Goal: Answer question/provide support: Share knowledge or assist other users

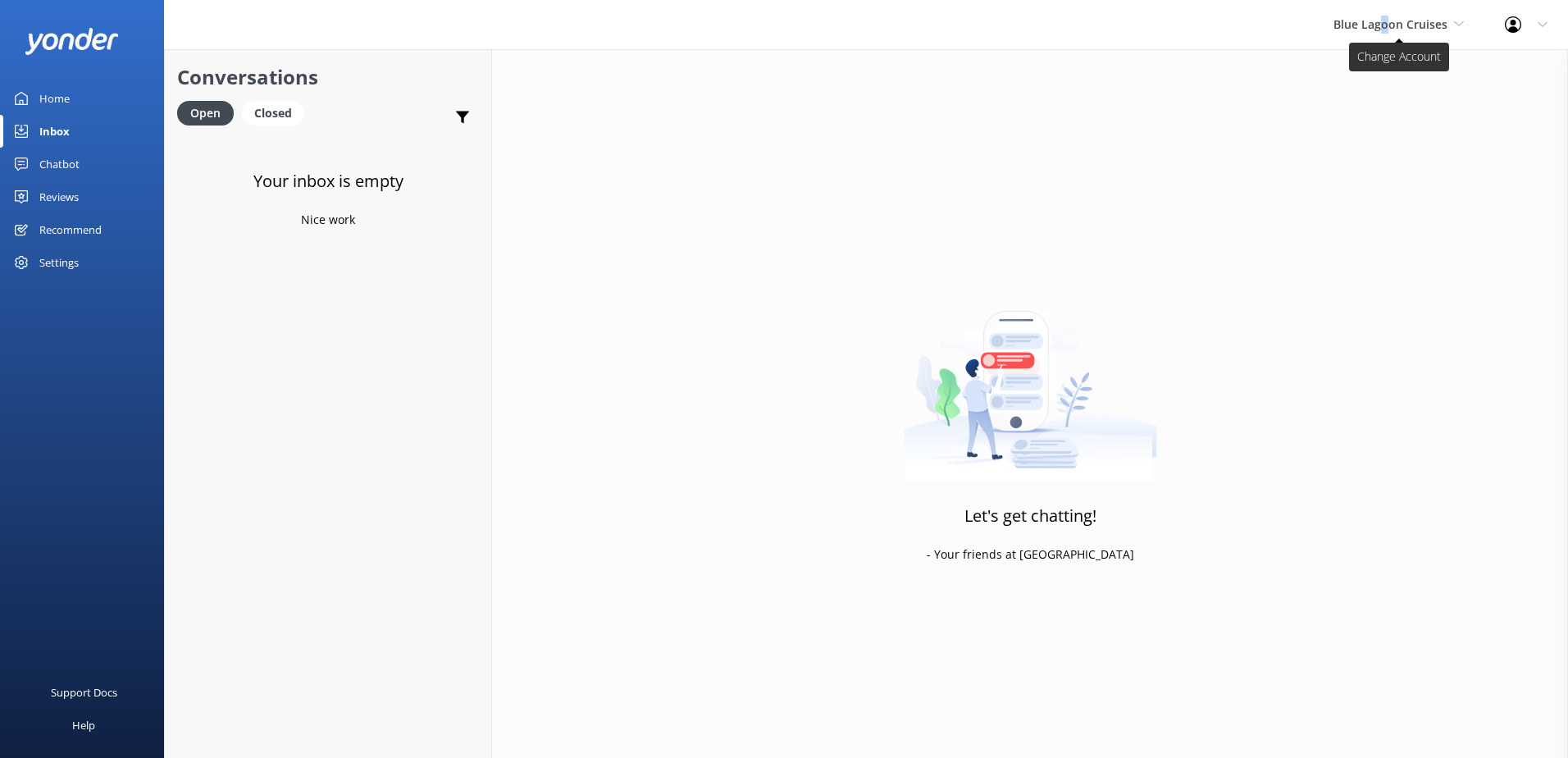
click at [1389, 33] on span "Blue Lagoon Cruises" at bounding box center [1399, 24] width 131 height 18
drag, startPoint x: 1389, startPoint y: 33, endPoint x: 1374, endPoint y: 69, distance: 39.0
click at [1374, 69] on link "South Sea Sailing" at bounding box center [1395, 68] width 164 height 39
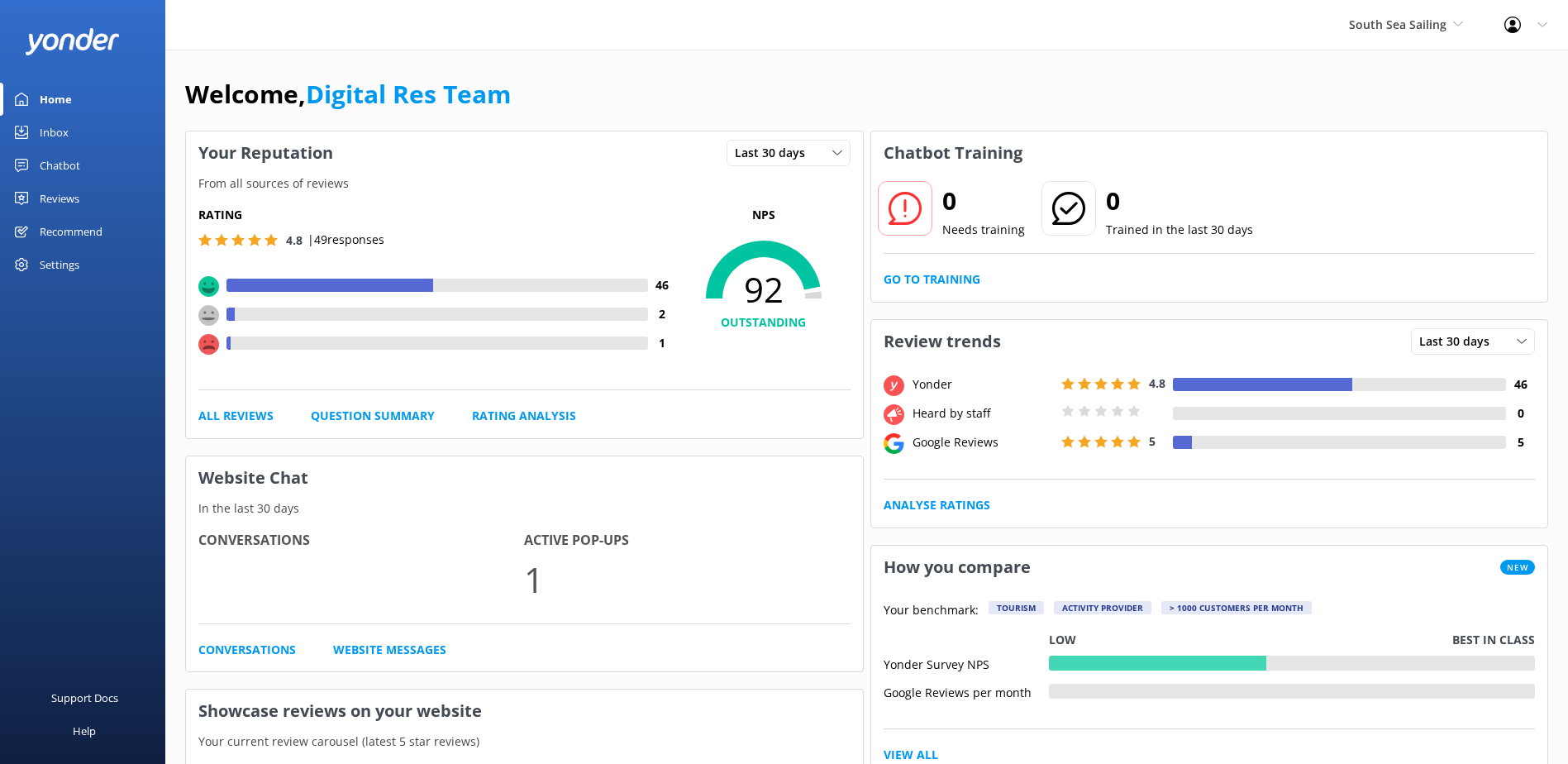
click at [106, 136] on link "Inbox" at bounding box center [82, 133] width 165 height 33
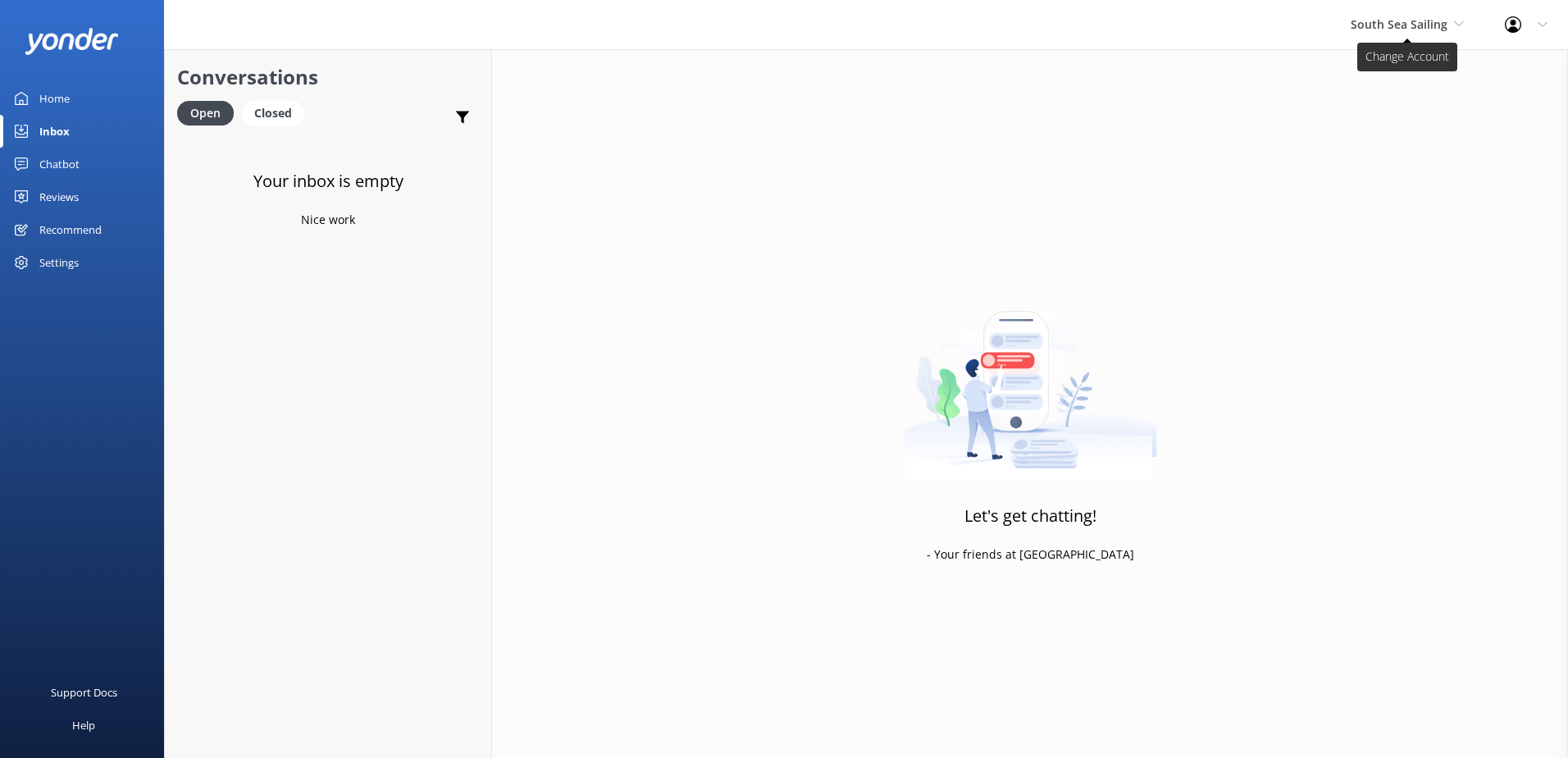
click at [1404, 26] on span "South Sea Sailing" at bounding box center [1399, 24] width 97 height 16
click at [1368, 116] on link "South Sea Cruises" at bounding box center [1412, 107] width 164 height 39
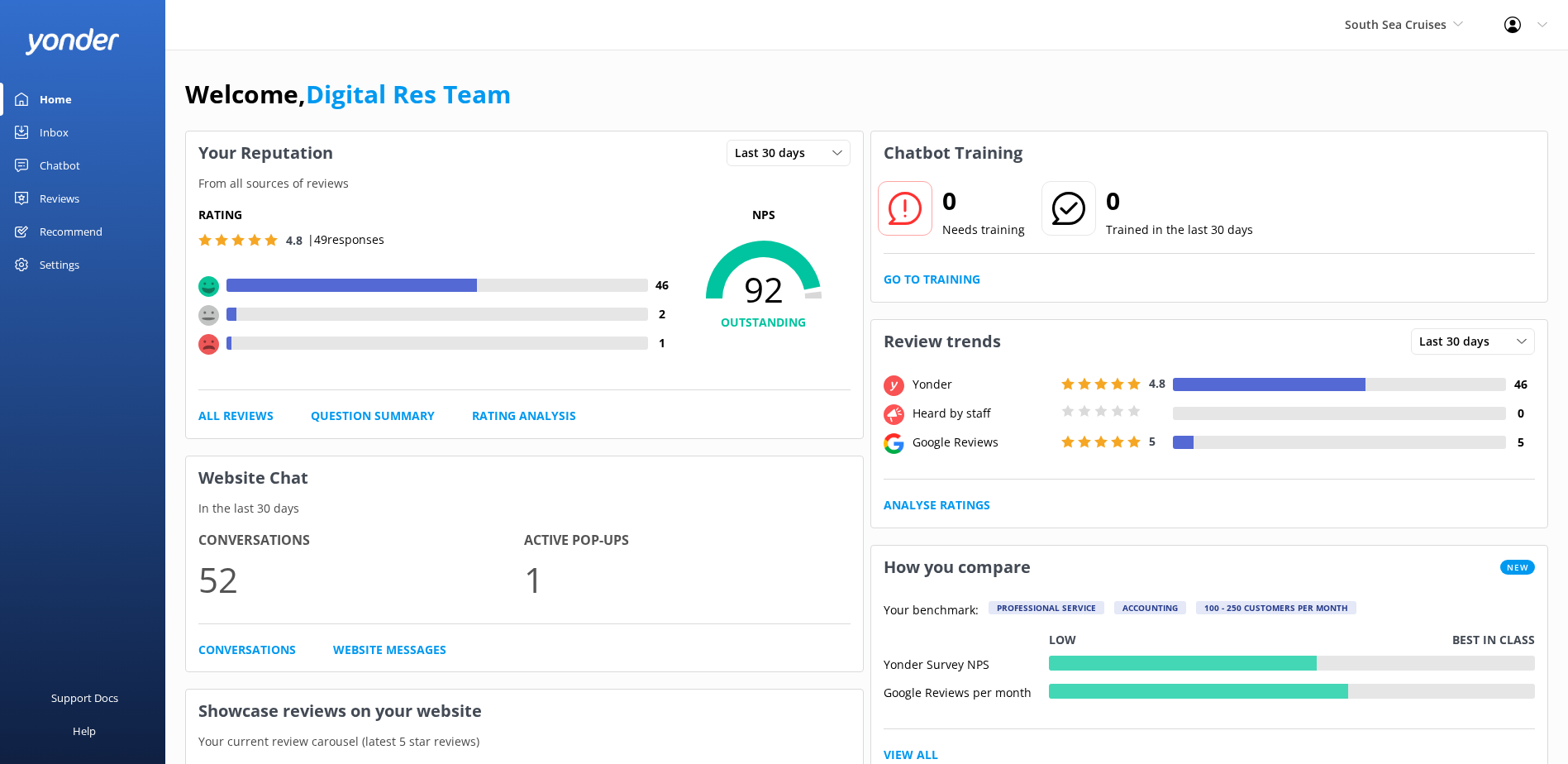
click at [79, 136] on link "Inbox" at bounding box center [82, 133] width 165 height 33
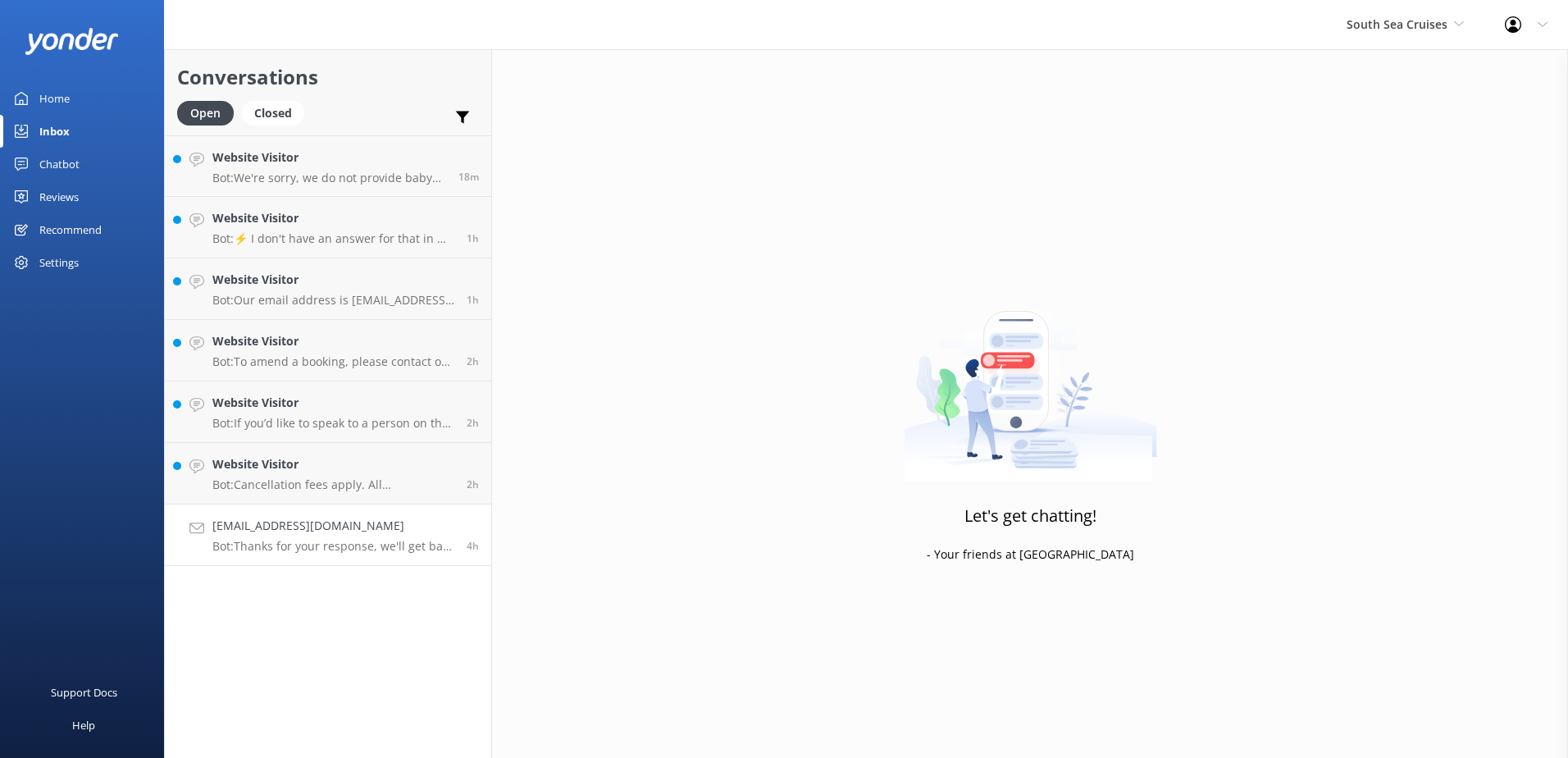
click at [332, 561] on link "Vickikells2001@hmail.com Bot: Thanks for your response, we'll get back to you a…" at bounding box center [327, 534] width 327 height 62
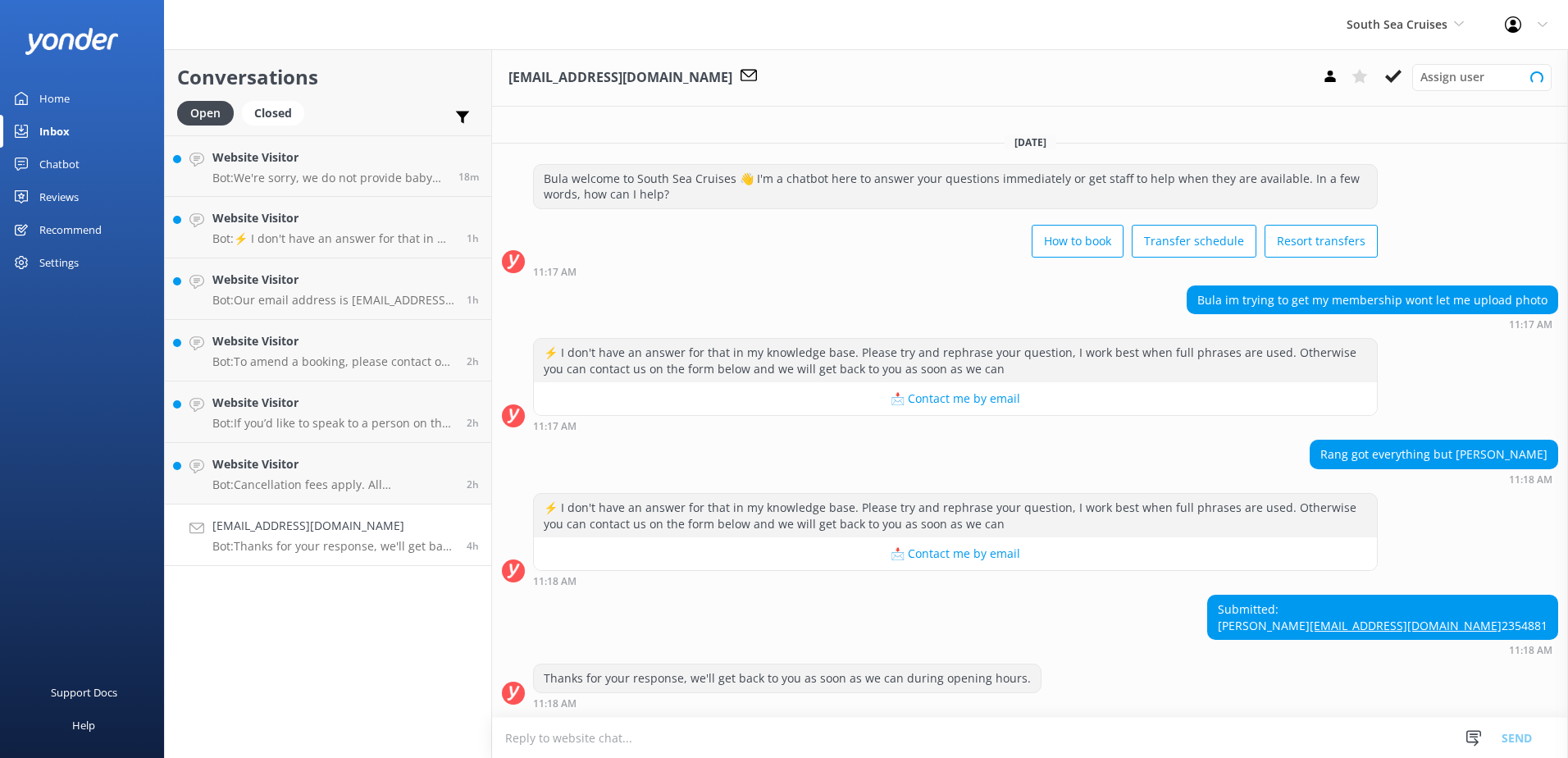
scroll to position [18, 0]
click at [332, 536] on div "Vickikells2001@hmail.com Bot: Thanks for your response, we'll get back to you a…" at bounding box center [333, 535] width 242 height 36
click at [1382, 69] on button at bounding box center [1394, 76] width 29 height 24
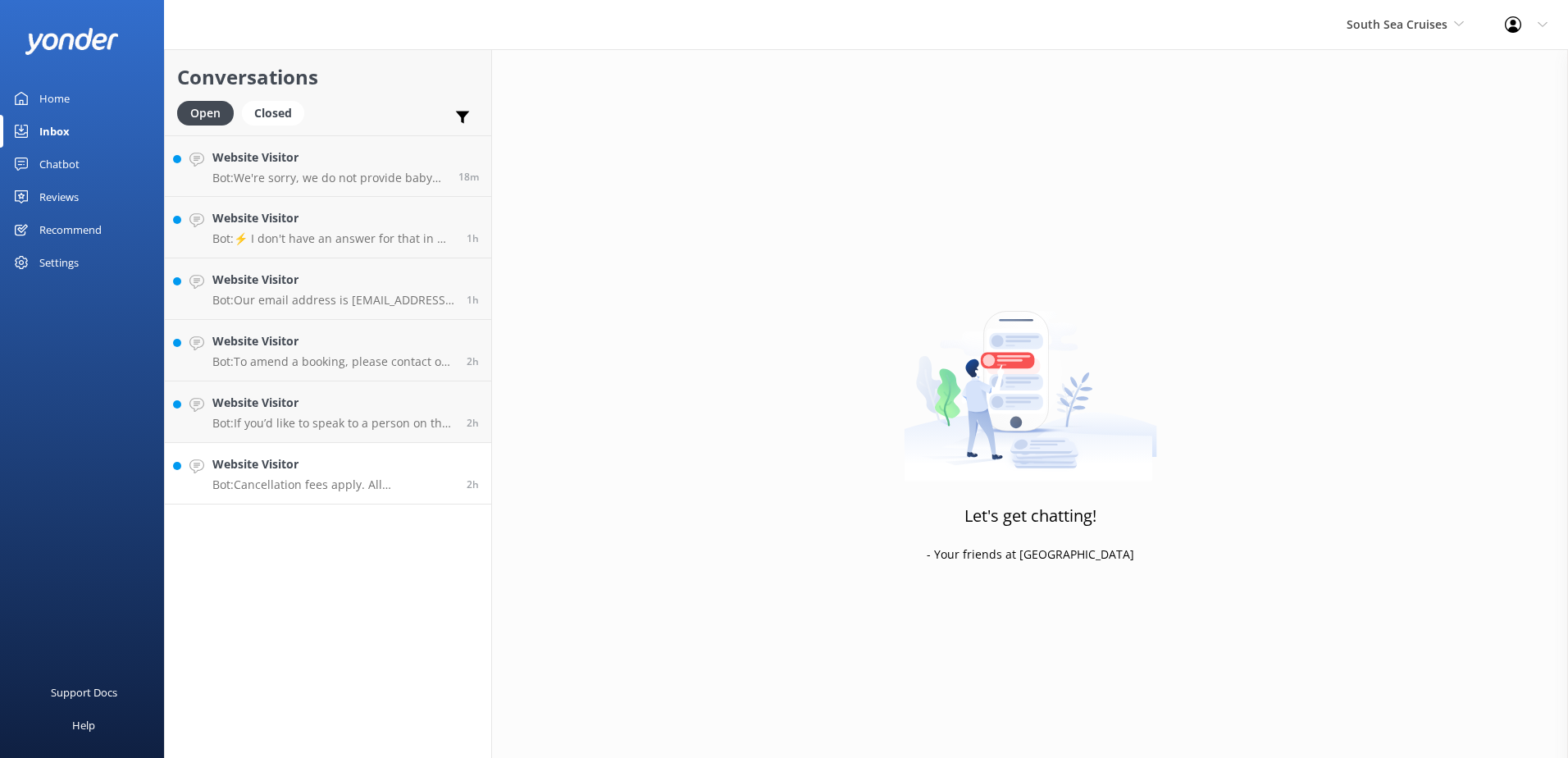
click at [403, 471] on h4 "Website Visitor" at bounding box center [333, 464] width 242 height 18
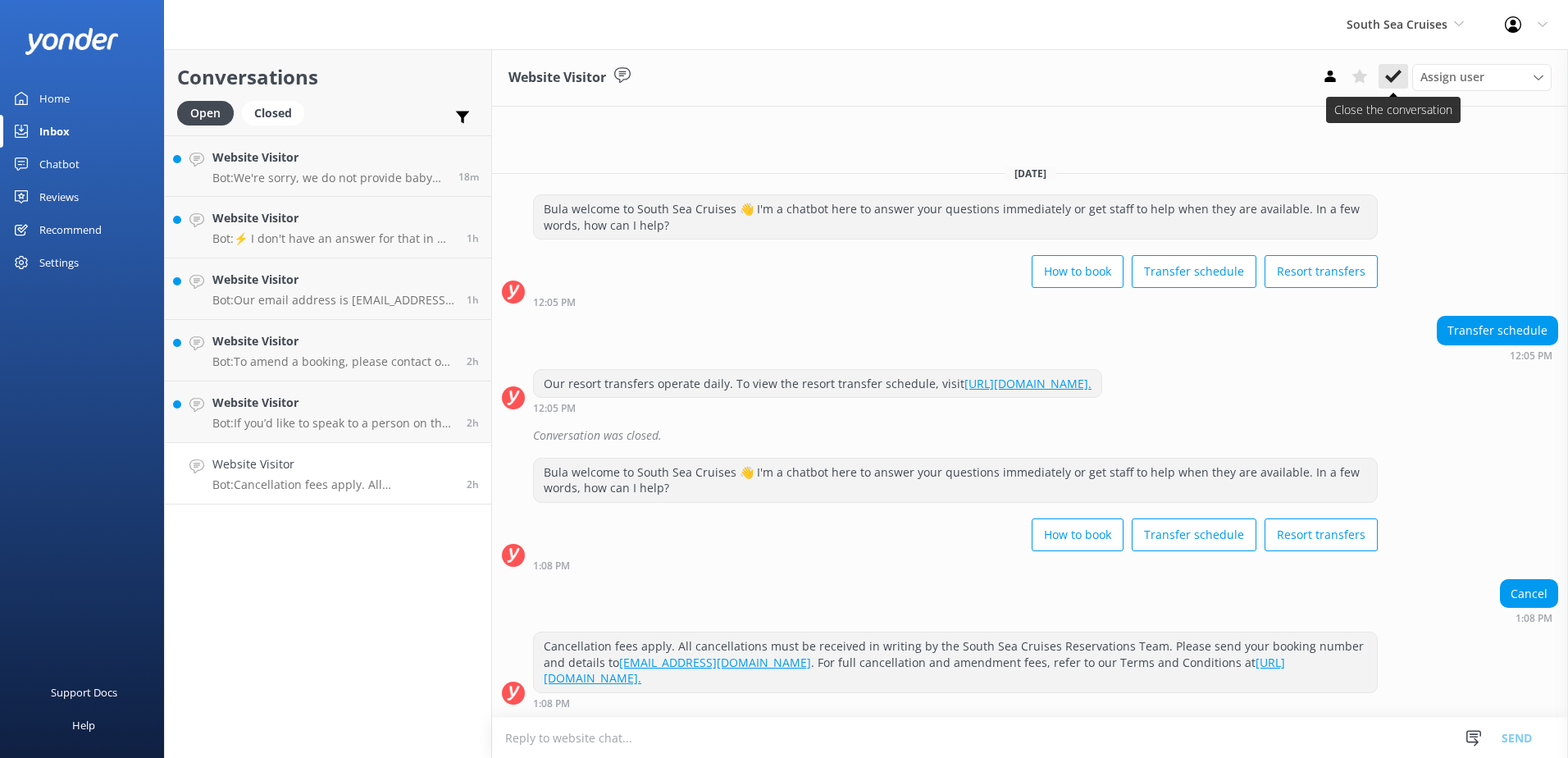
click at [1396, 75] on use at bounding box center [1393, 75] width 16 height 13
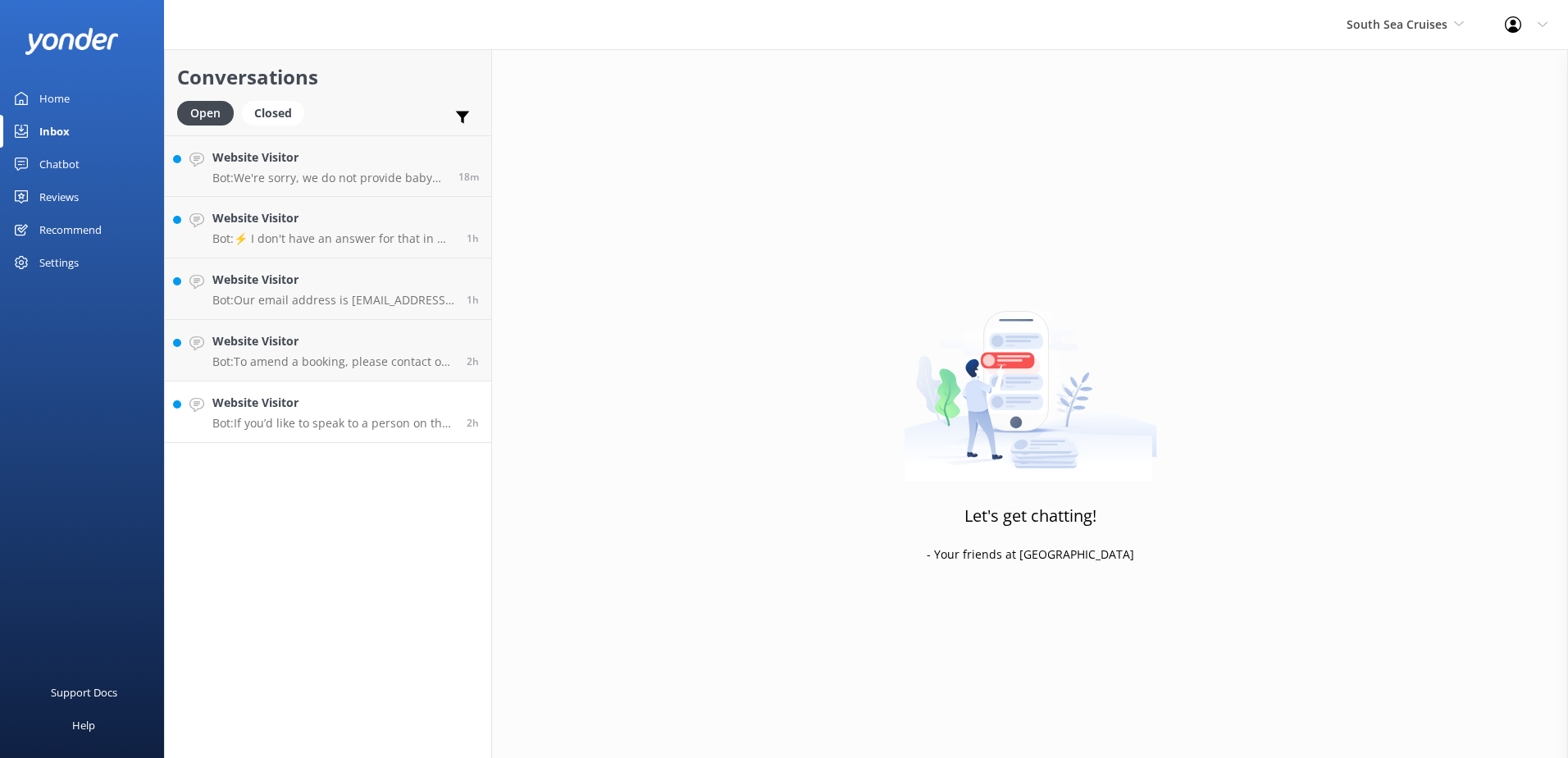
click at [354, 442] on link "Website Visitor Bot: If you’d like to speak to a person on the South Sea Cruise…" at bounding box center [327, 411] width 327 height 62
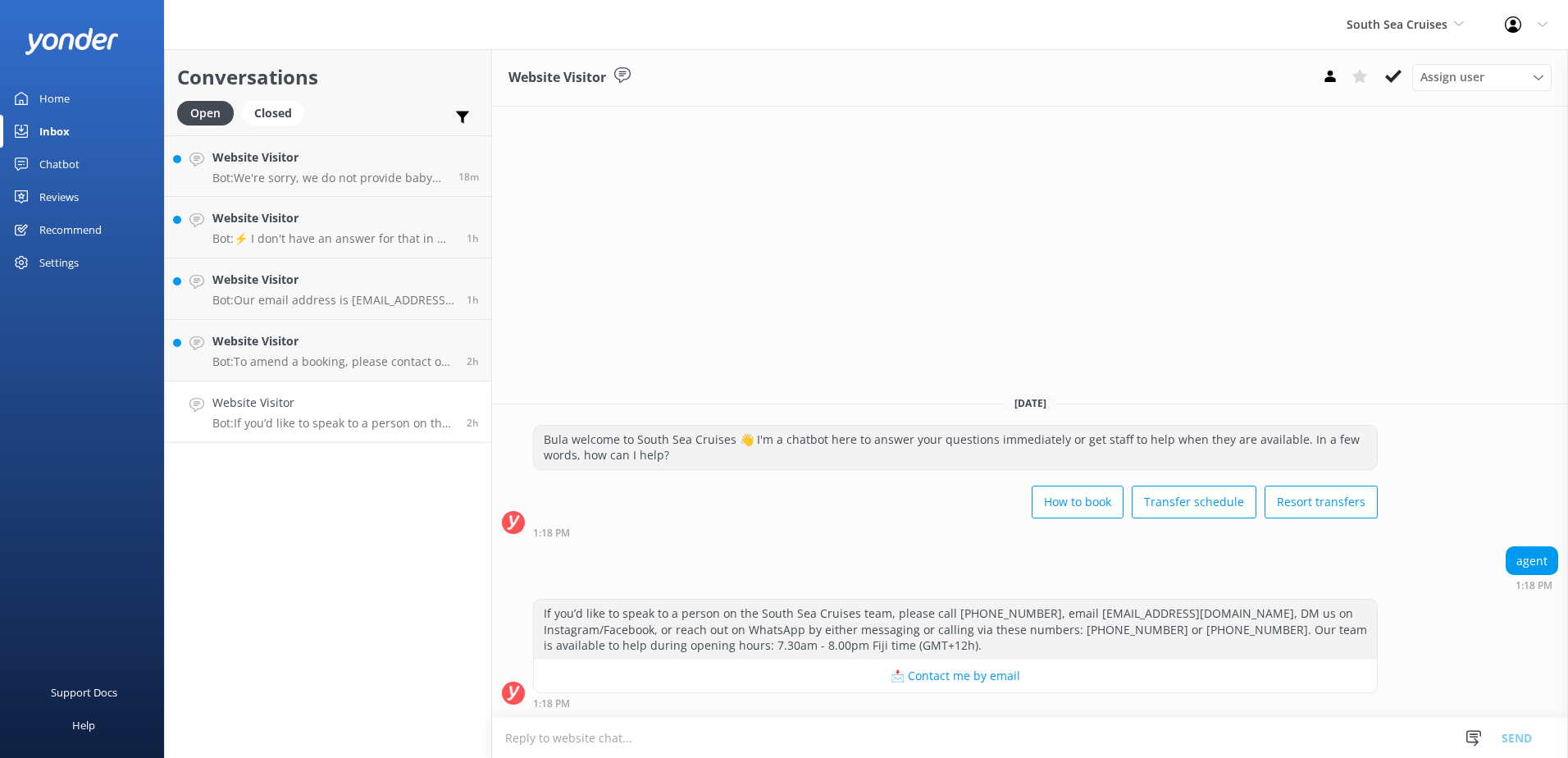
click at [1409, 78] on div "Assign user Alyssa Sonya Digital Res Team Brenda Fenton Asena Naweilulu Miri Ko…" at bounding box center [1434, 77] width 236 height 26
click at [1398, 76] on icon at bounding box center [1393, 76] width 16 height 16
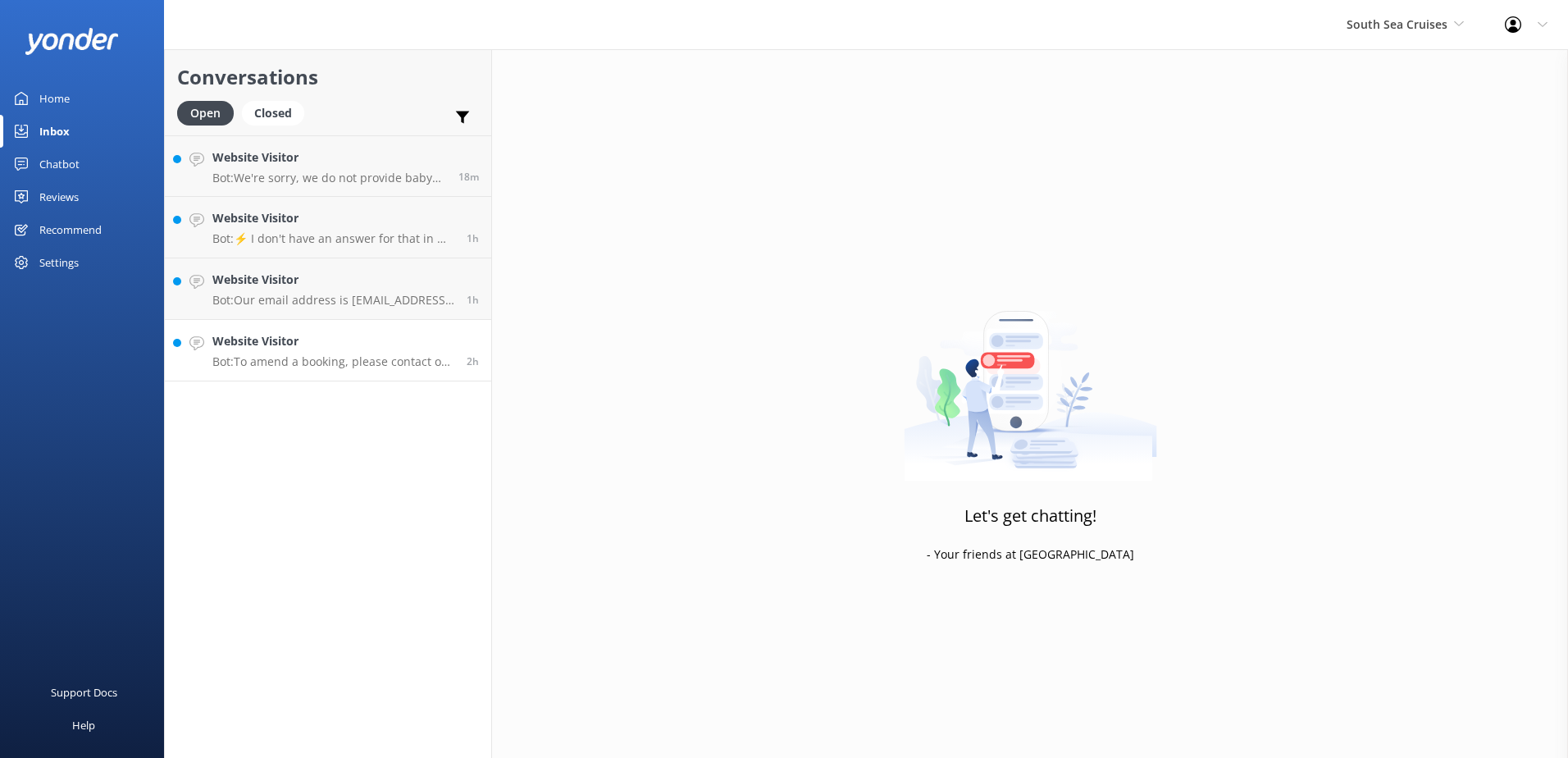
click at [307, 374] on link "Website Visitor Bot: To amend a booking, please contact our reservations team w…" at bounding box center [327, 350] width 327 height 62
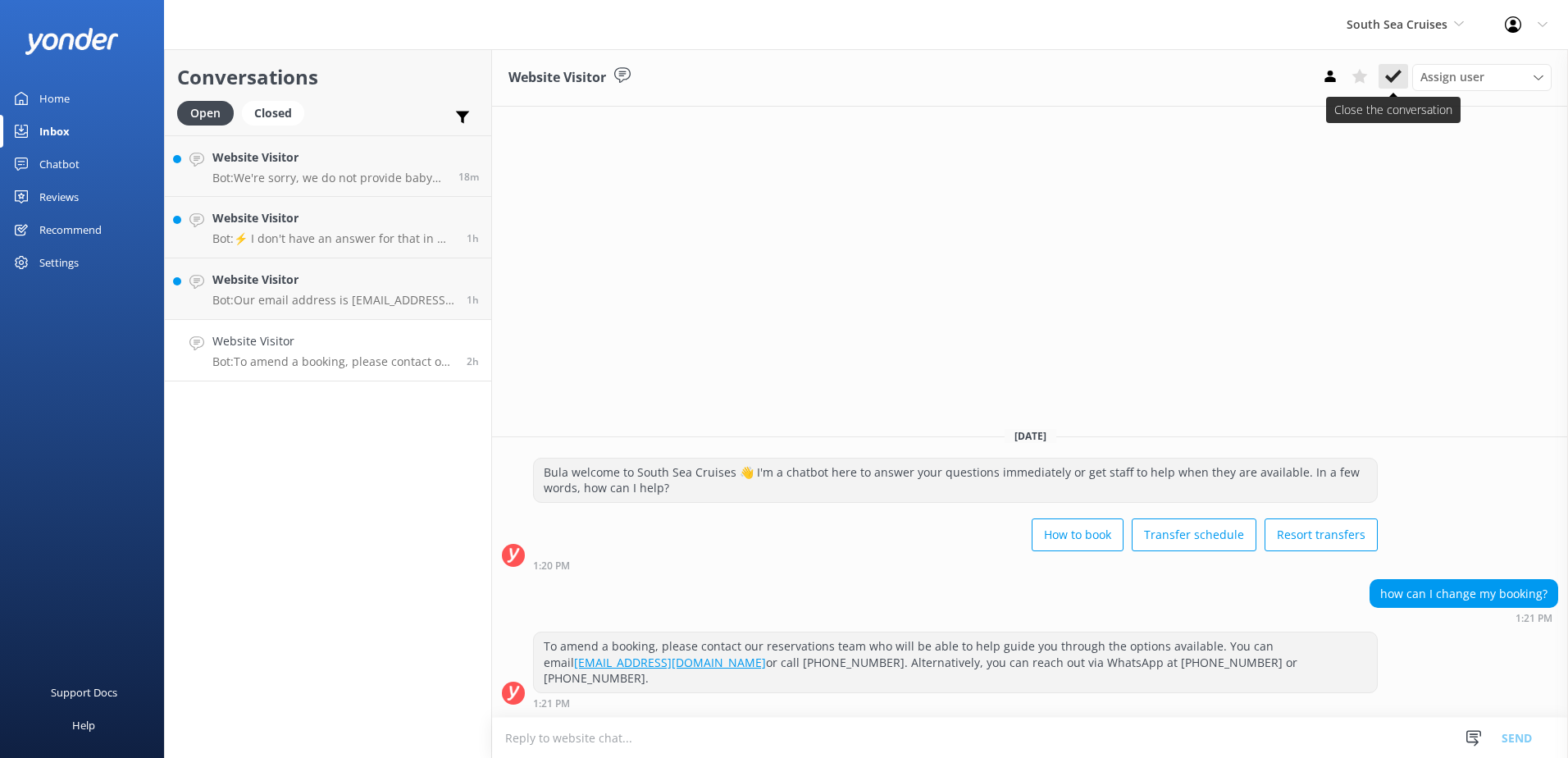
click at [1392, 73] on icon at bounding box center [1393, 76] width 16 height 16
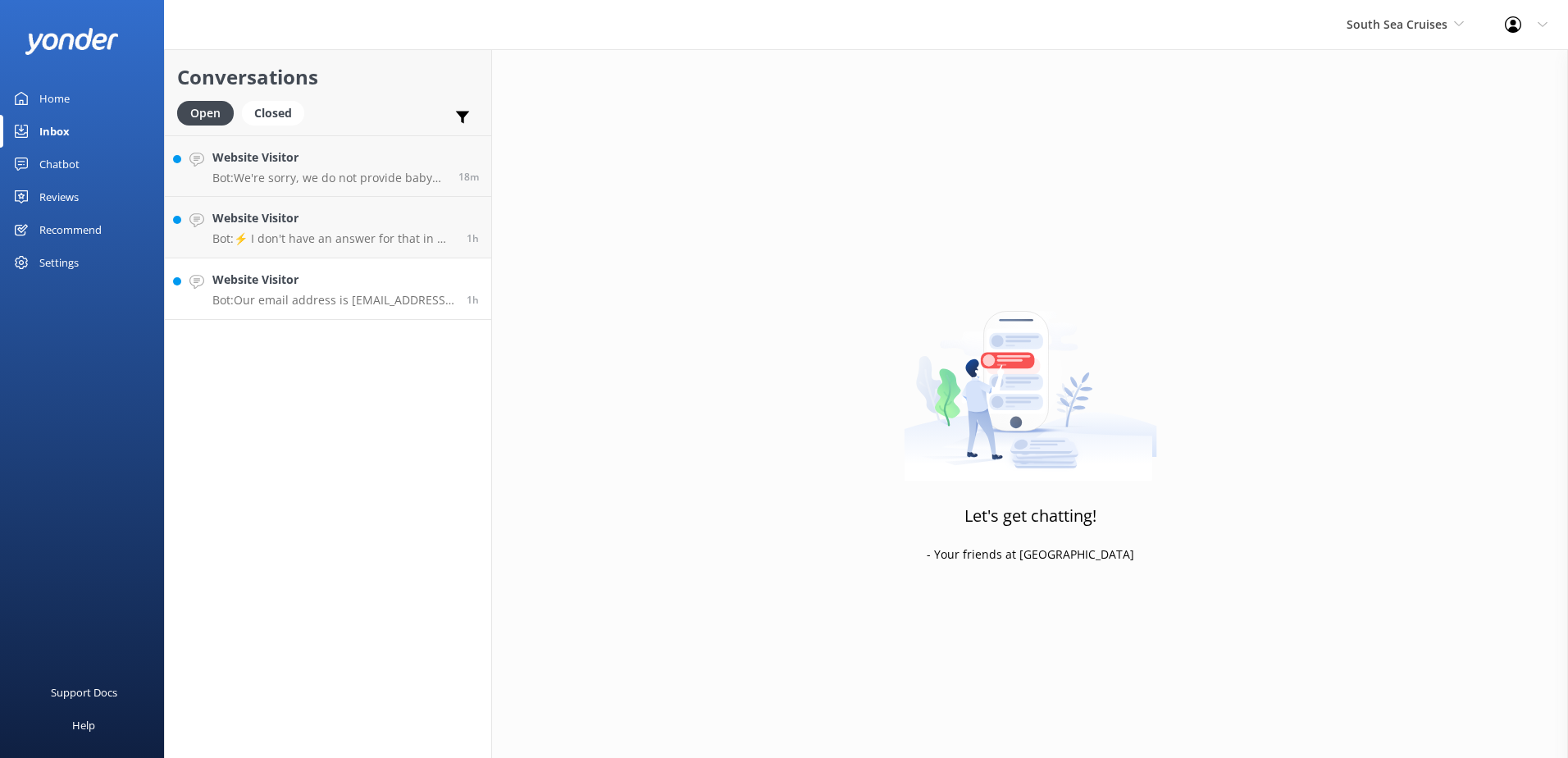
click at [399, 296] on p "Bot: Our email address is reservations@ssc.com.fj." at bounding box center [333, 300] width 242 height 15
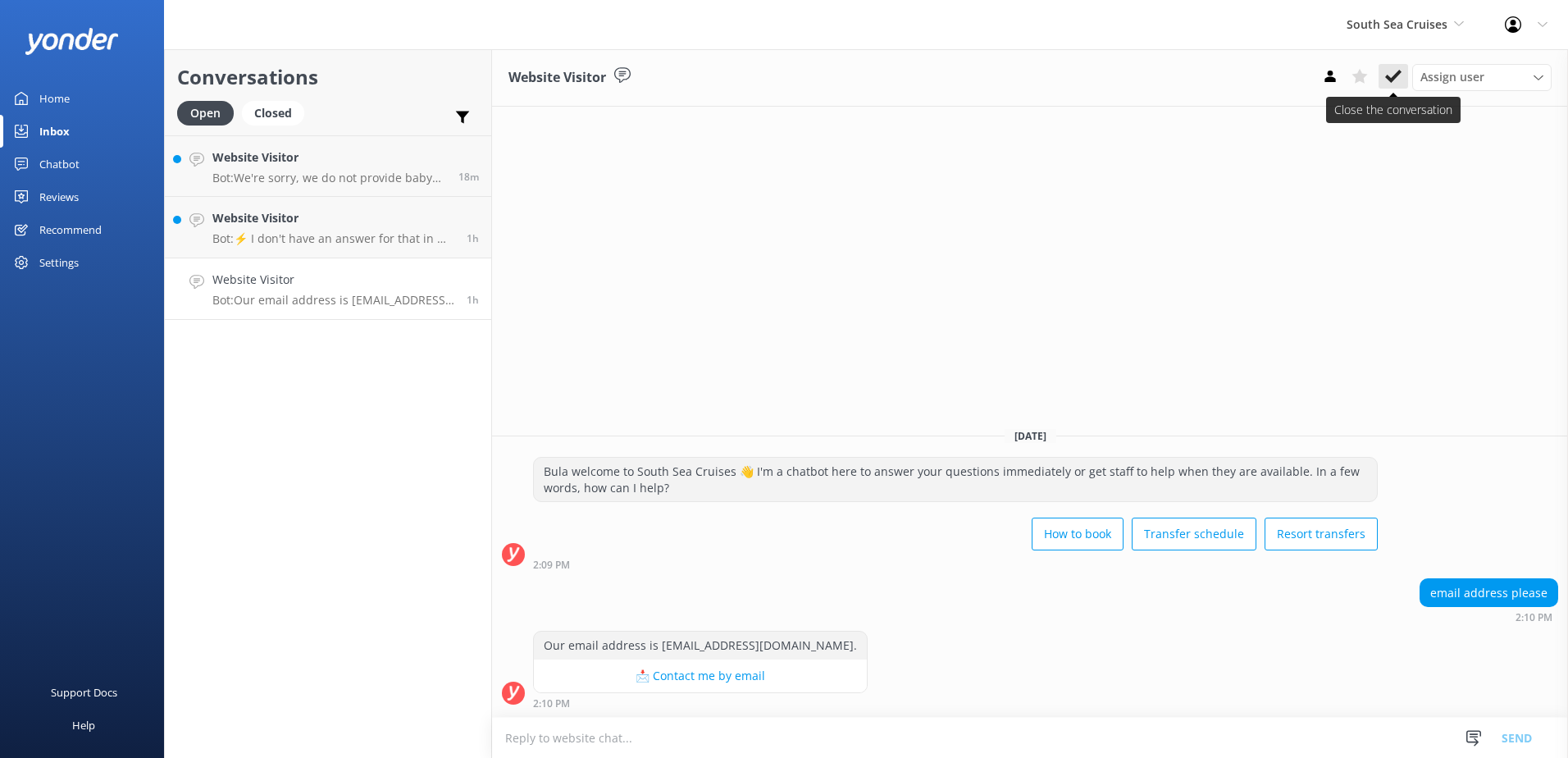
click at [1390, 78] on use at bounding box center [1393, 75] width 16 height 13
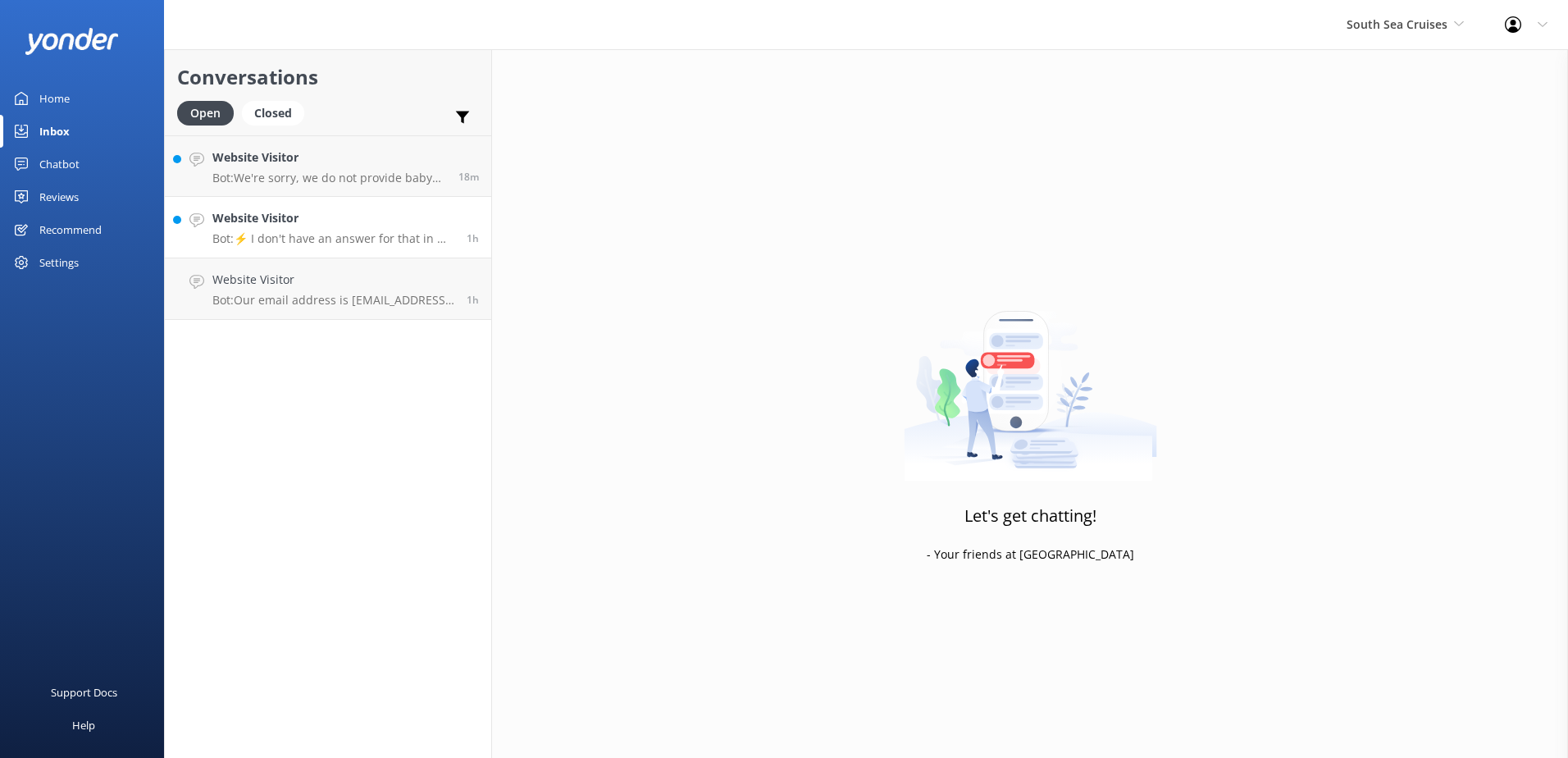
click at [380, 237] on p "Bot: ⚡ I don't have an answer for that in my knowledge base. Please try and rep…" at bounding box center [333, 238] width 242 height 15
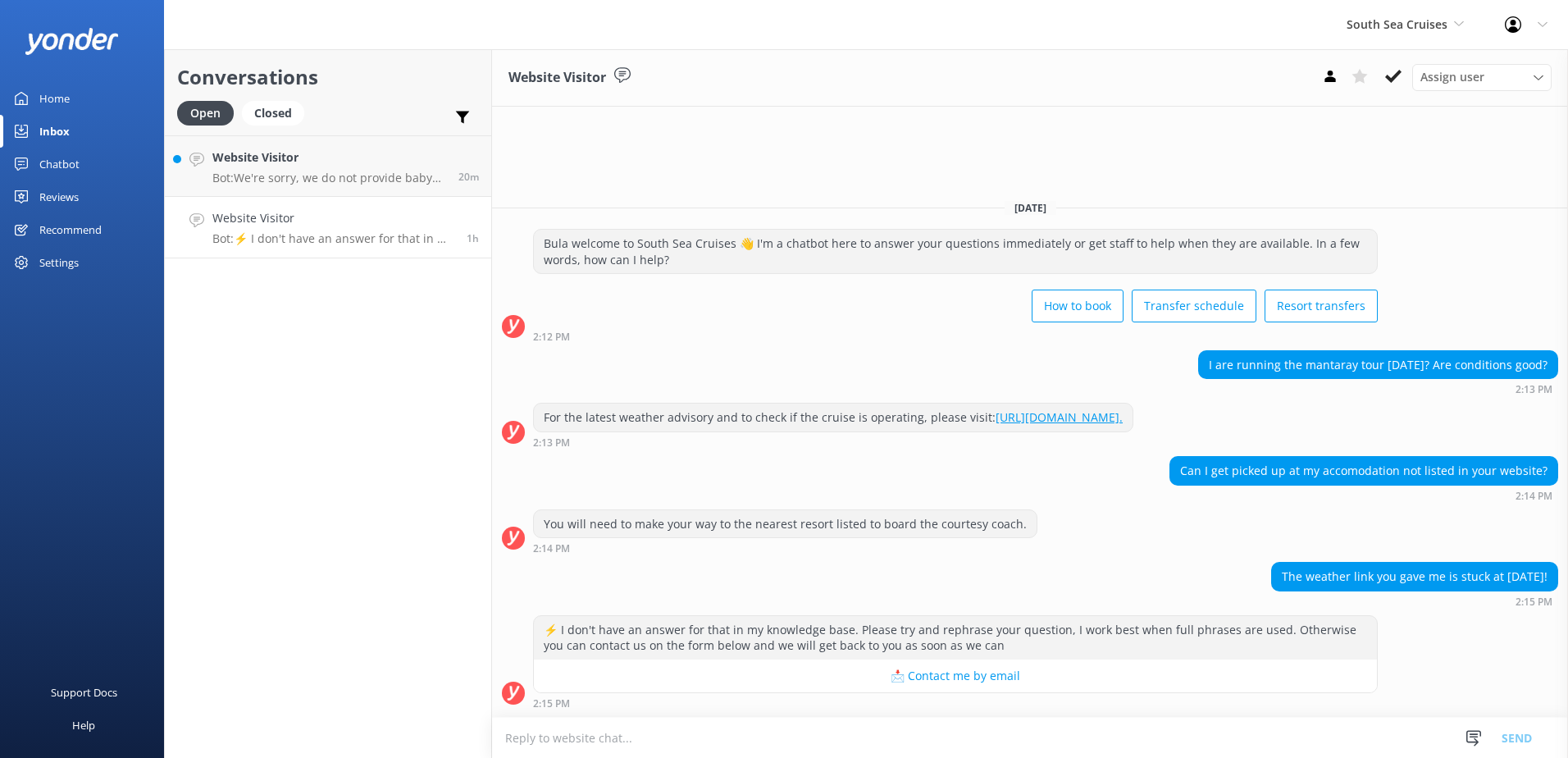
click at [915, 729] on textarea at bounding box center [1030, 737] width 1076 height 40
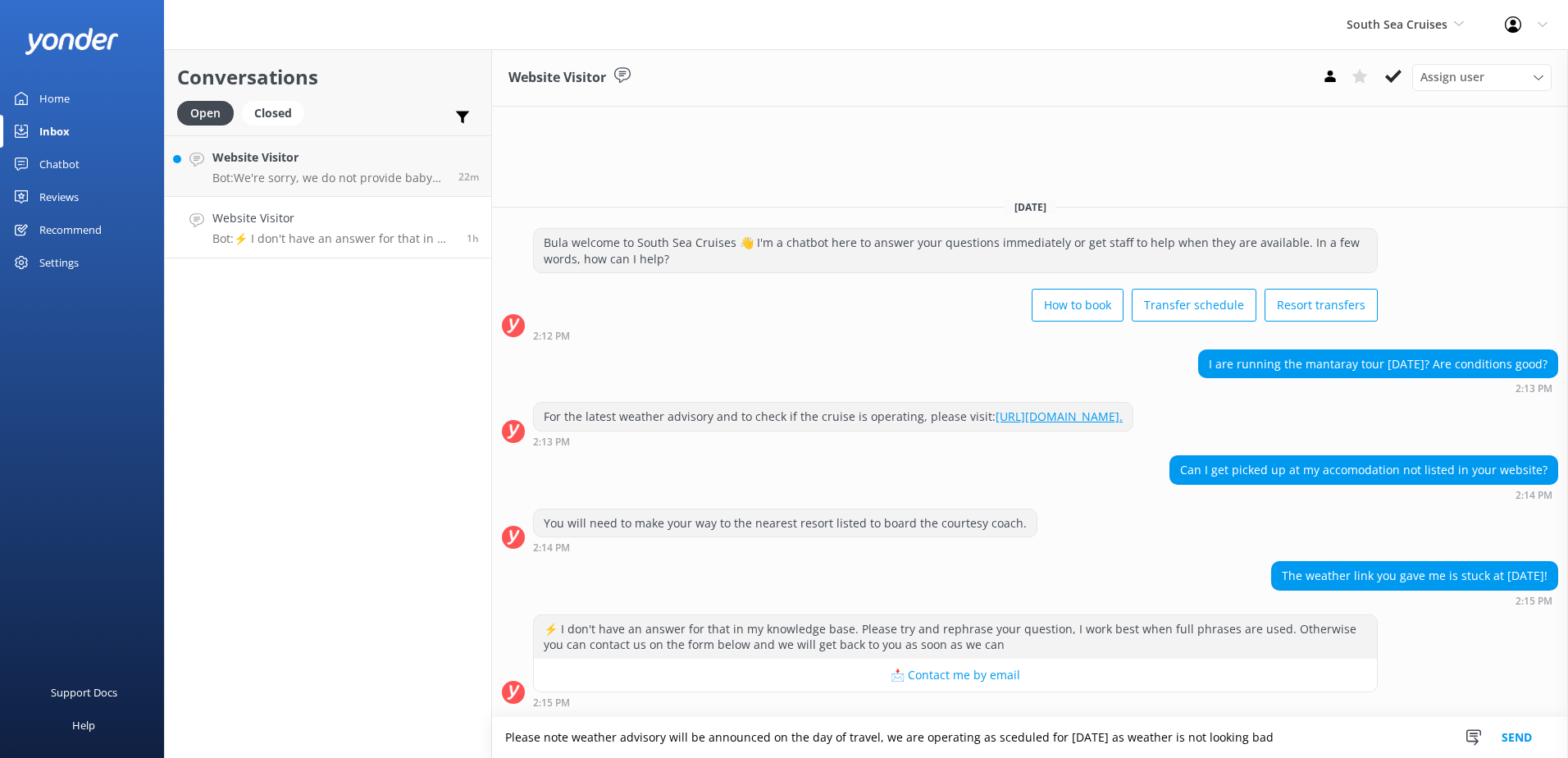
drag, startPoint x: 1329, startPoint y: 743, endPoint x: 417, endPoint y: 694, distance: 913.3
click at [417, 694] on div "Conversations Open Closed Important Assigned to me Unassigned Website Visitor B…" at bounding box center [865, 404] width 1404 height 709
paste textarea "that any weather advisories will be announced on the day of travel. As of now, …"
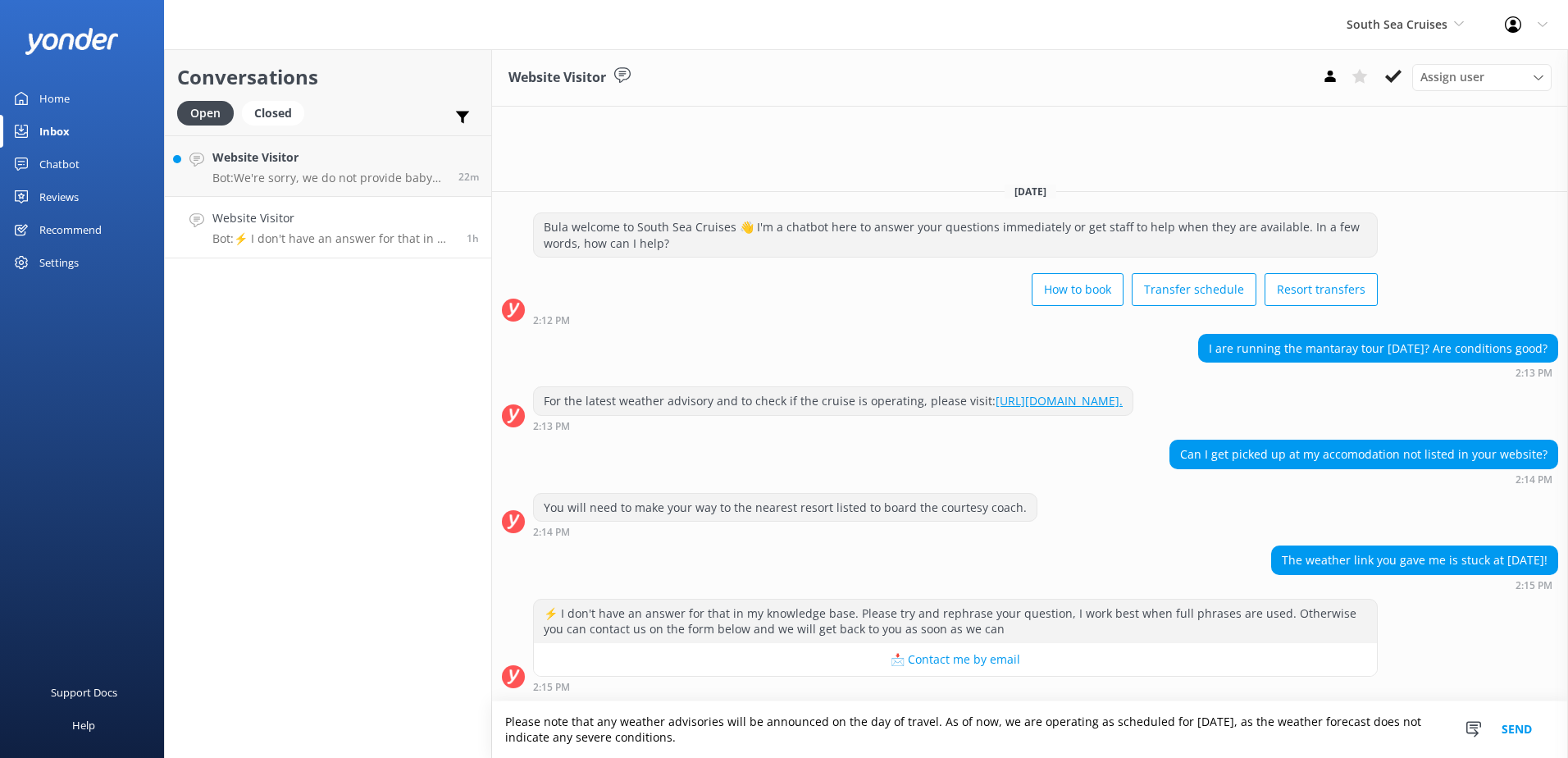
type textarea "Please note that any weather advisories will be announced on the day of travel.…"
click at [1489, 736] on button "Send" at bounding box center [1517, 729] width 62 height 56
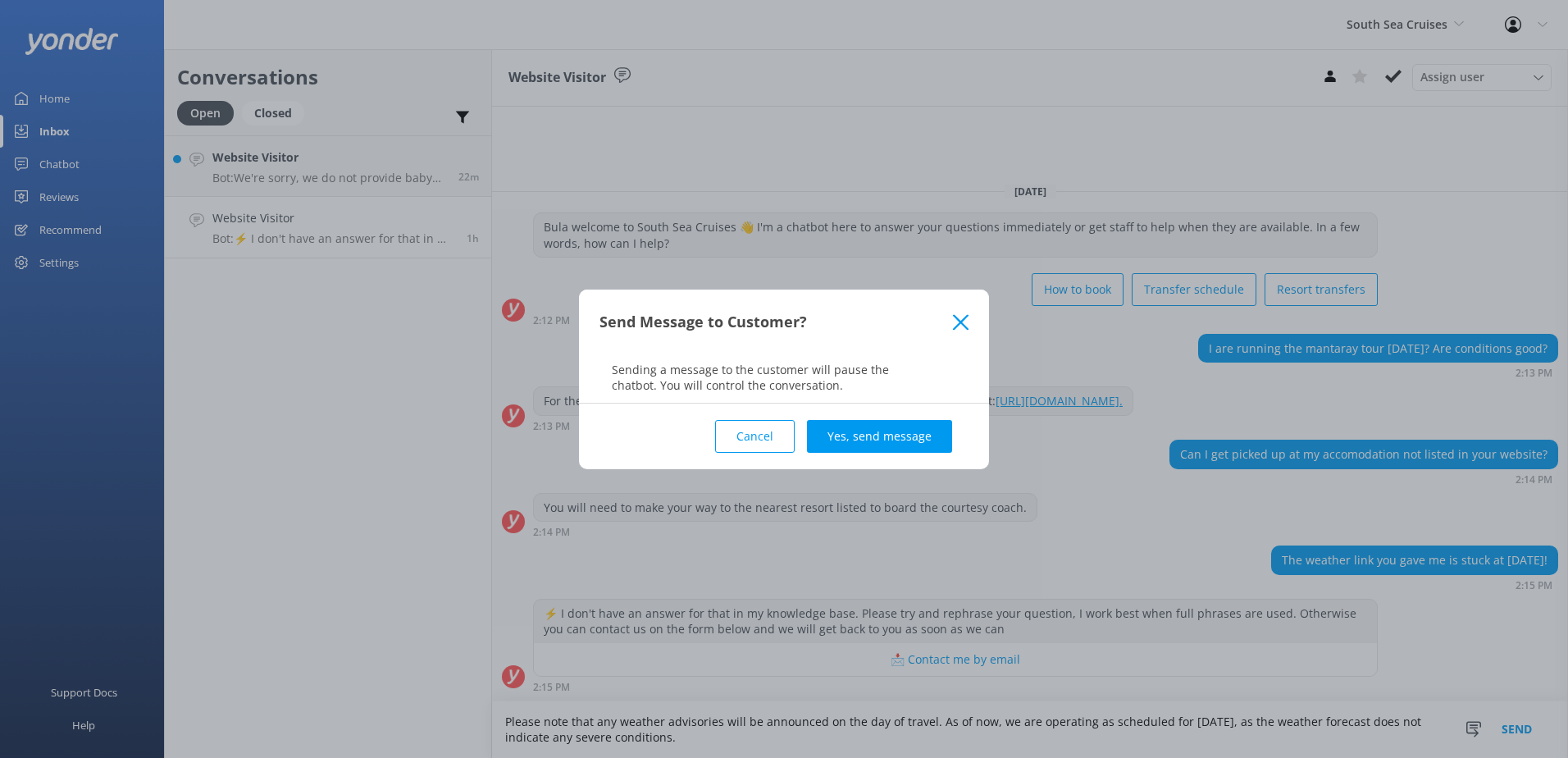
click at [1515, 729] on div "Send Message to Customer? Sending a message to the customer will pause the chat…" at bounding box center [784, 379] width 1568 height 758
click at [930, 435] on button "Yes, send message" at bounding box center [880, 437] width 146 height 33
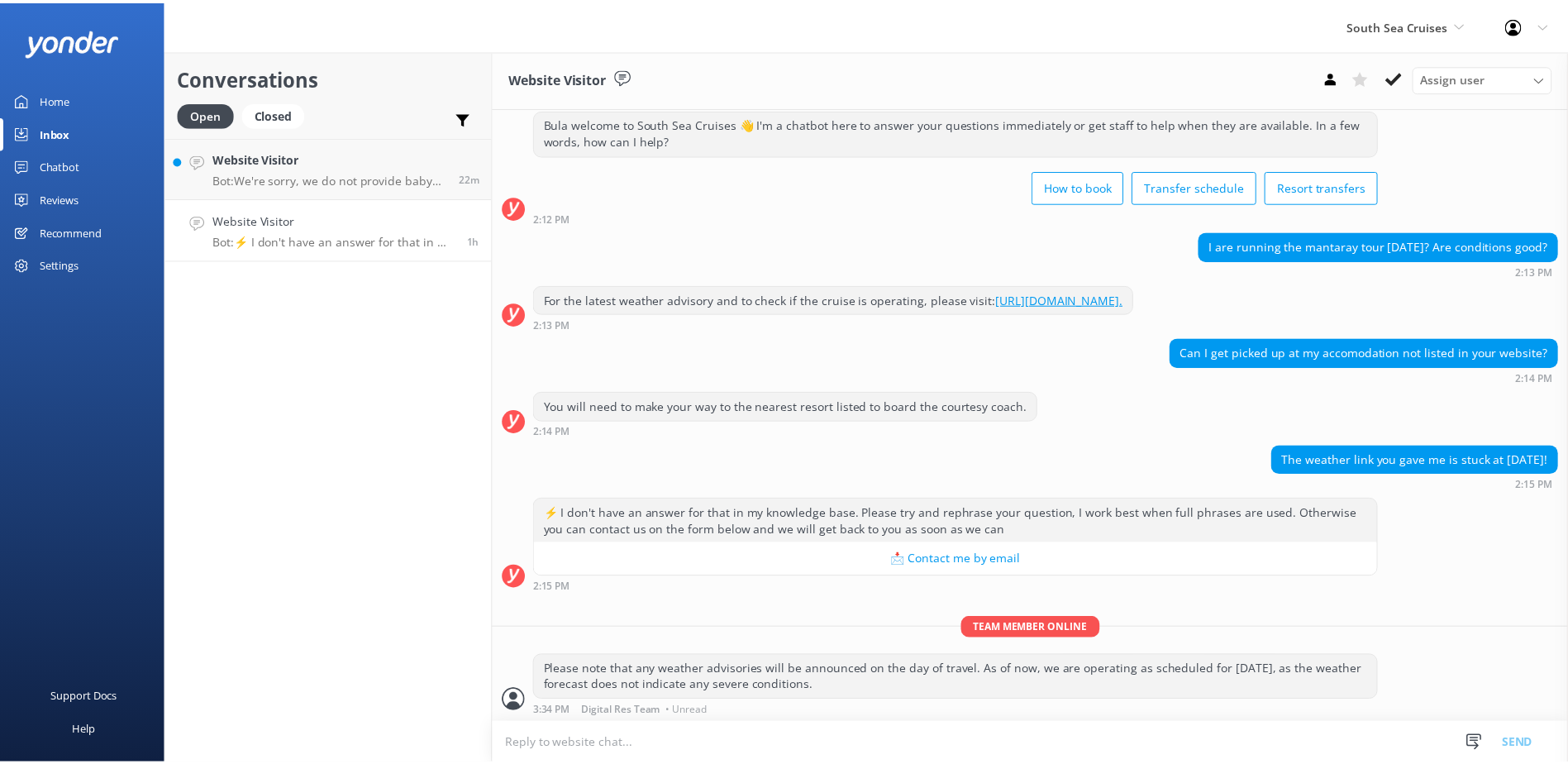
scroll to position [44, 0]
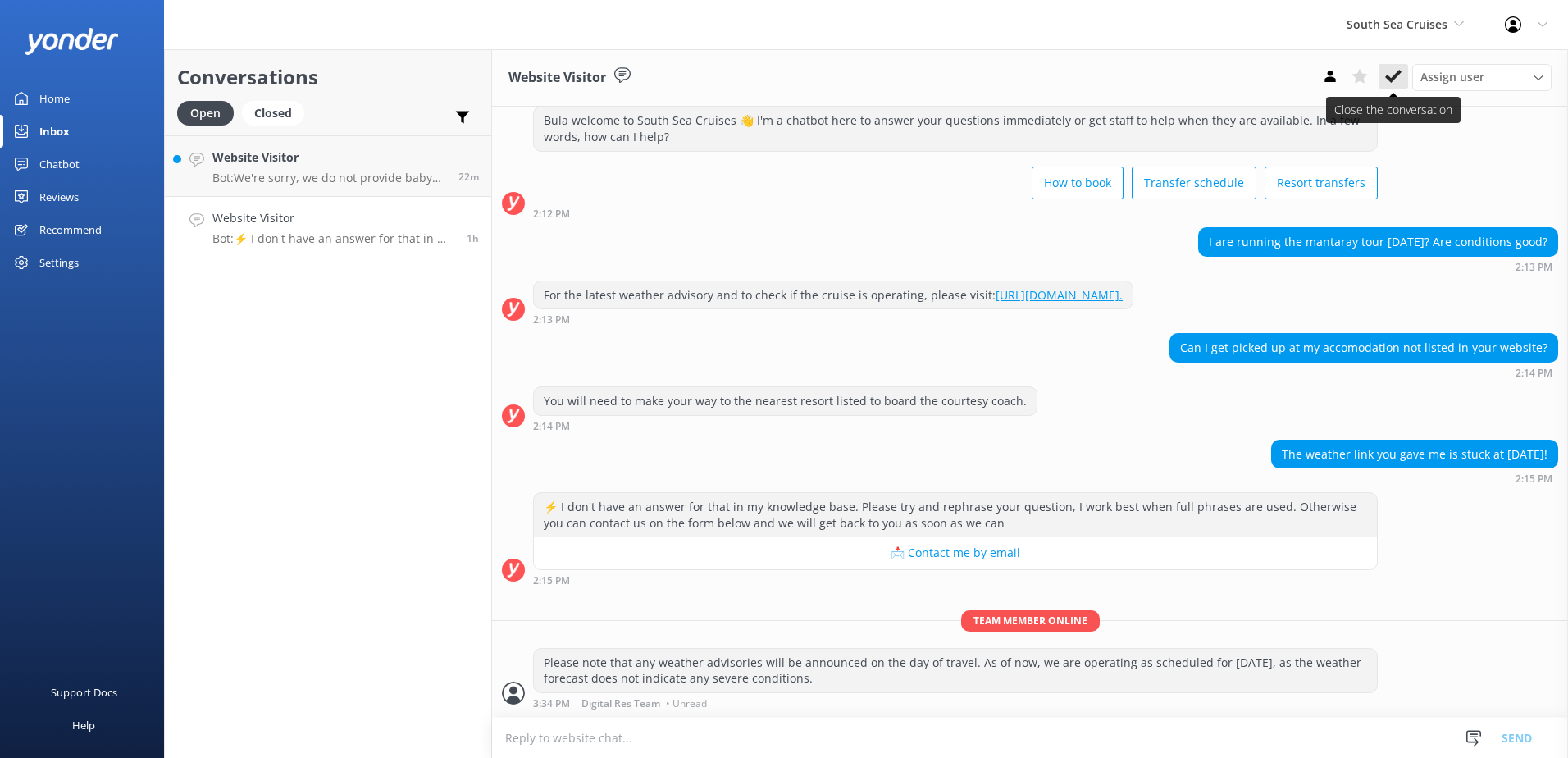
click at [1395, 72] on icon at bounding box center [1393, 76] width 16 height 16
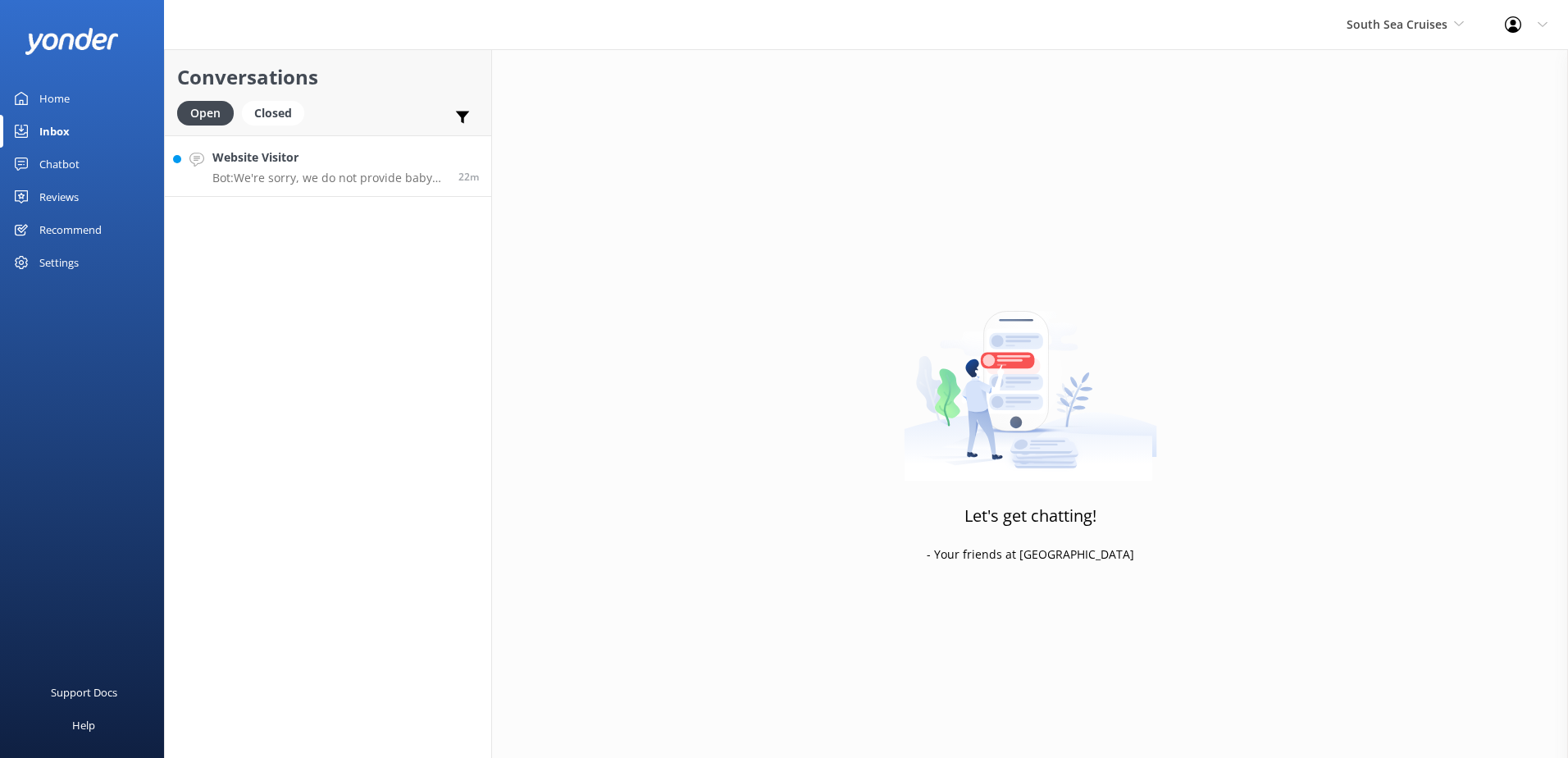
click at [409, 156] on h4 "Website Visitor" at bounding box center [329, 157] width 234 height 18
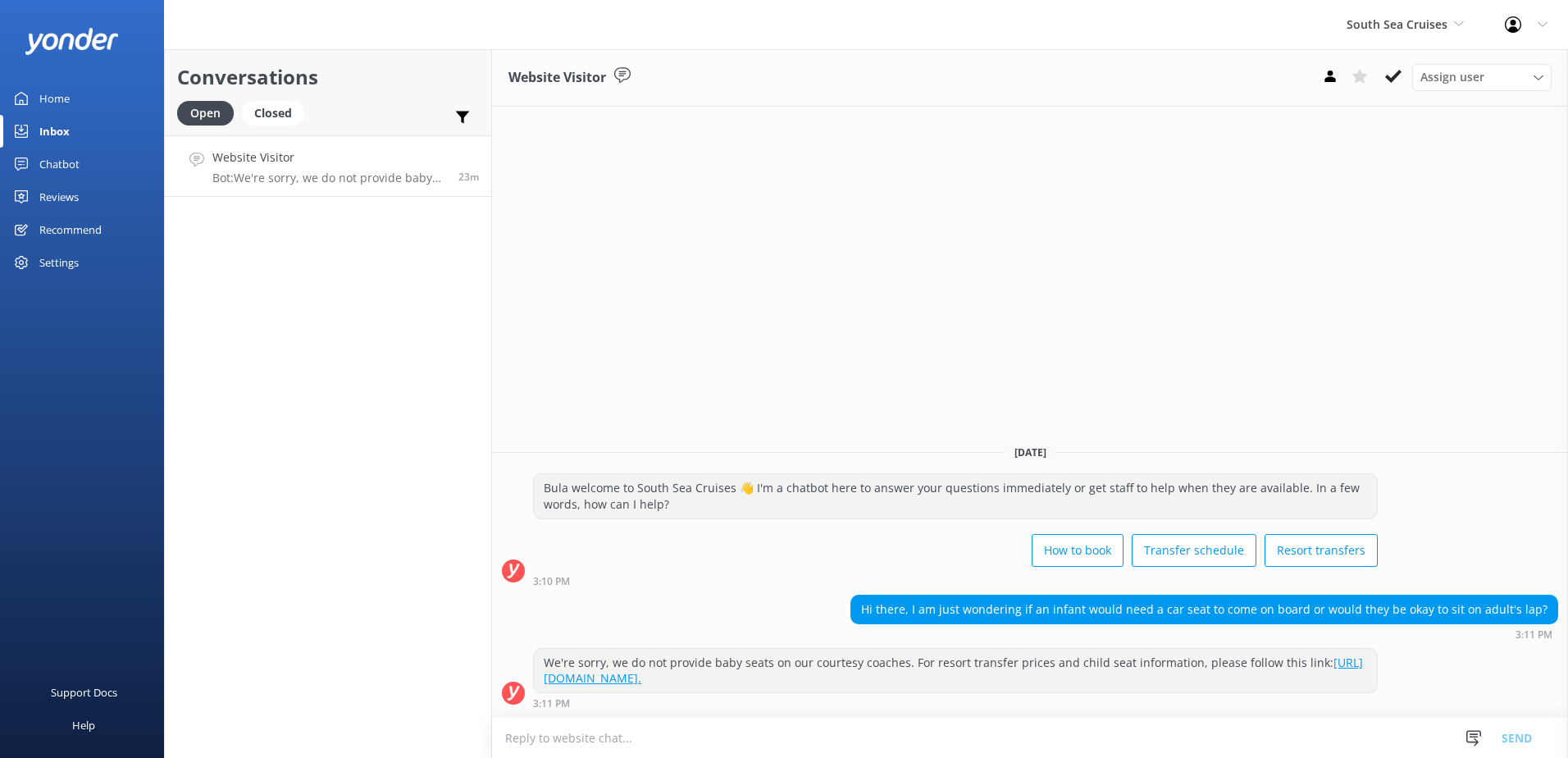
click at [988, 744] on textarea at bounding box center [1030, 737] width 1076 height 40
click at [1391, 69] on icon at bounding box center [1393, 76] width 16 height 16
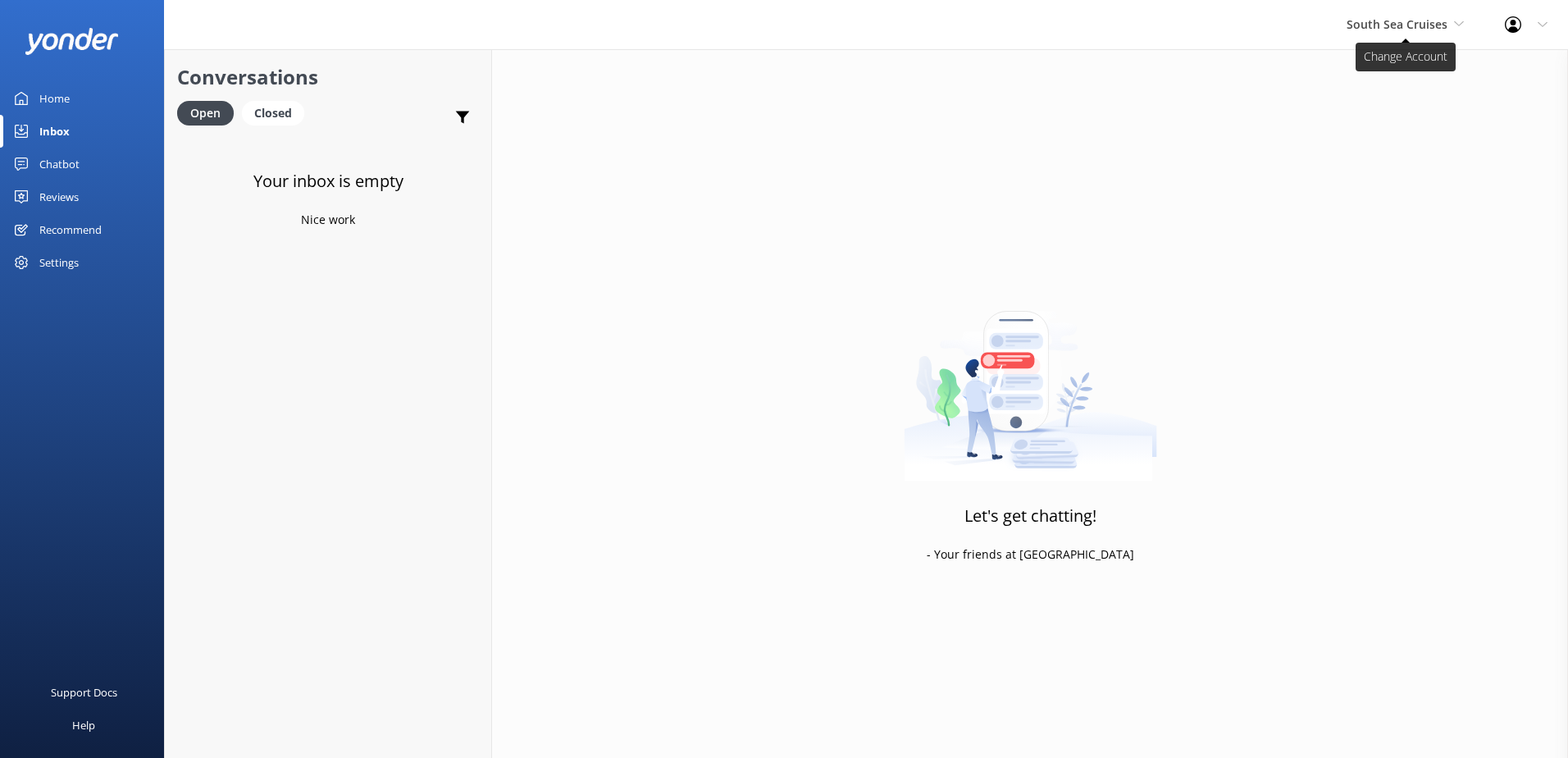
click at [1416, 29] on span "South Sea Cruises" at bounding box center [1397, 24] width 100 height 16
click at [1396, 149] on link "Malamala Beach Club" at bounding box center [1408, 147] width 164 height 39
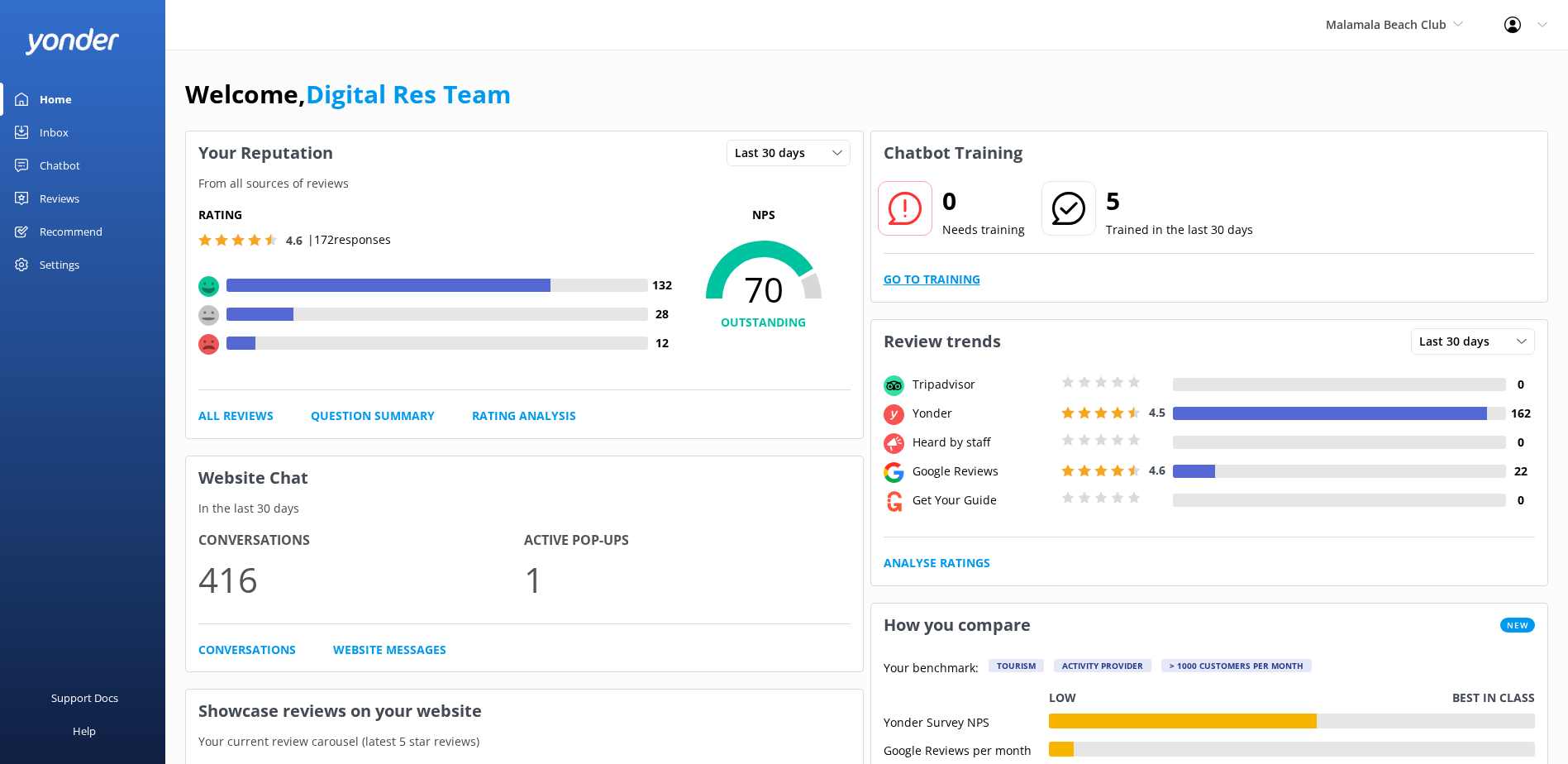
click at [923, 276] on link "Go to Training" at bounding box center [932, 279] width 97 height 18
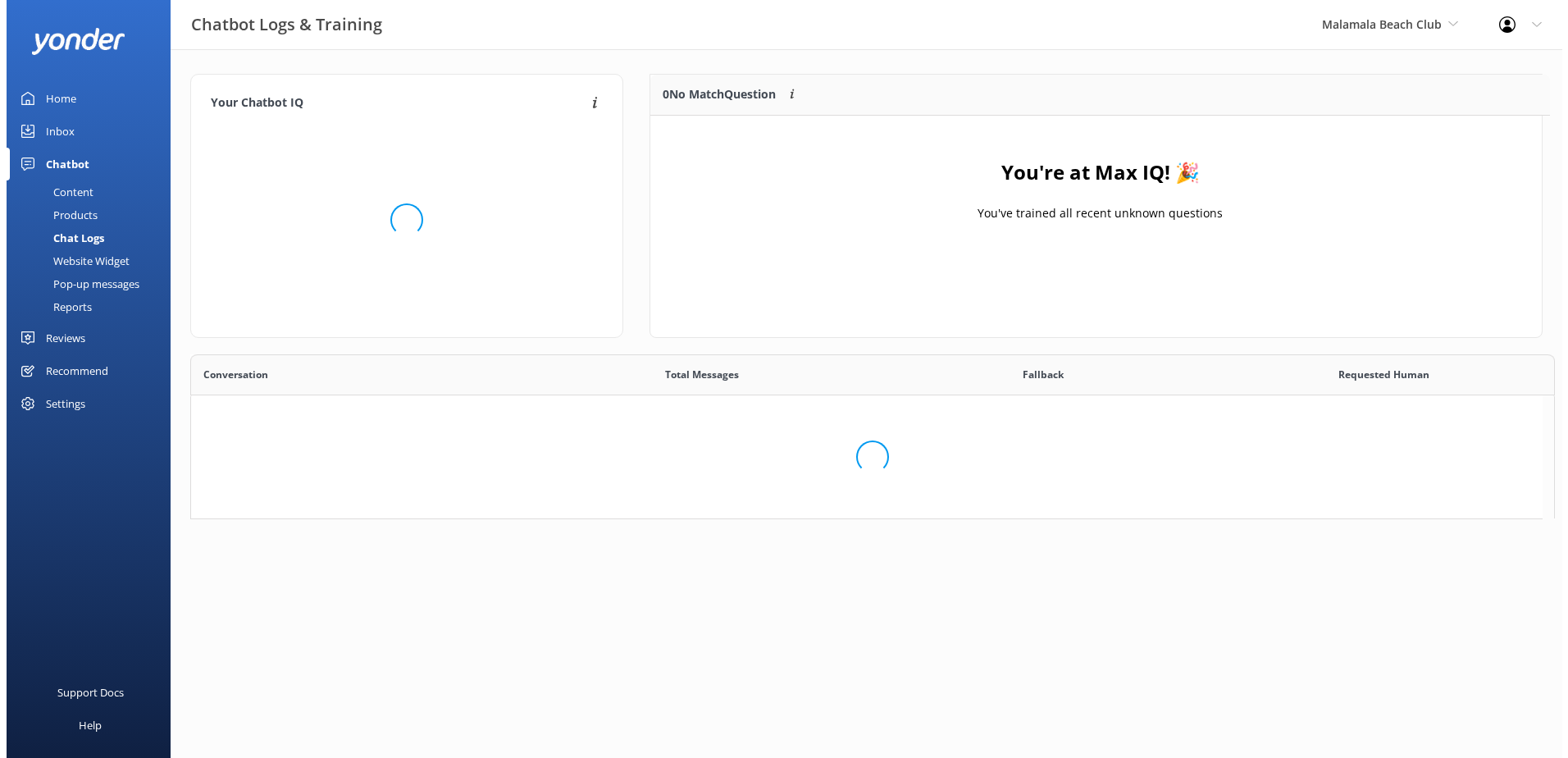
scroll to position [563, 1338]
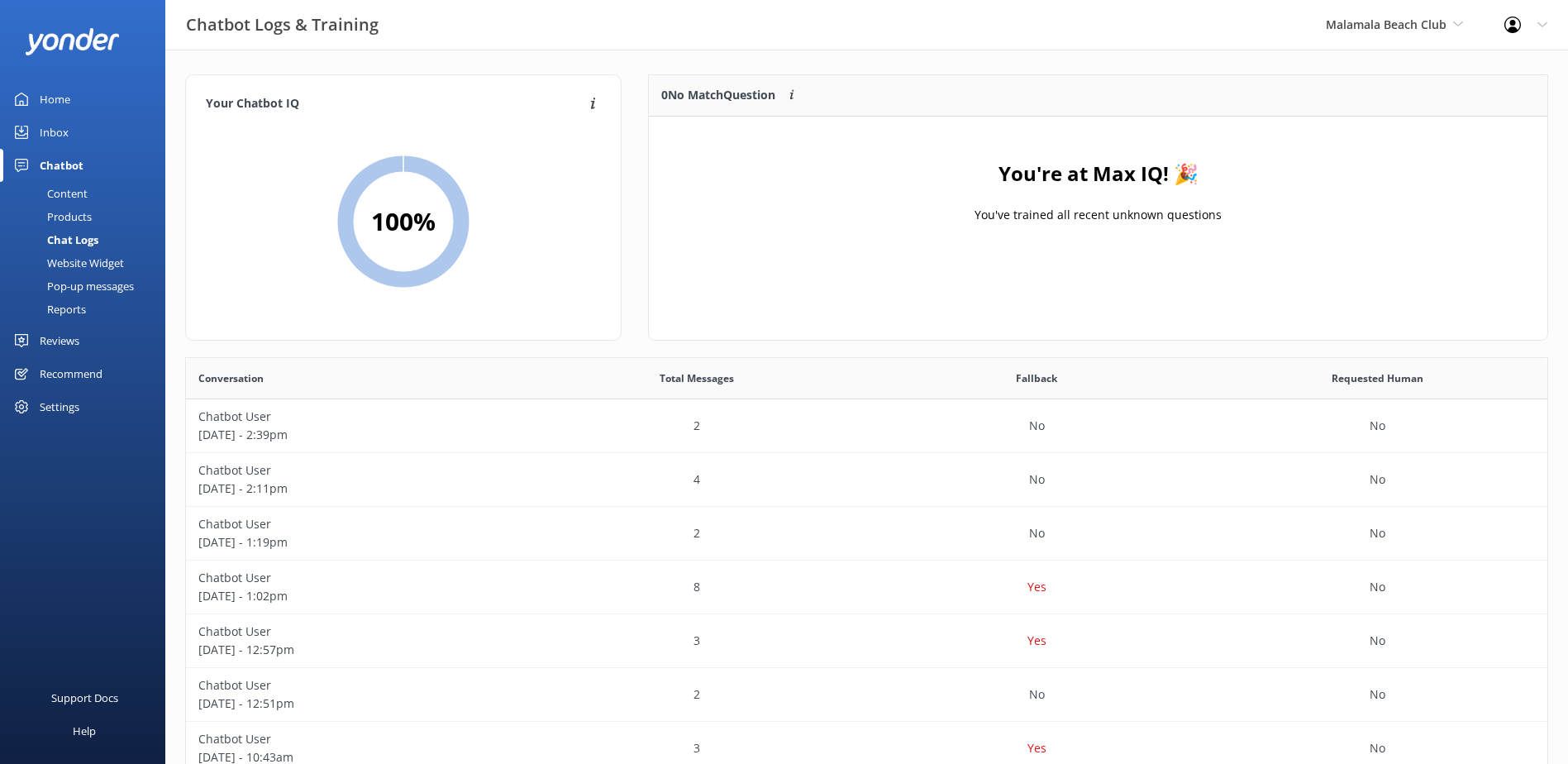
click at [36, 145] on link "Inbox" at bounding box center [82, 133] width 165 height 33
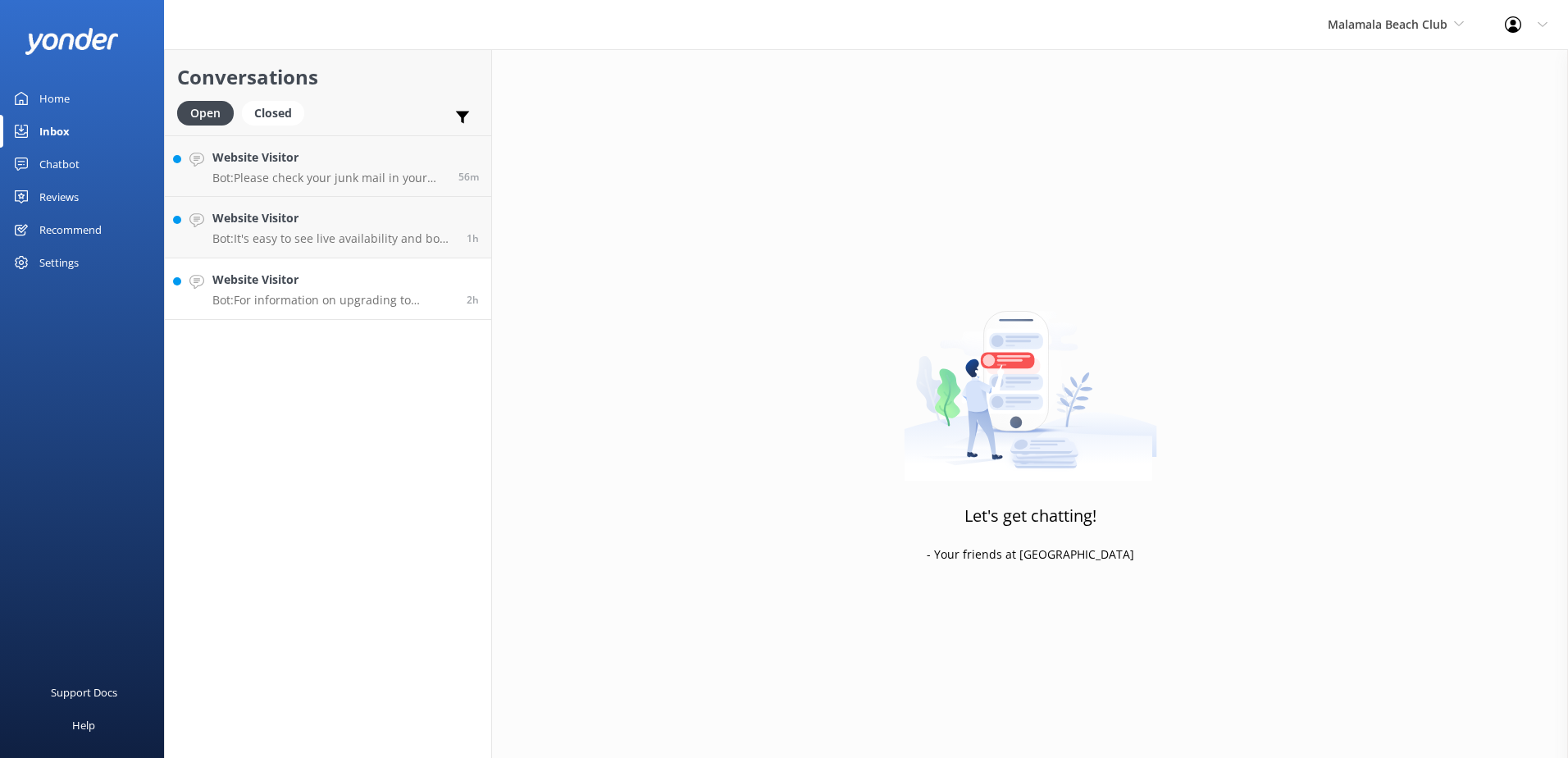
click at [379, 301] on p "Bot: For information on upgrading to poolside day beds or cabanas at Malamala B…" at bounding box center [333, 300] width 242 height 15
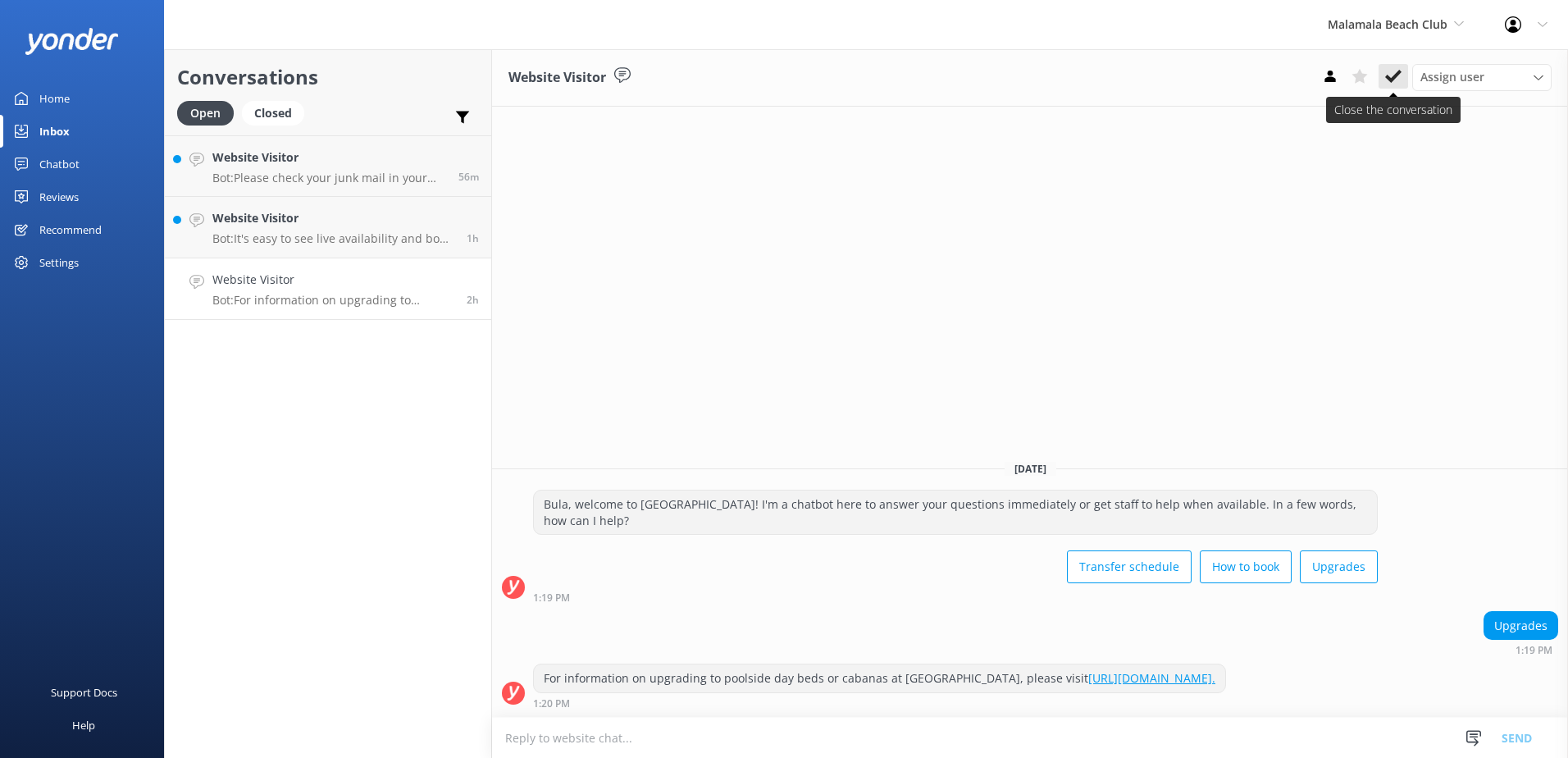
click at [1394, 72] on icon at bounding box center [1393, 76] width 16 height 16
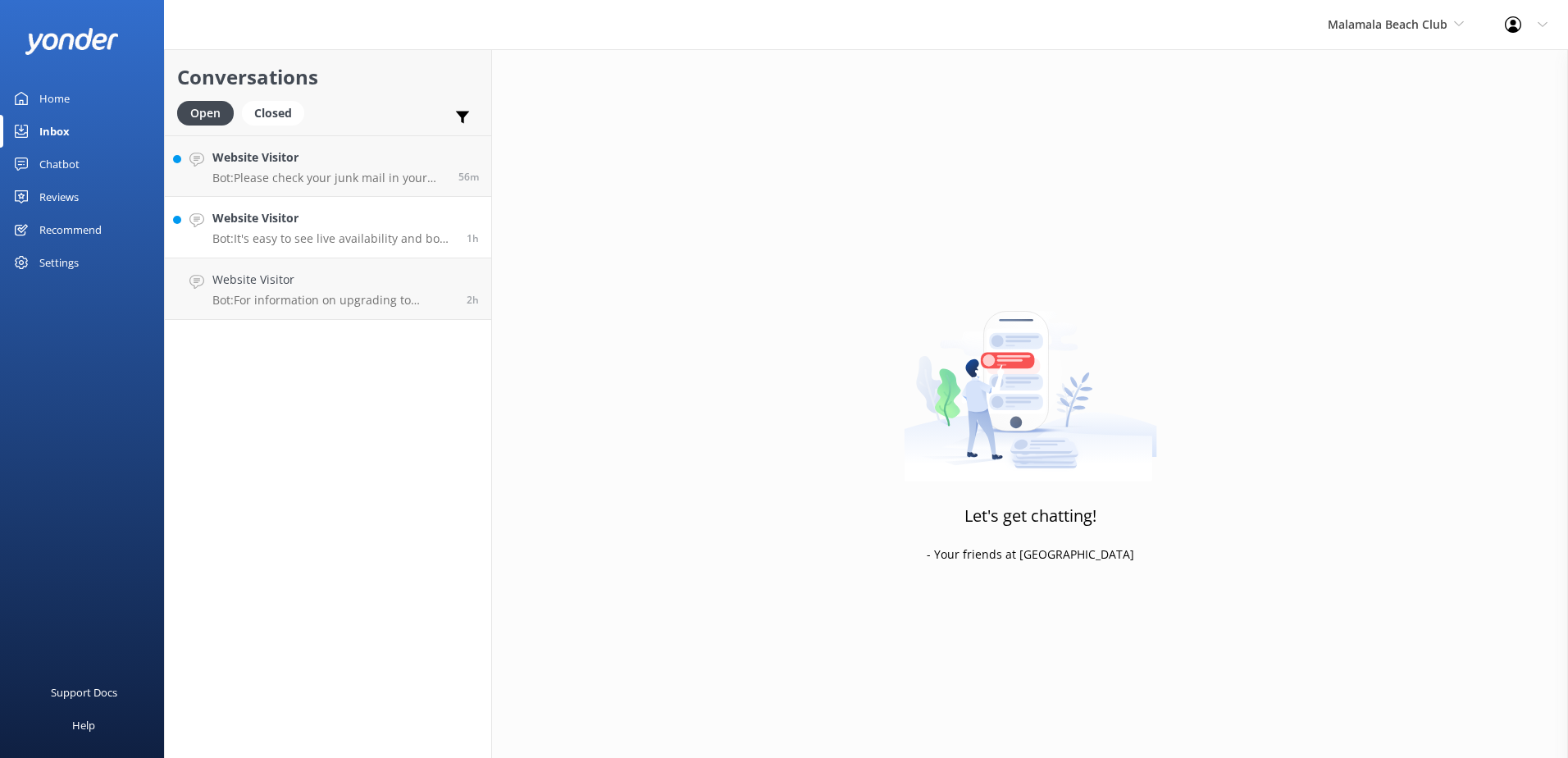
click at [338, 240] on p "Bot: It's easy to see live availability and book online at https://secure.malam…" at bounding box center [333, 238] width 242 height 15
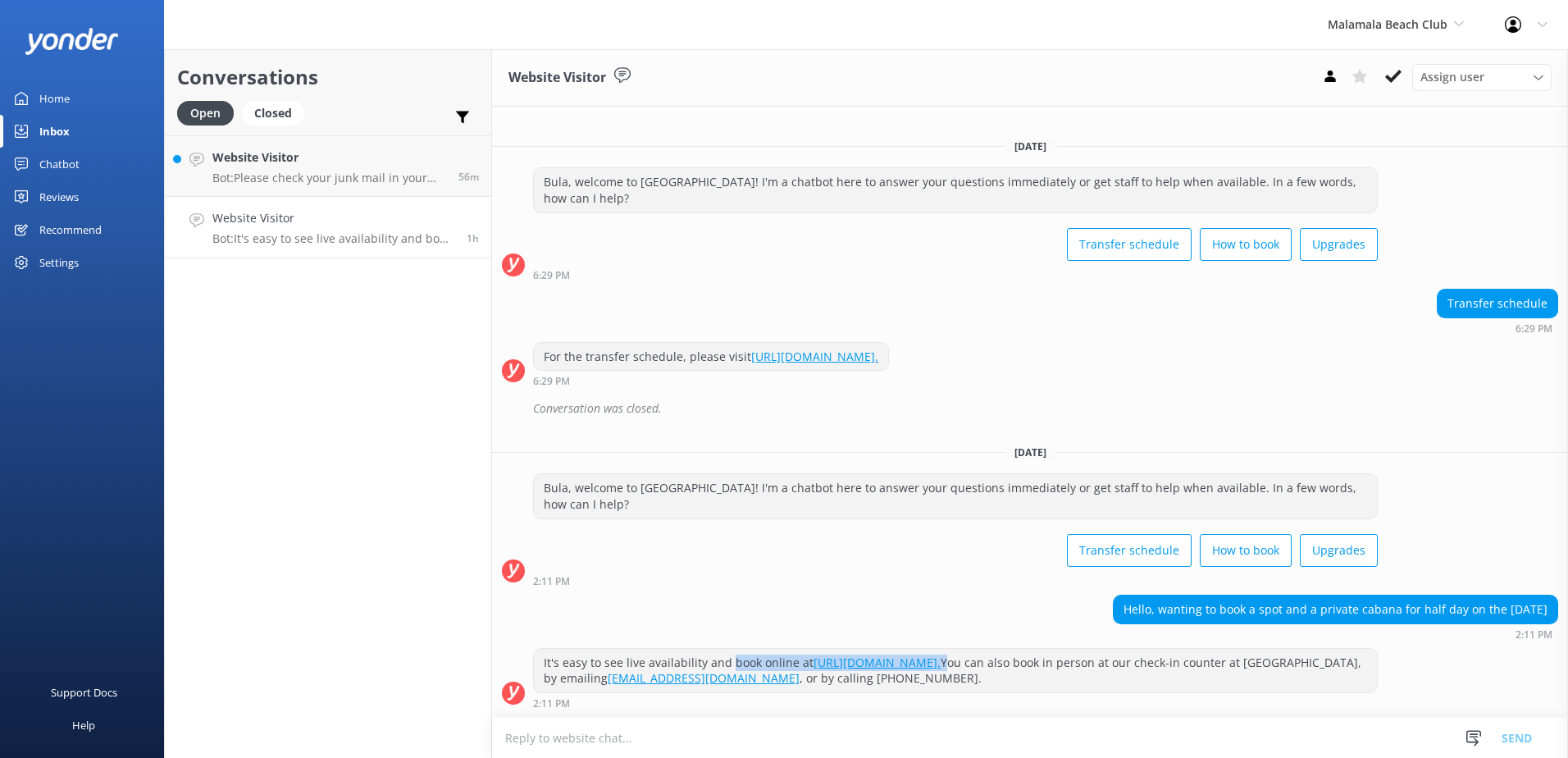
drag, startPoint x: 1137, startPoint y: 664, endPoint x: 727, endPoint y: 659, distance: 410.0
click at [727, 659] on div "It's easy to see live availability and book online at https://secure.malamalabe…" at bounding box center [955, 671] width 843 height 43
copy div "book online at https://secure.malamalabeachclub.com/day-trips/availability."
click at [640, 735] on textarea at bounding box center [1030, 737] width 1076 height 40
paste textarea "book online at https://secure.malamalabeachclub.com/day-trips/availability."
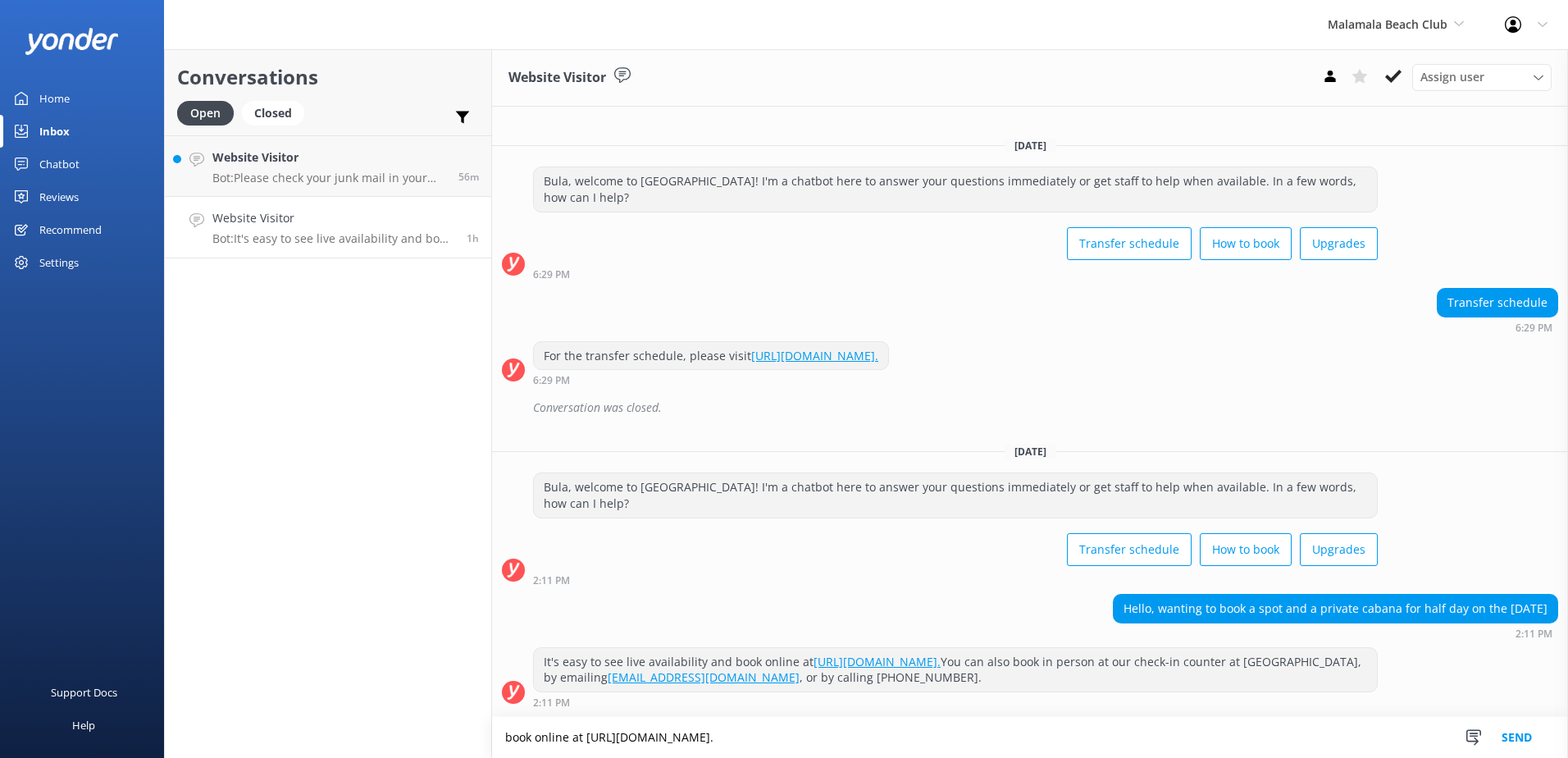
click at [509, 740] on textarea "book online at https://secure.malamalabeachclub.com/day-trips/availability." at bounding box center [1030, 737] width 1076 height 41
click at [968, 732] on textarea "Book online at https://secure.malamalabeachclub.com/day-trips/availability." at bounding box center [1030, 737] width 1076 height 41
type textarea "Book online at https://secure.malamalabeachclub.com/day-trips/availability"
click at [1526, 737] on button "Send" at bounding box center [1517, 737] width 62 height 41
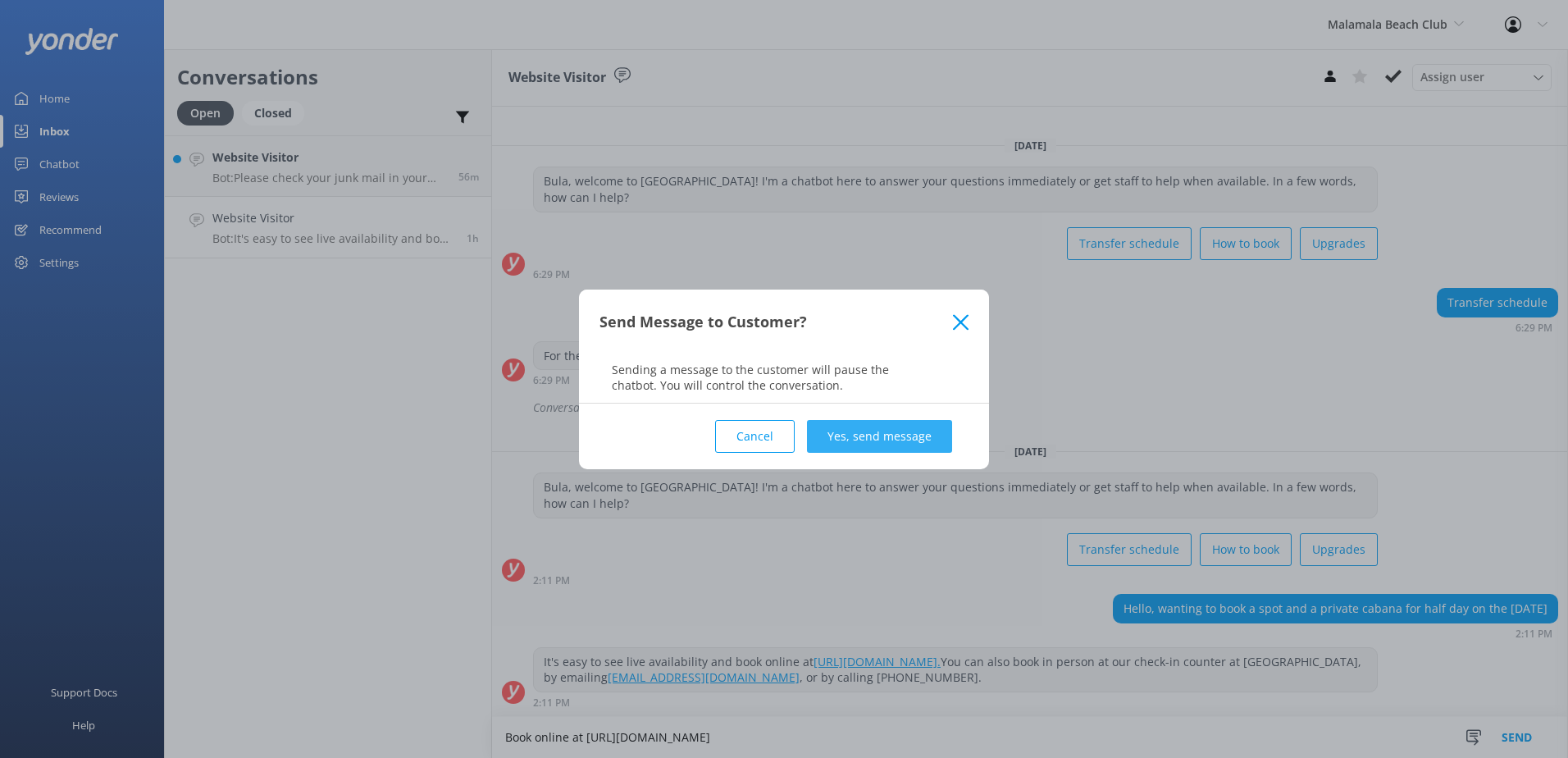
click at [901, 448] on button "Yes, send message" at bounding box center [880, 437] width 146 height 33
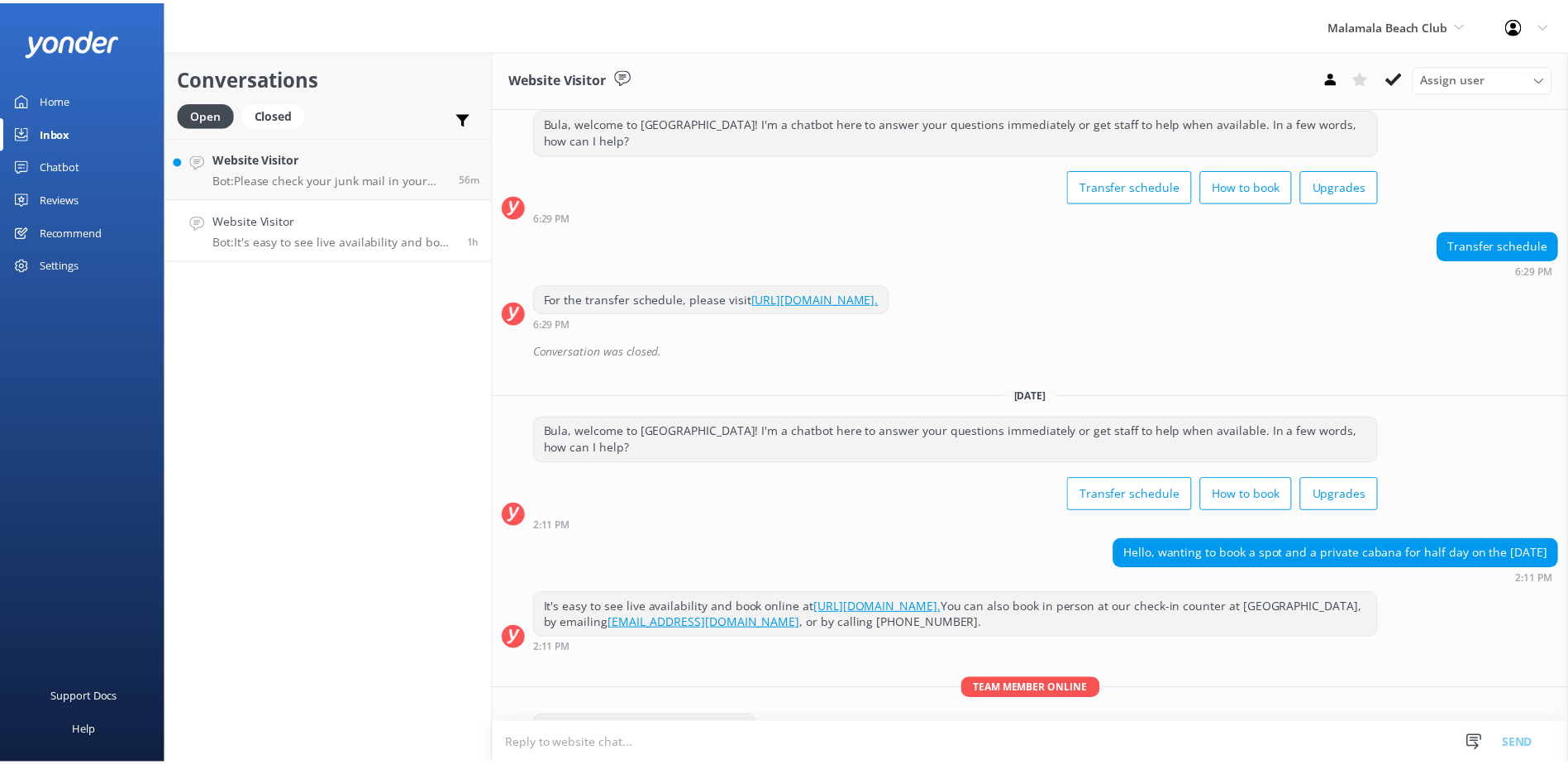
scroll to position [89, 0]
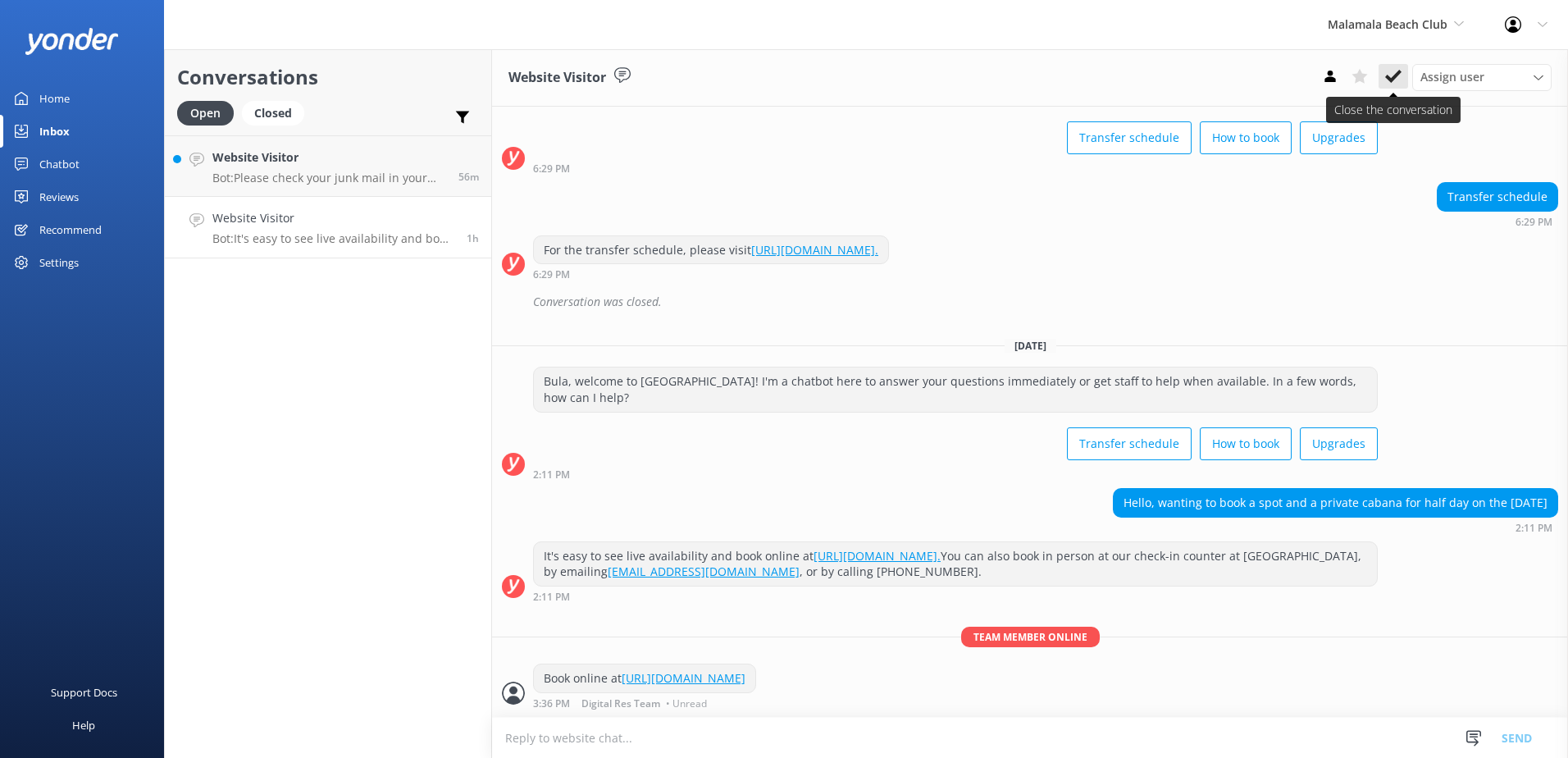
click at [1381, 80] on button at bounding box center [1394, 76] width 29 height 24
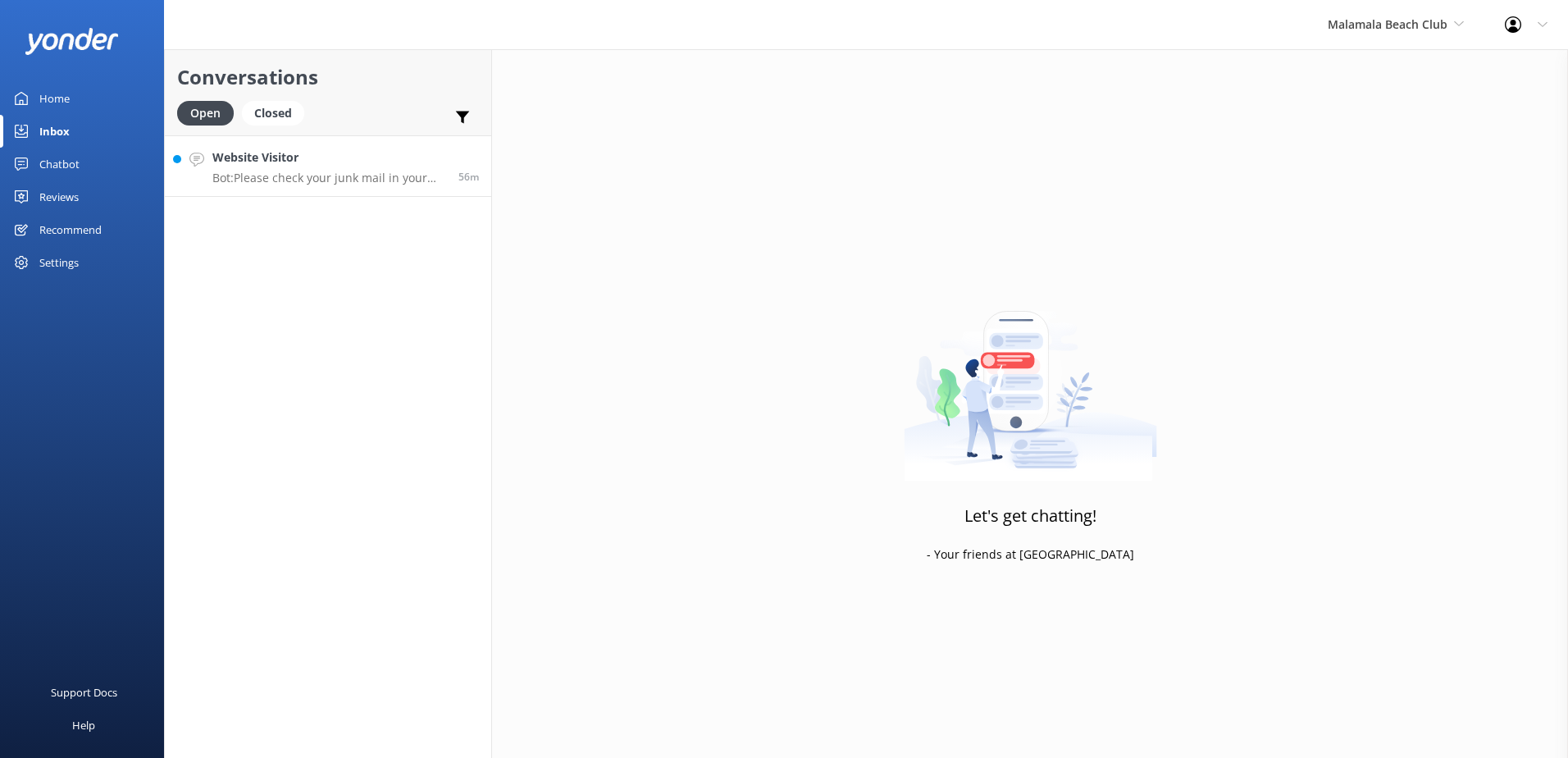
click at [334, 178] on p "Bot: Please check your junk mail in your inbox, as confirmation emails sometime…" at bounding box center [329, 178] width 234 height 15
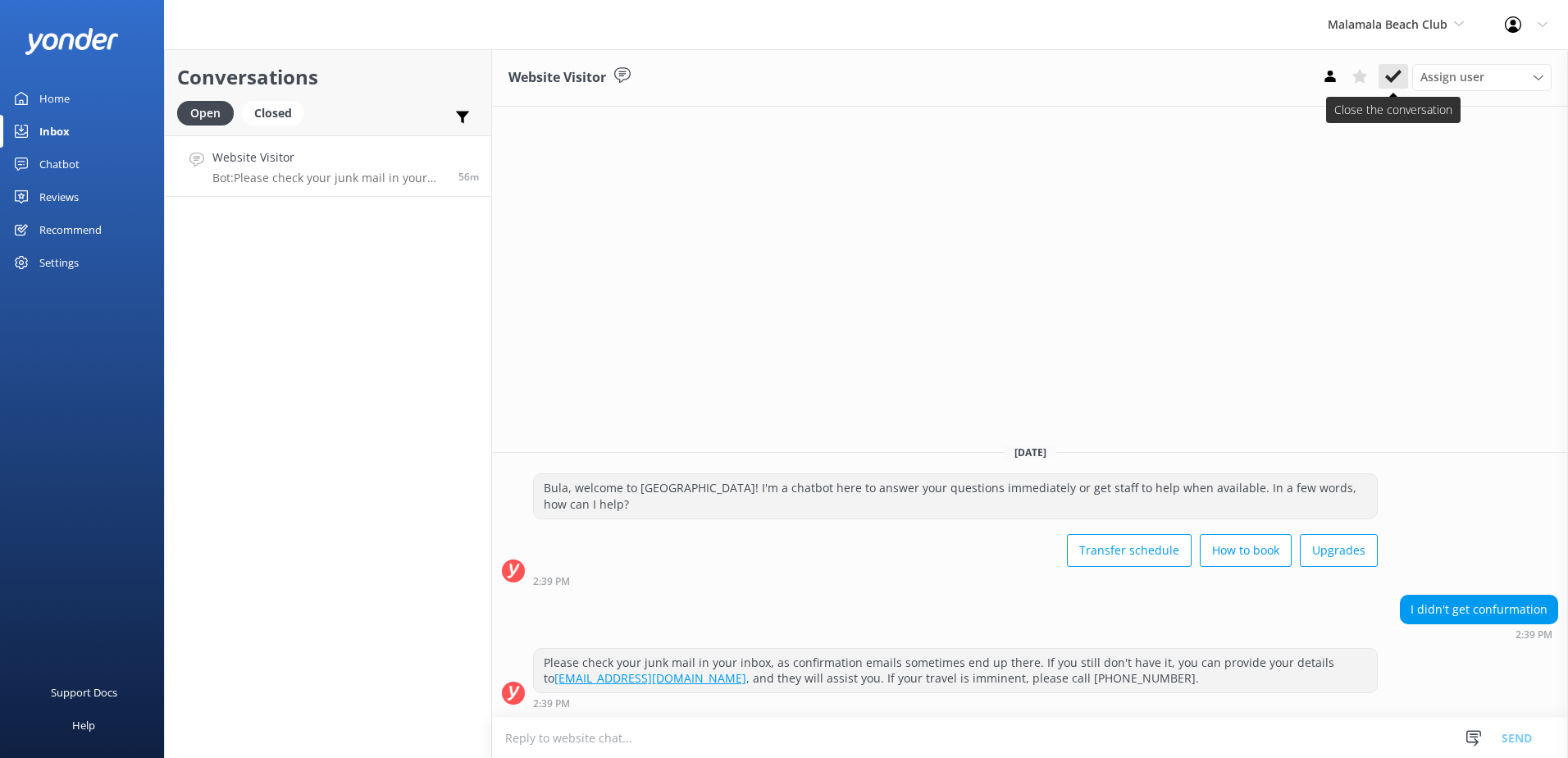
click at [1386, 78] on use at bounding box center [1393, 75] width 16 height 13
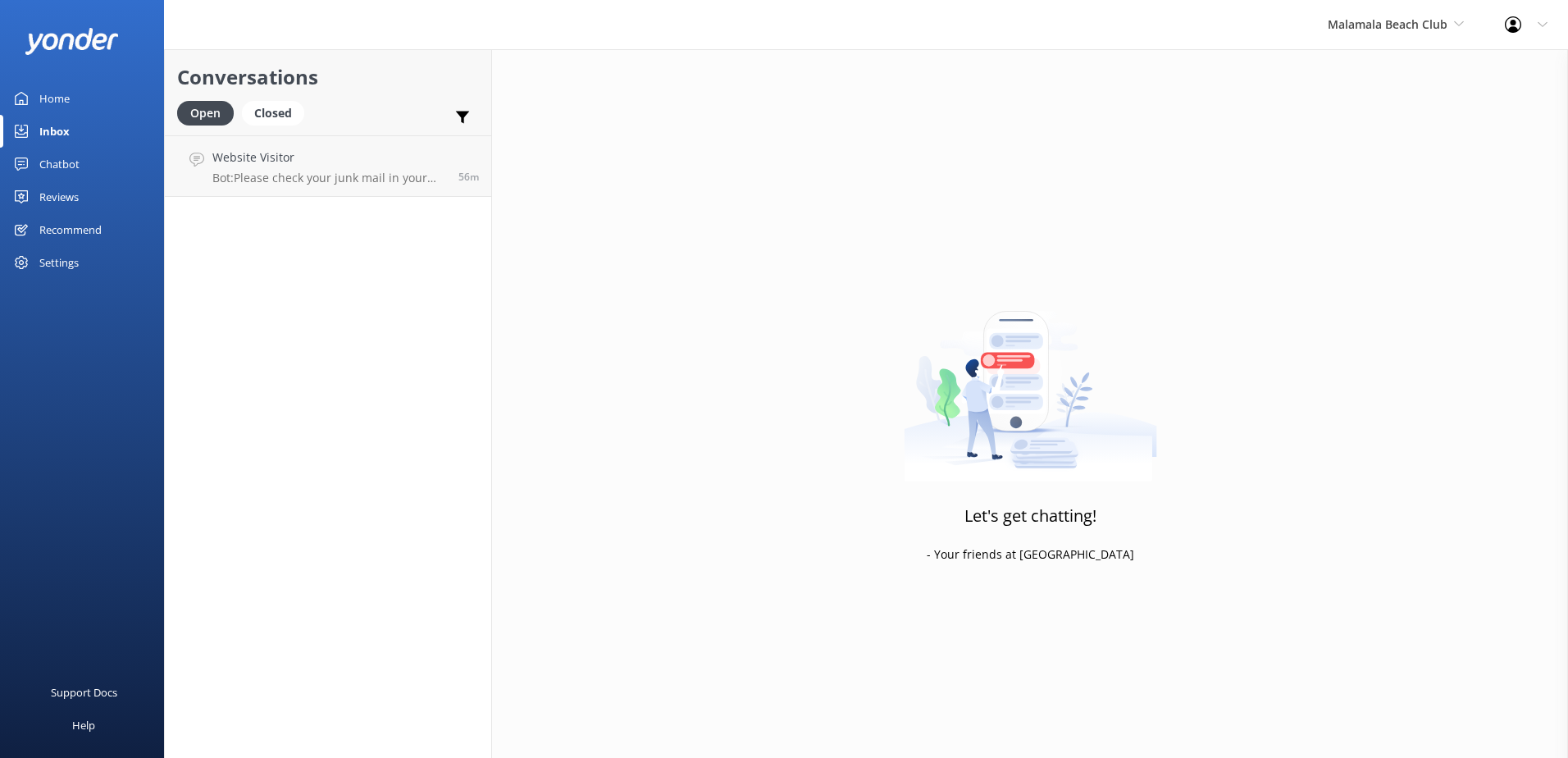
click at [1397, 35] on div "Malamala Beach Club South Sea Sailing South Sea Cruises Malamala Beach Club Awe…" at bounding box center [1396, 24] width 178 height 49
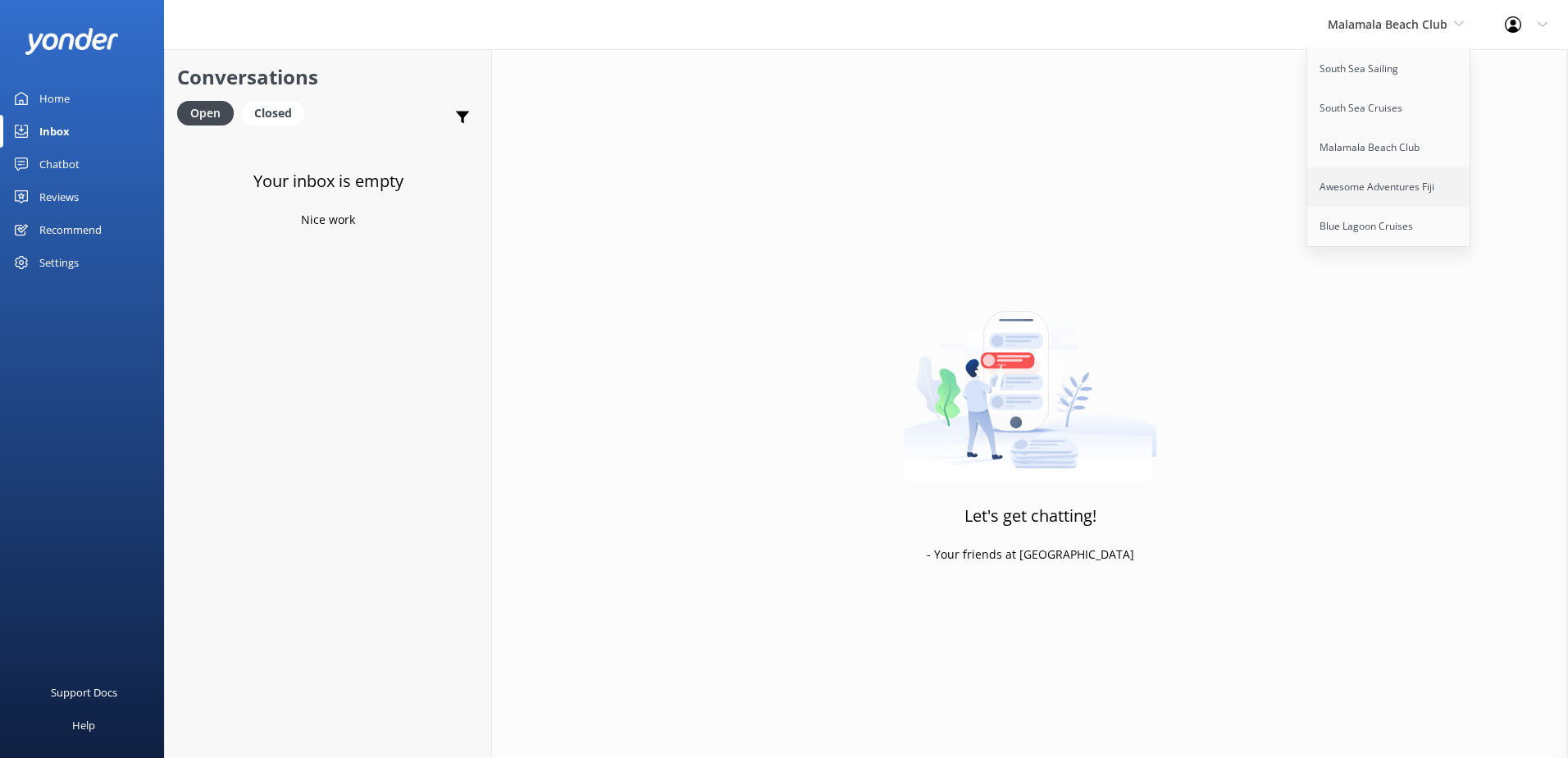
click at [1374, 184] on link "Awesome Adventures Fiji" at bounding box center [1389, 186] width 164 height 39
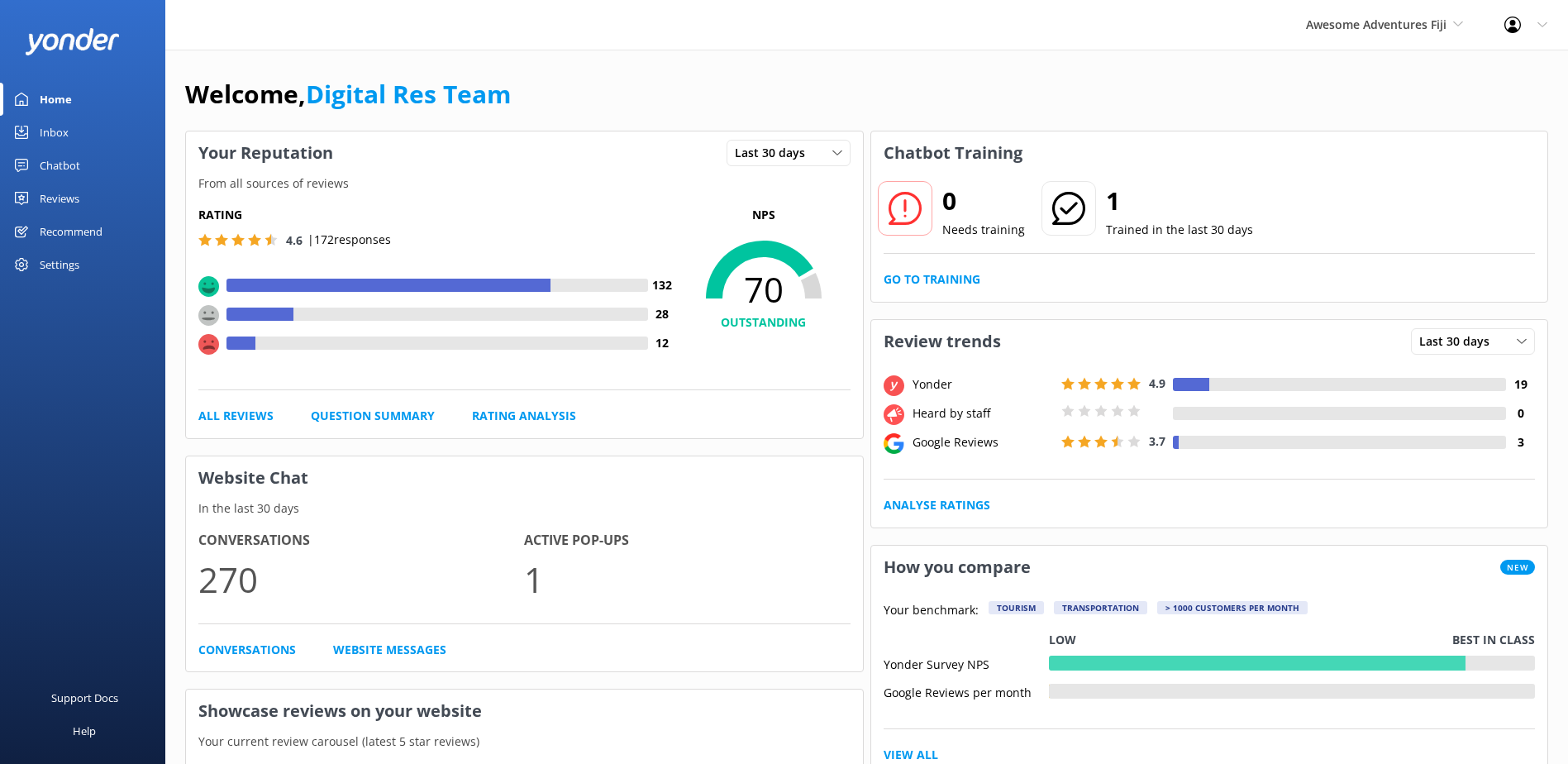
click at [995, 279] on div "Go to Training" at bounding box center [1209, 279] width 652 height 18
click at [965, 273] on link "Go to Training" at bounding box center [932, 279] width 97 height 18
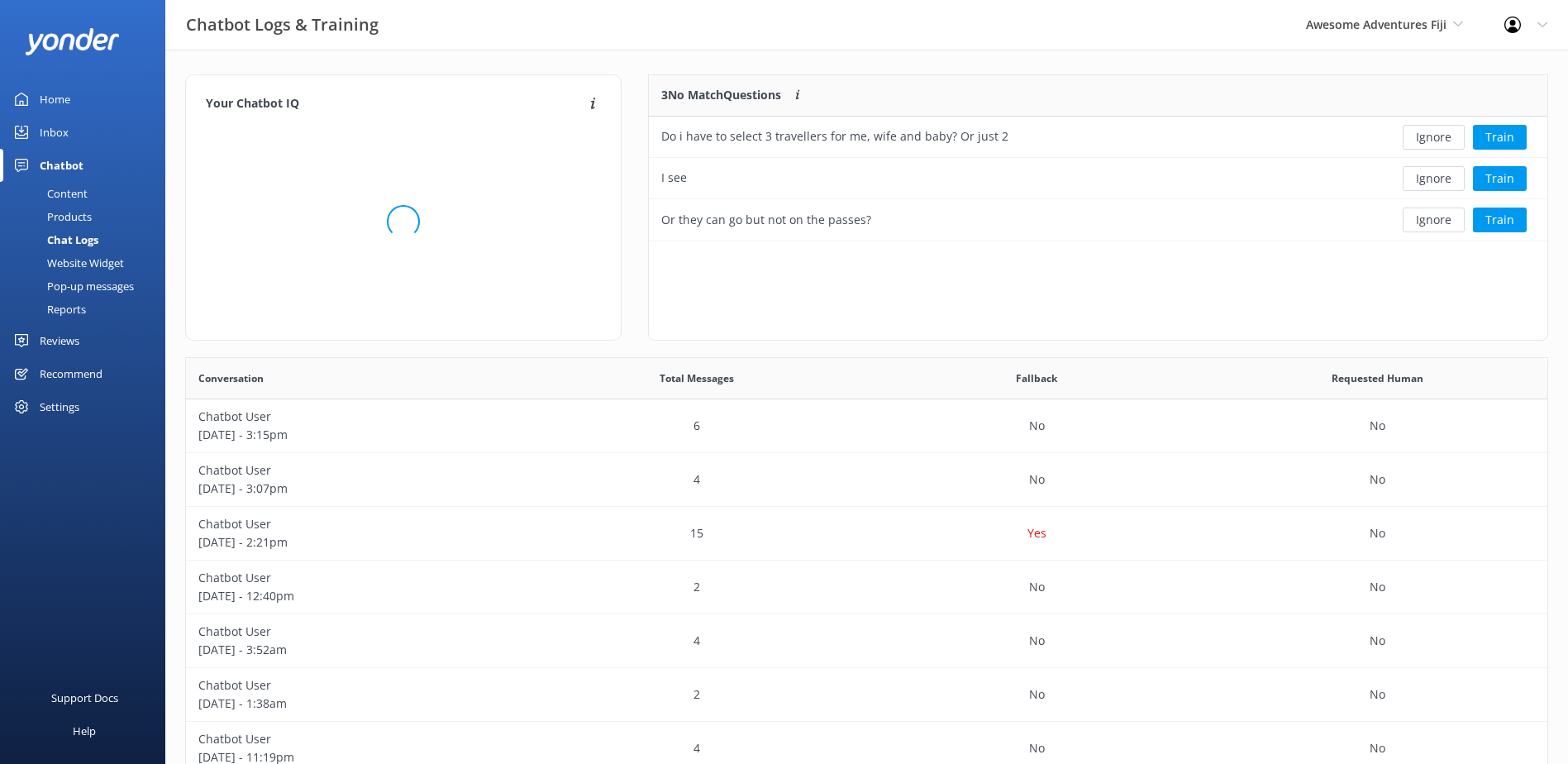
scroll to position [154, 885]
click at [1434, 138] on button "Ignore" at bounding box center [1434, 137] width 62 height 24
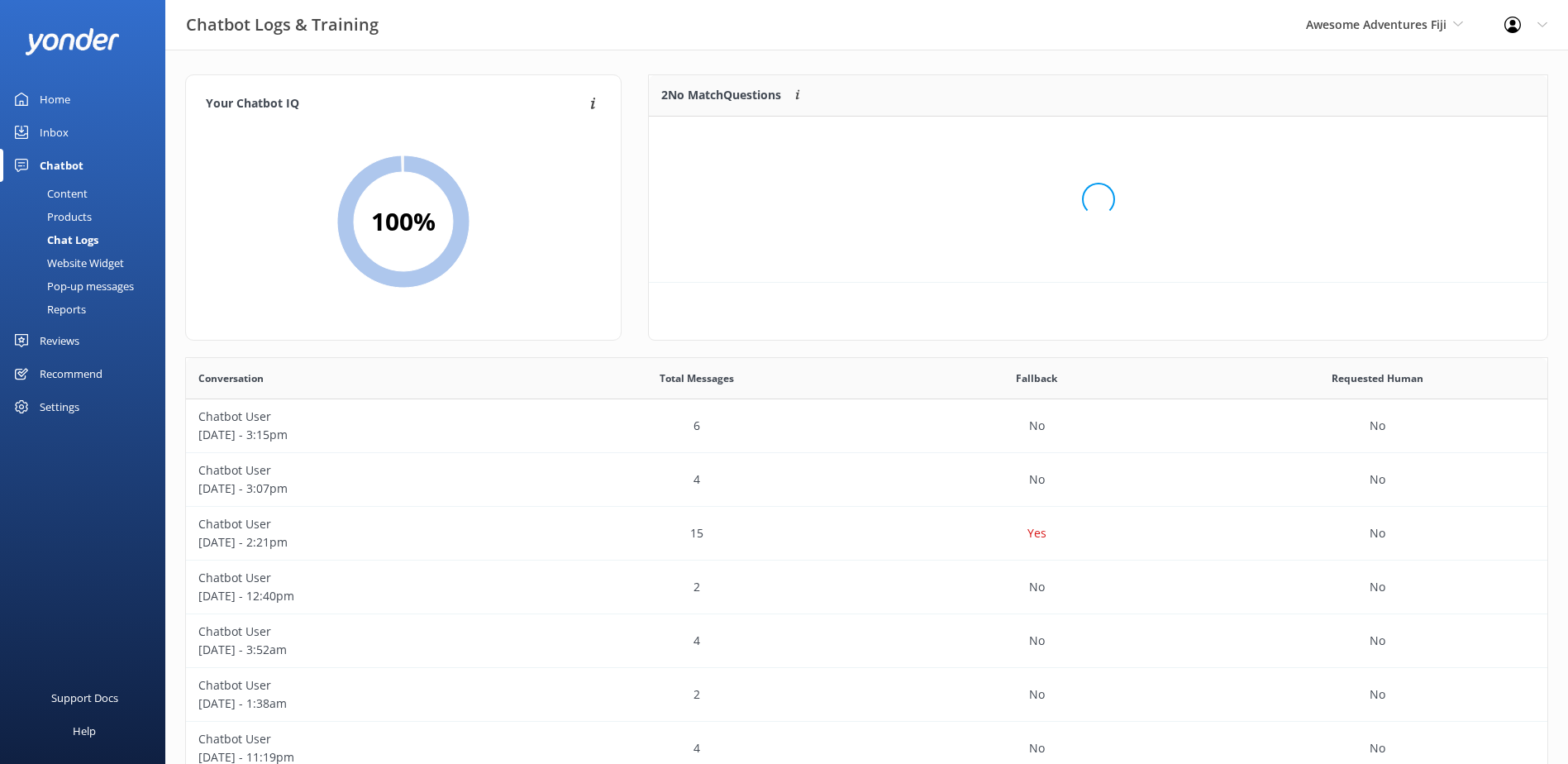
scroll to position [113, 885]
click at [1434, 138] on button "Ignore" at bounding box center [1434, 137] width 62 height 24
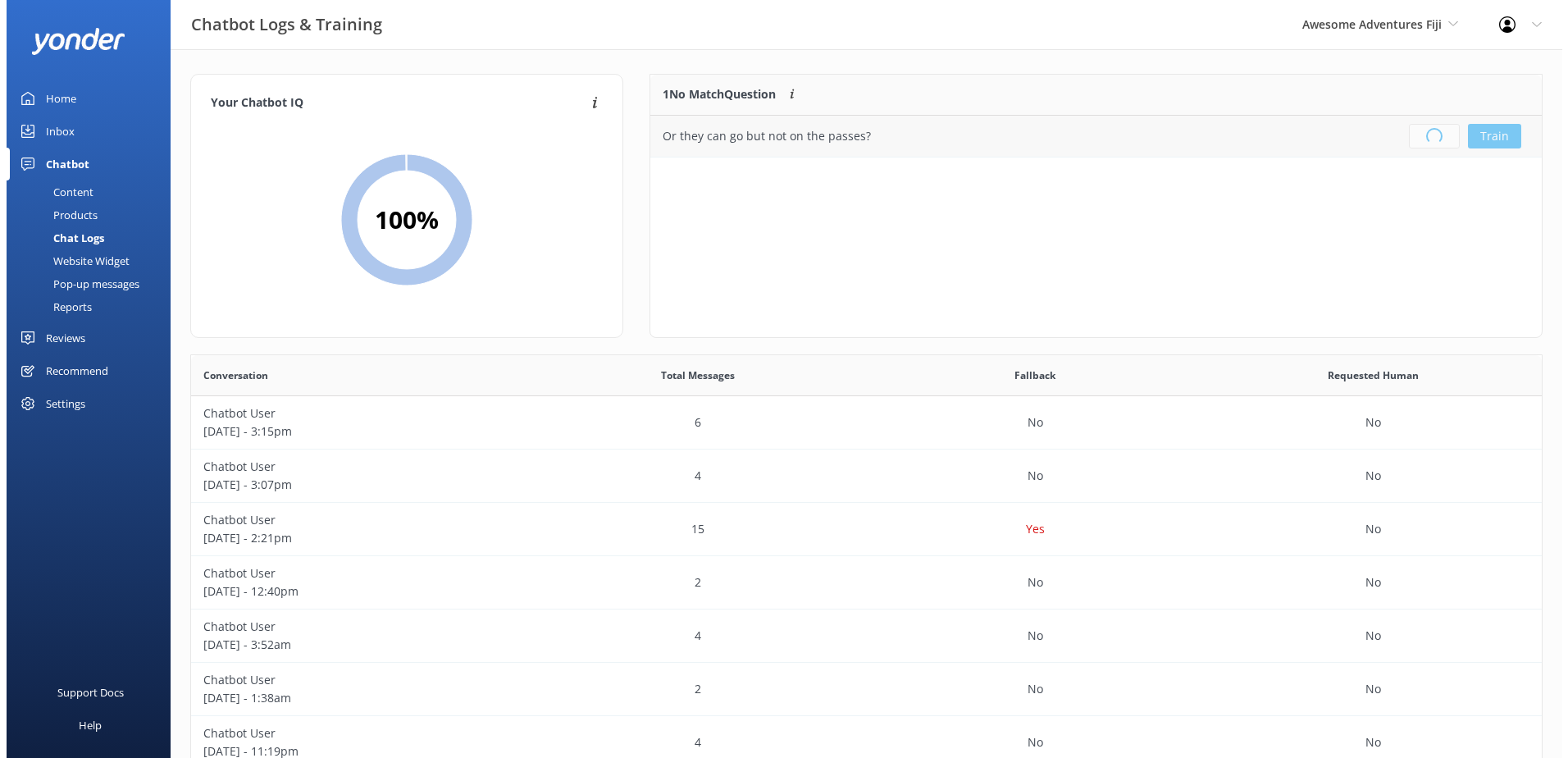
scroll to position [193, 878]
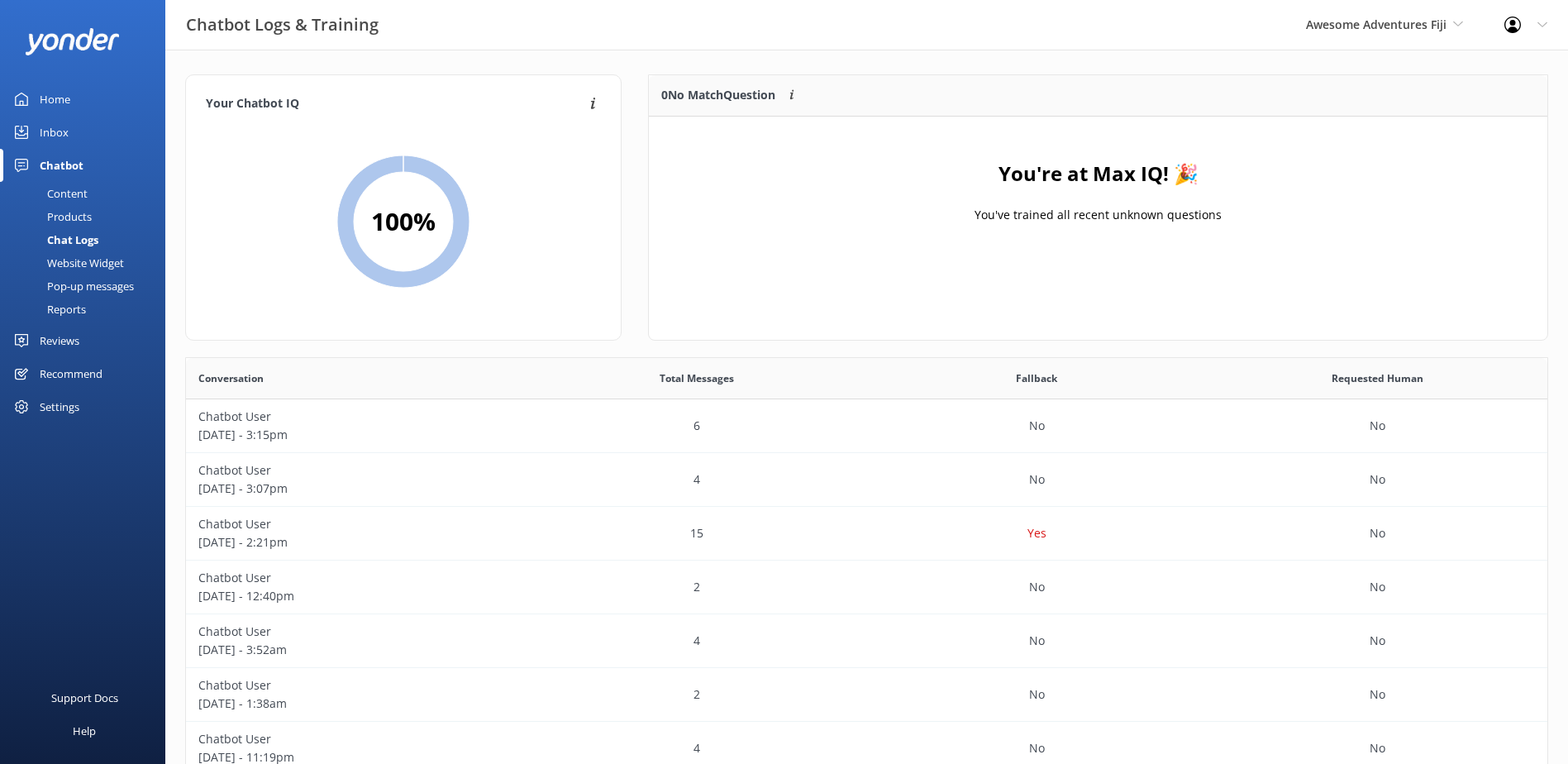
click at [57, 148] on div "Inbox" at bounding box center [53, 133] width 29 height 33
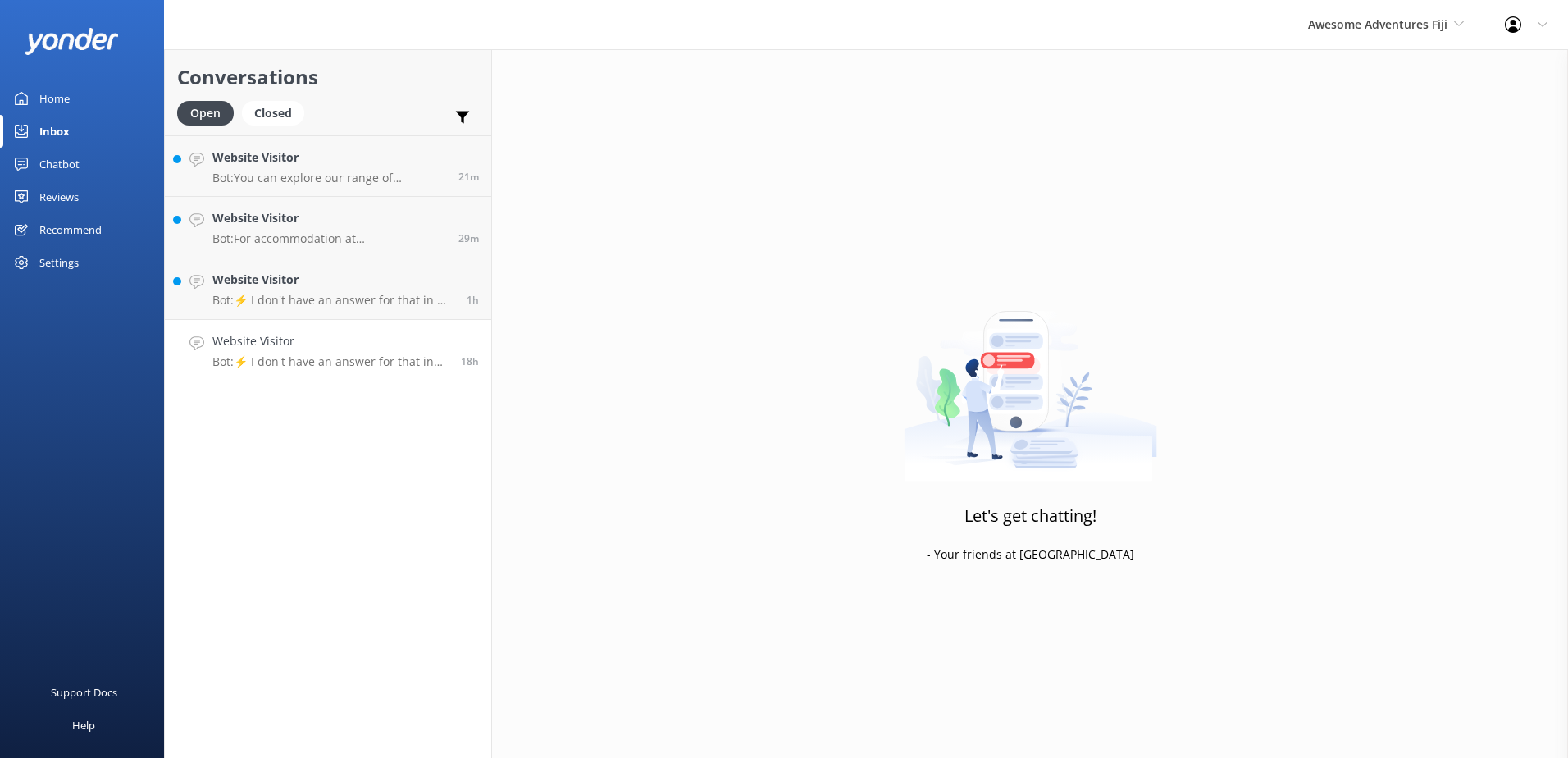
click at [287, 346] on h4 "Website Visitor" at bounding box center [330, 340] width 236 height 18
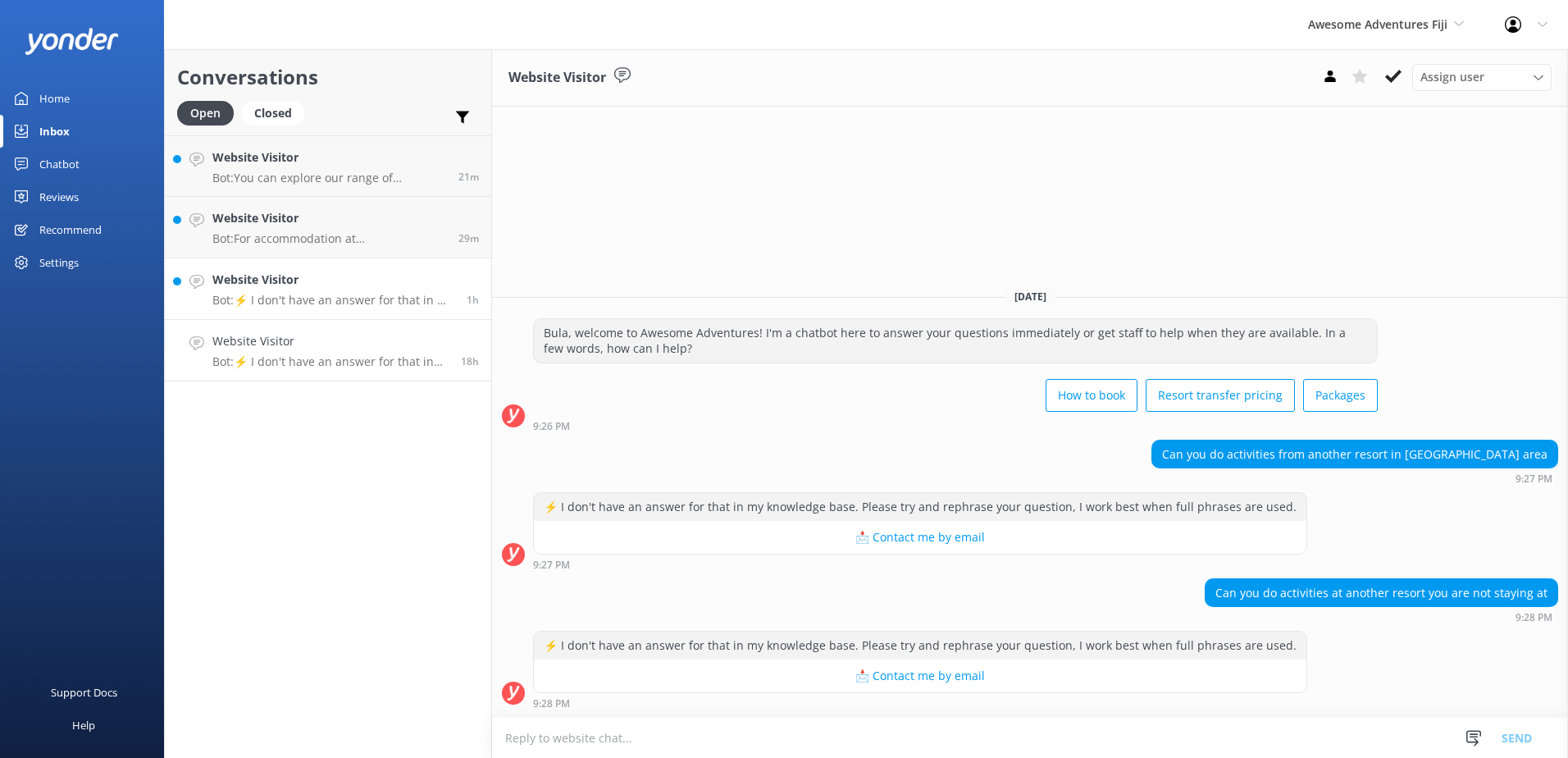
click at [367, 288] on h4 "Website Visitor" at bounding box center [333, 279] width 242 height 18
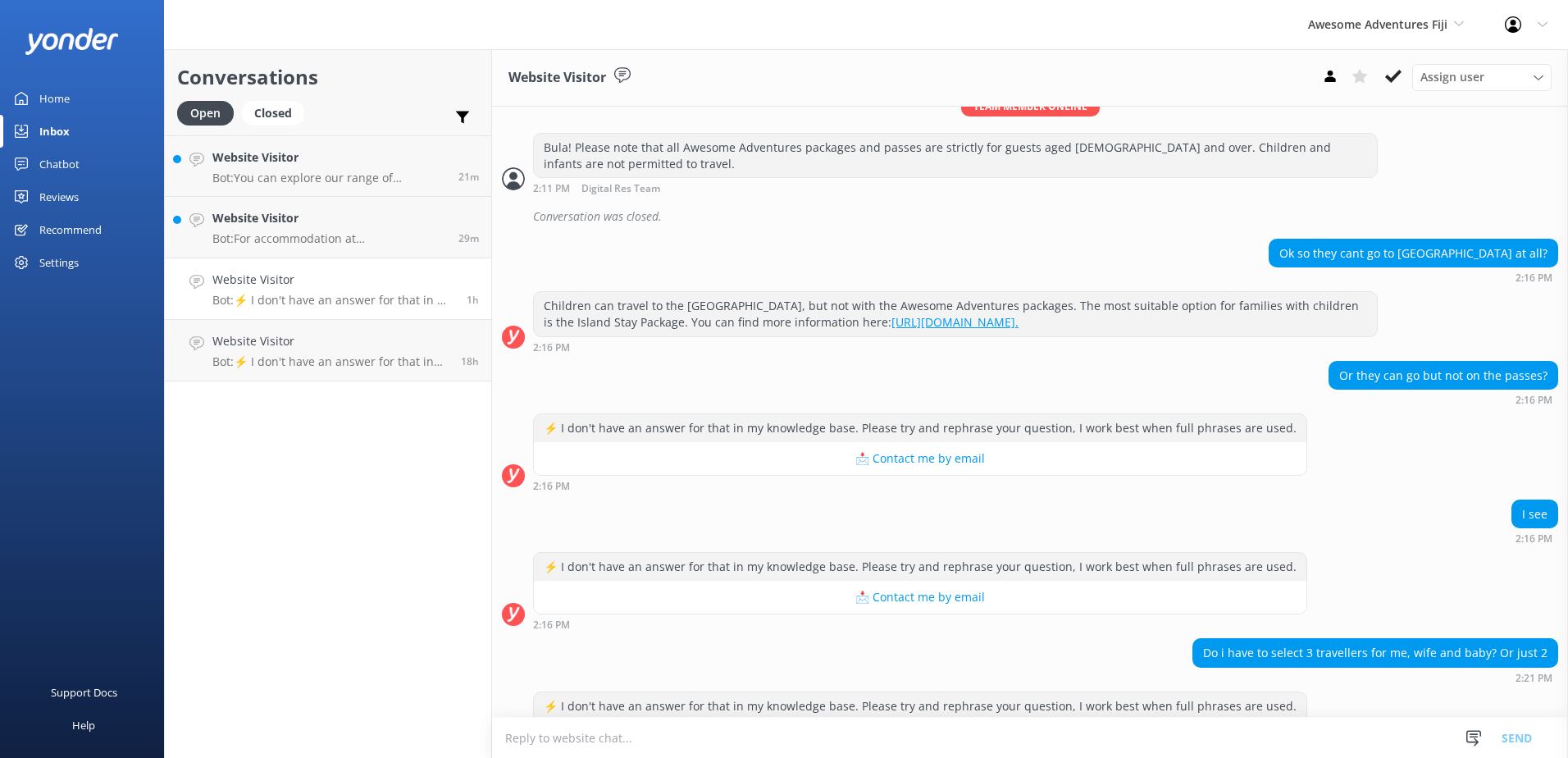
scroll to position [618, 0]
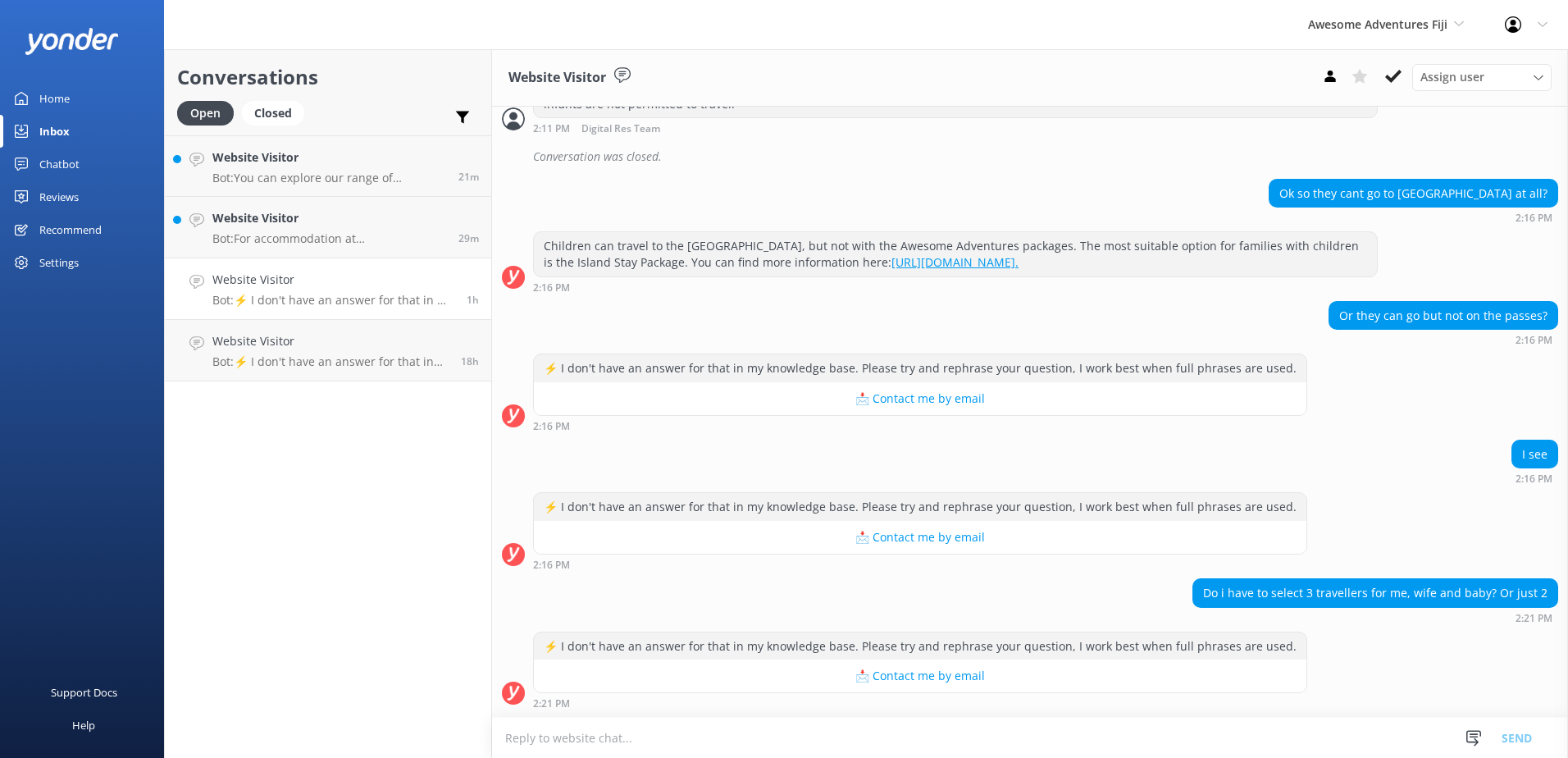
click at [910, 734] on textarea at bounding box center [1030, 737] width 1076 height 40
click at [1153, 664] on button "📩 Contact me by email" at bounding box center [920, 675] width 773 height 33
click at [737, 729] on textarea "You can go" at bounding box center [1030, 737] width 1076 height 41
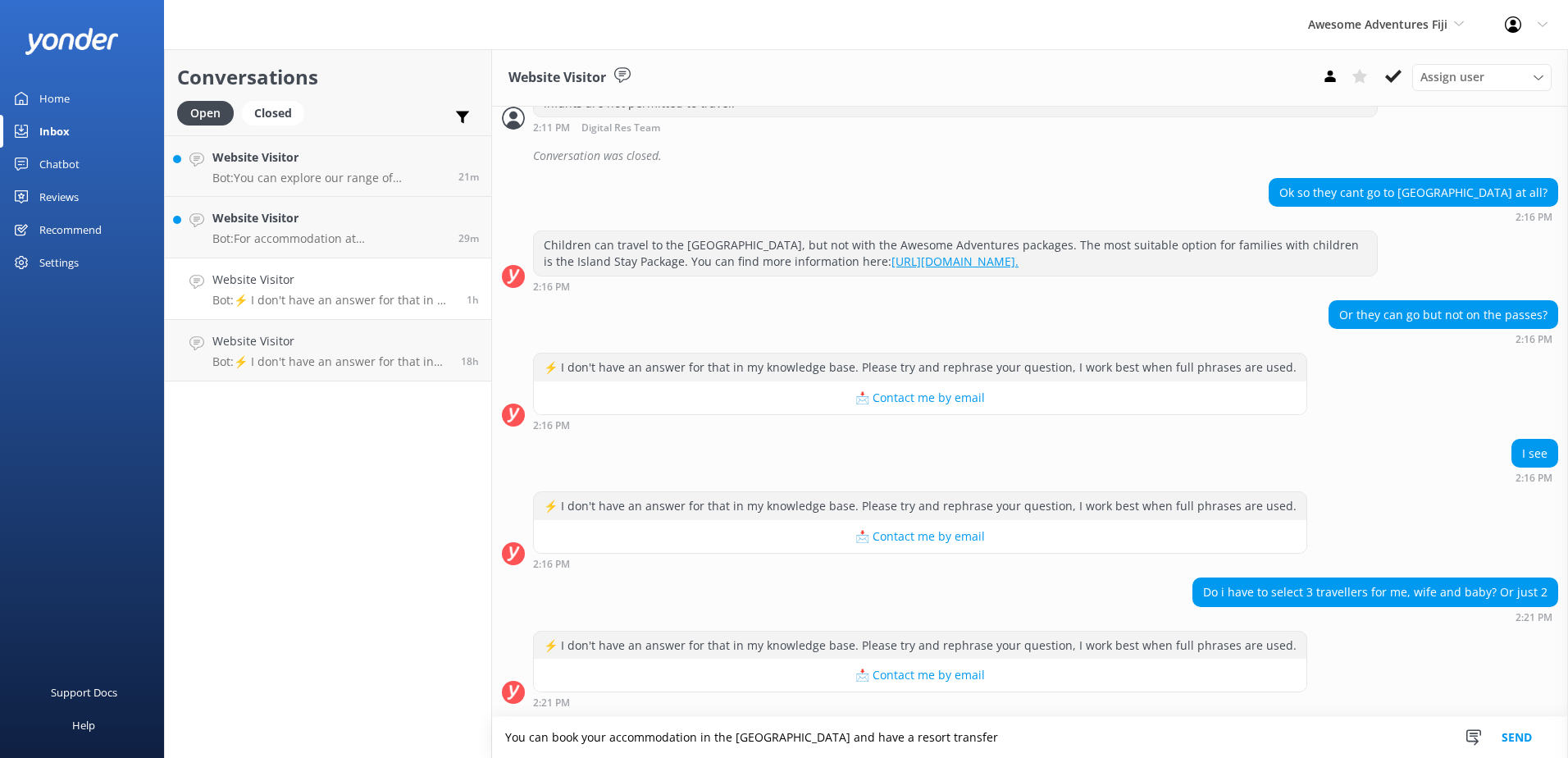
click at [1091, 713] on div "⚡ I don't have an answer for that in my knowledge base. Please try and rephrase…" at bounding box center [1030, 673] width 1076 height 86
click at [1081, 735] on textarea "You can book your accommodation in the Yasawa island and have a resort transfer" at bounding box center [1030, 737] width 1076 height 41
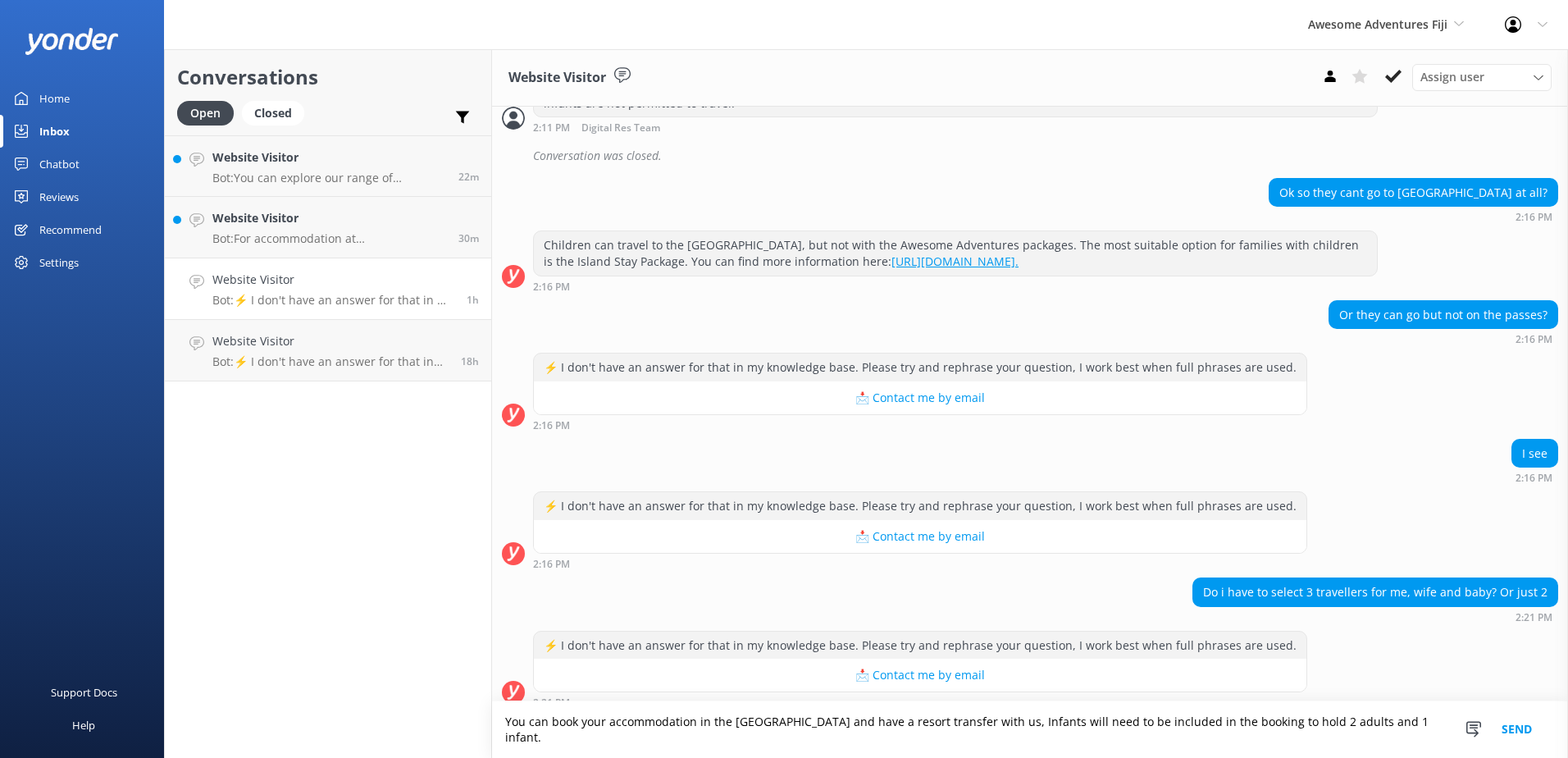
type textarea "You can book your accommodation in the Yasawa island and have a resort transfer…"
click at [1504, 732] on button "Send" at bounding box center [1517, 729] width 62 height 56
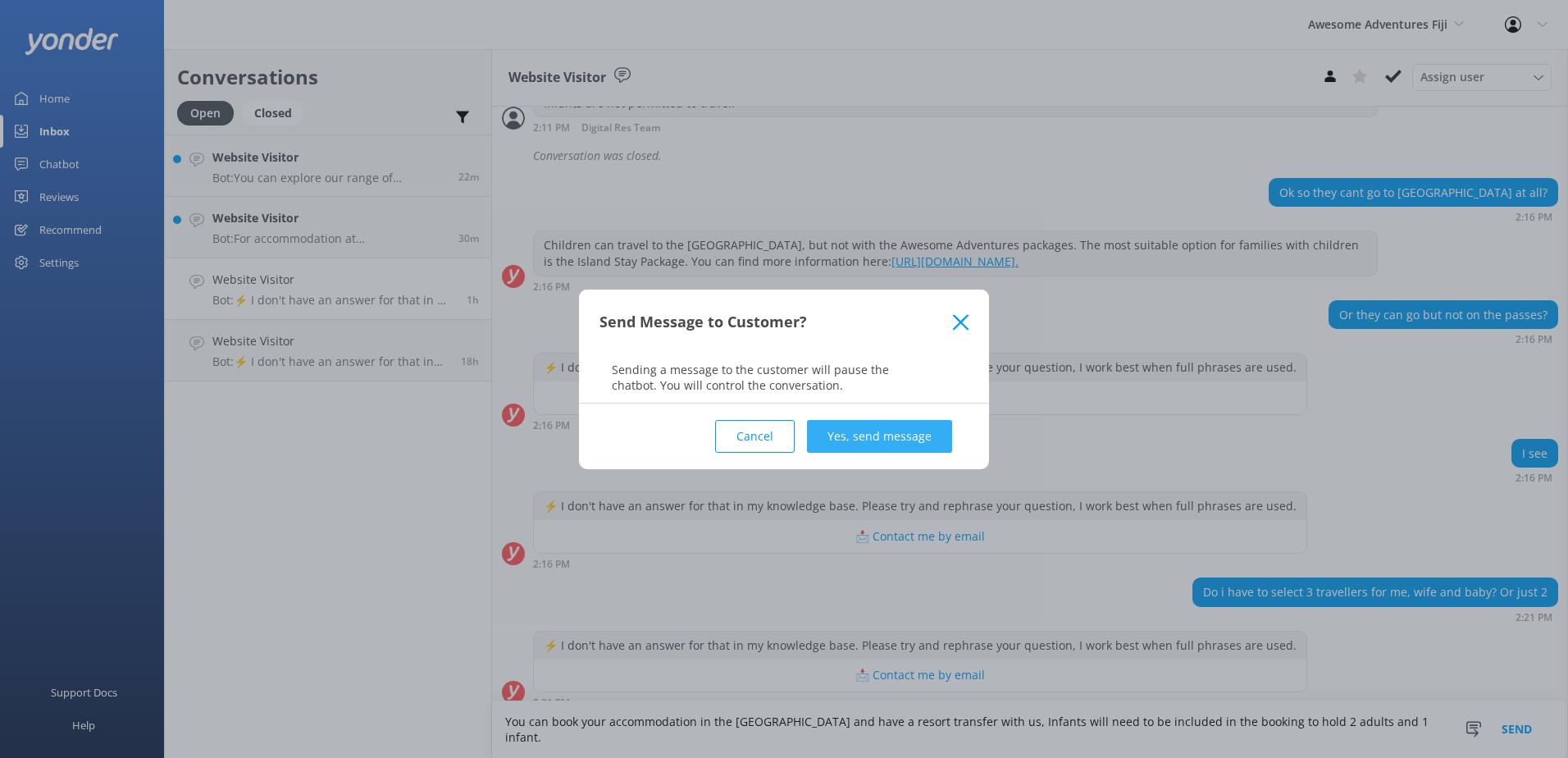
click at [880, 438] on button "Yes, send message" at bounding box center [880, 437] width 146 height 33
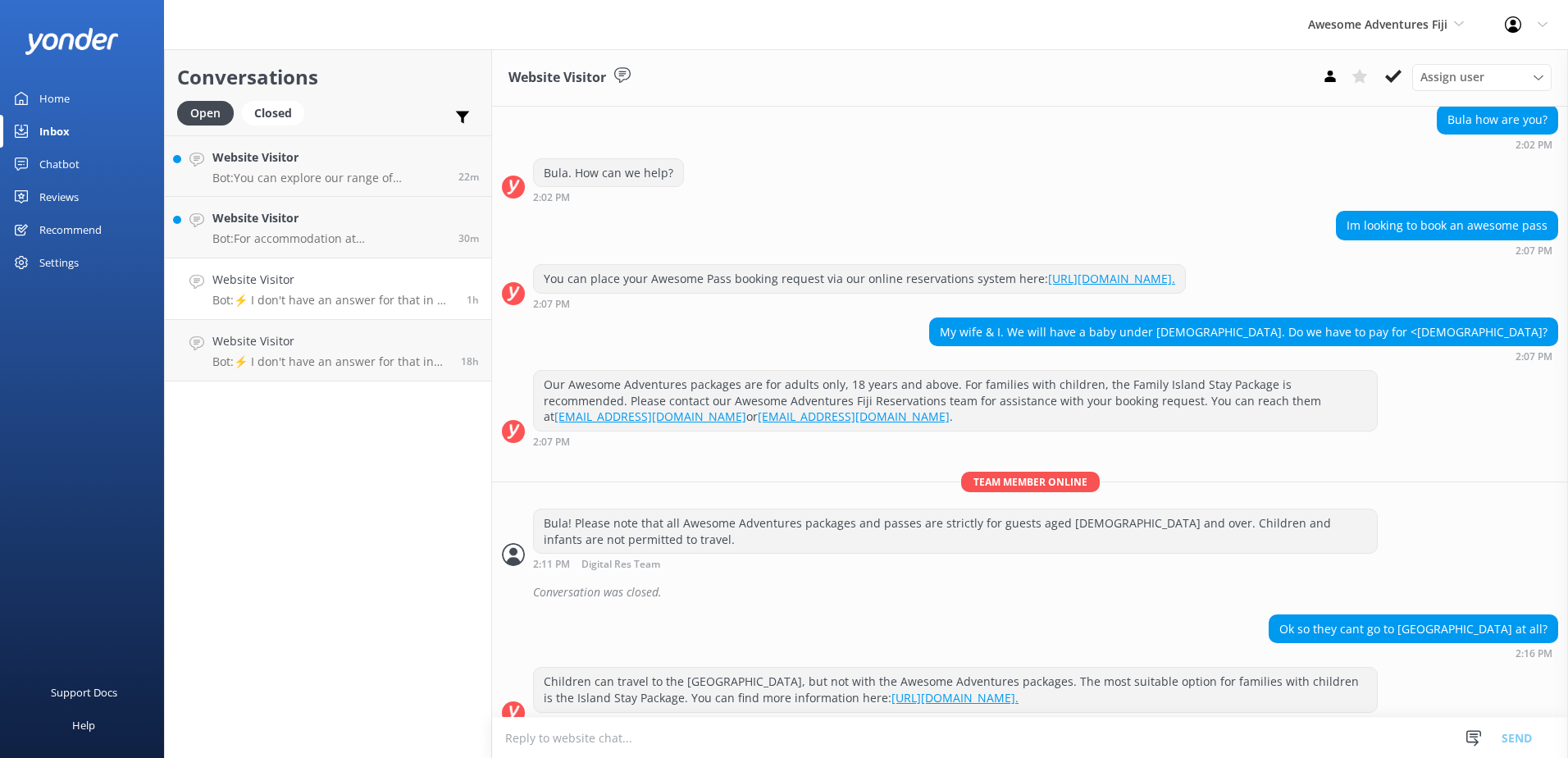
scroll to position [411, 0]
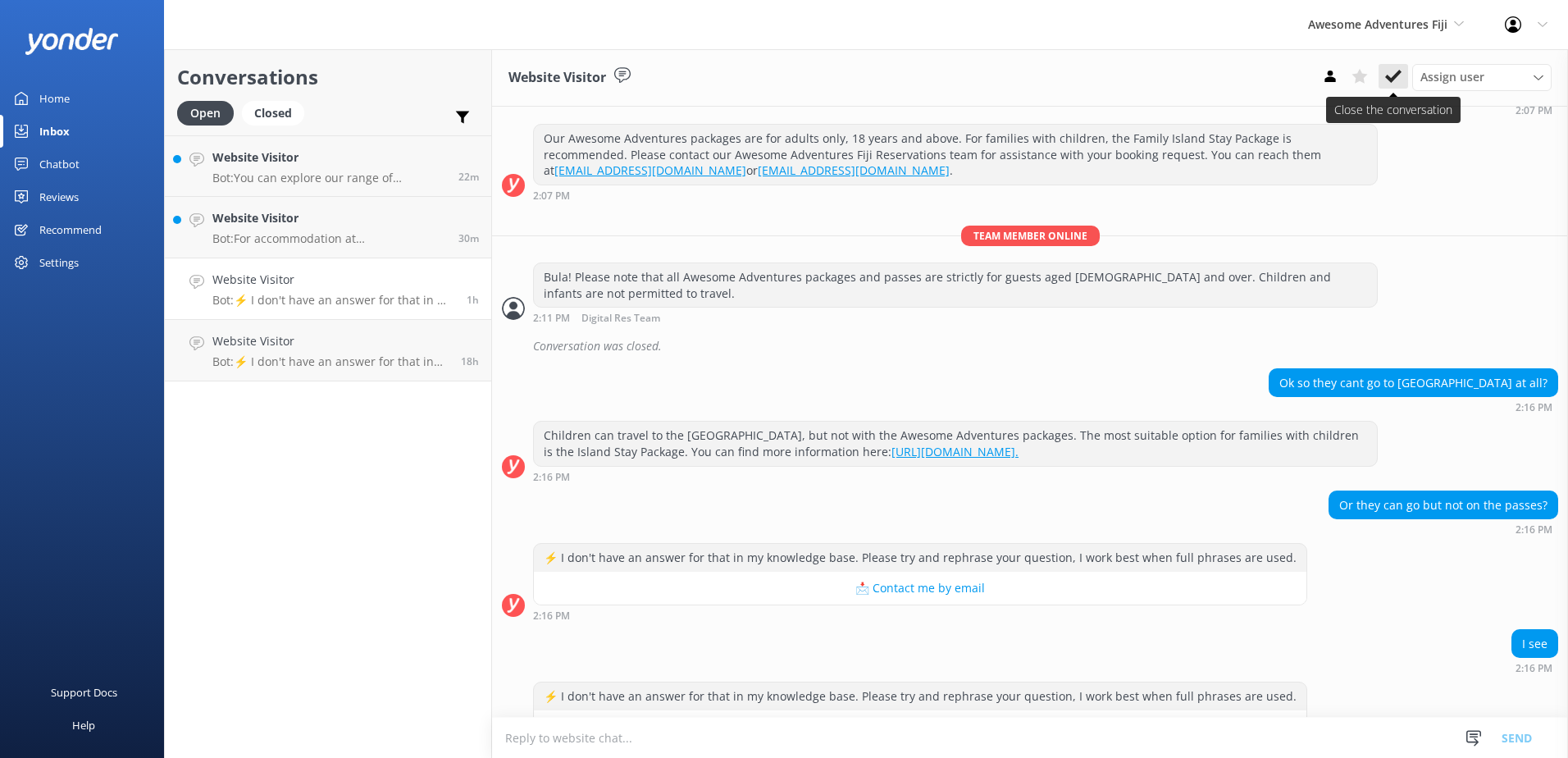
click at [1396, 75] on use at bounding box center [1393, 75] width 16 height 13
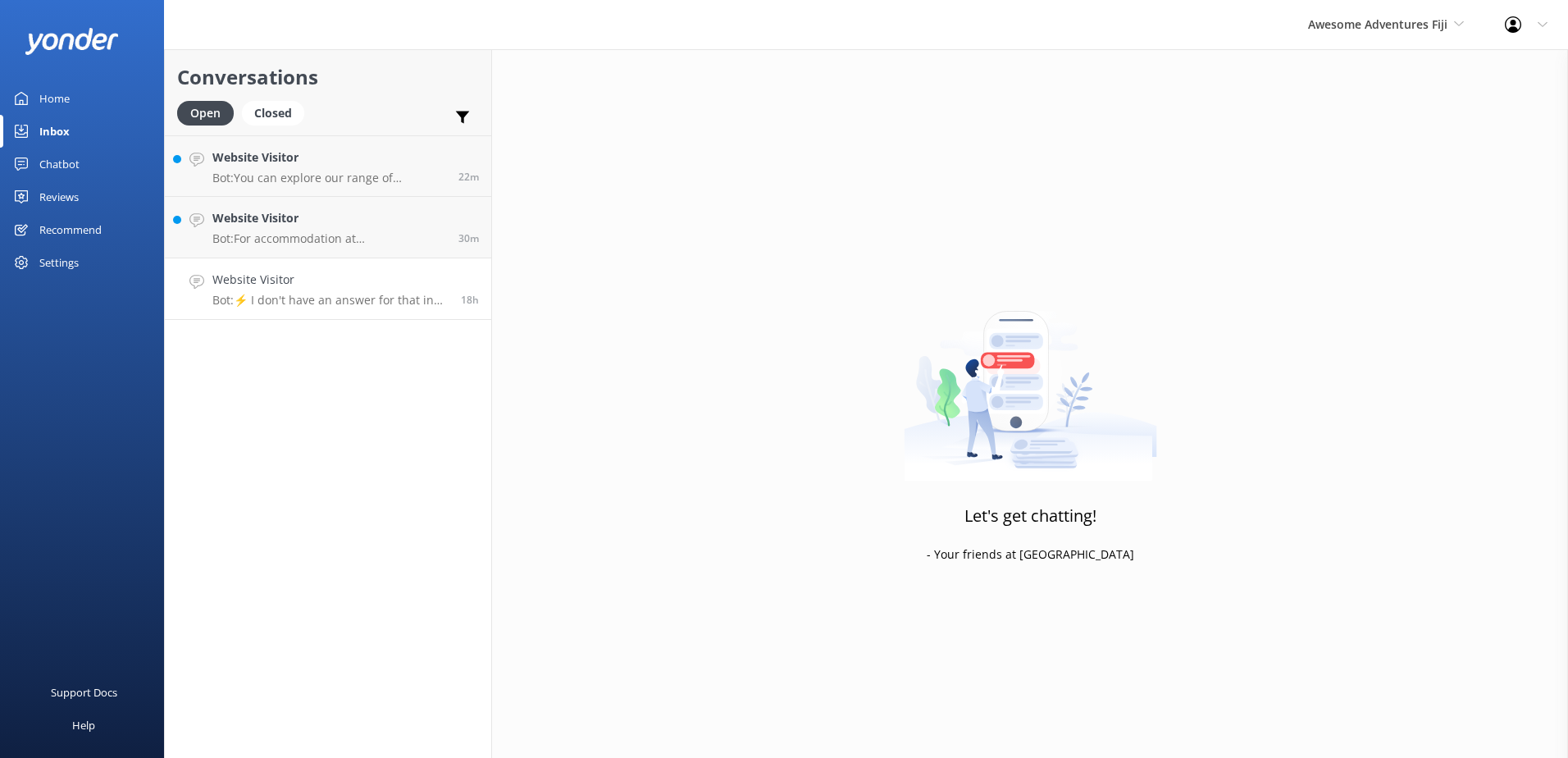
click at [316, 283] on h4 "Website Visitor" at bounding box center [330, 279] width 236 height 18
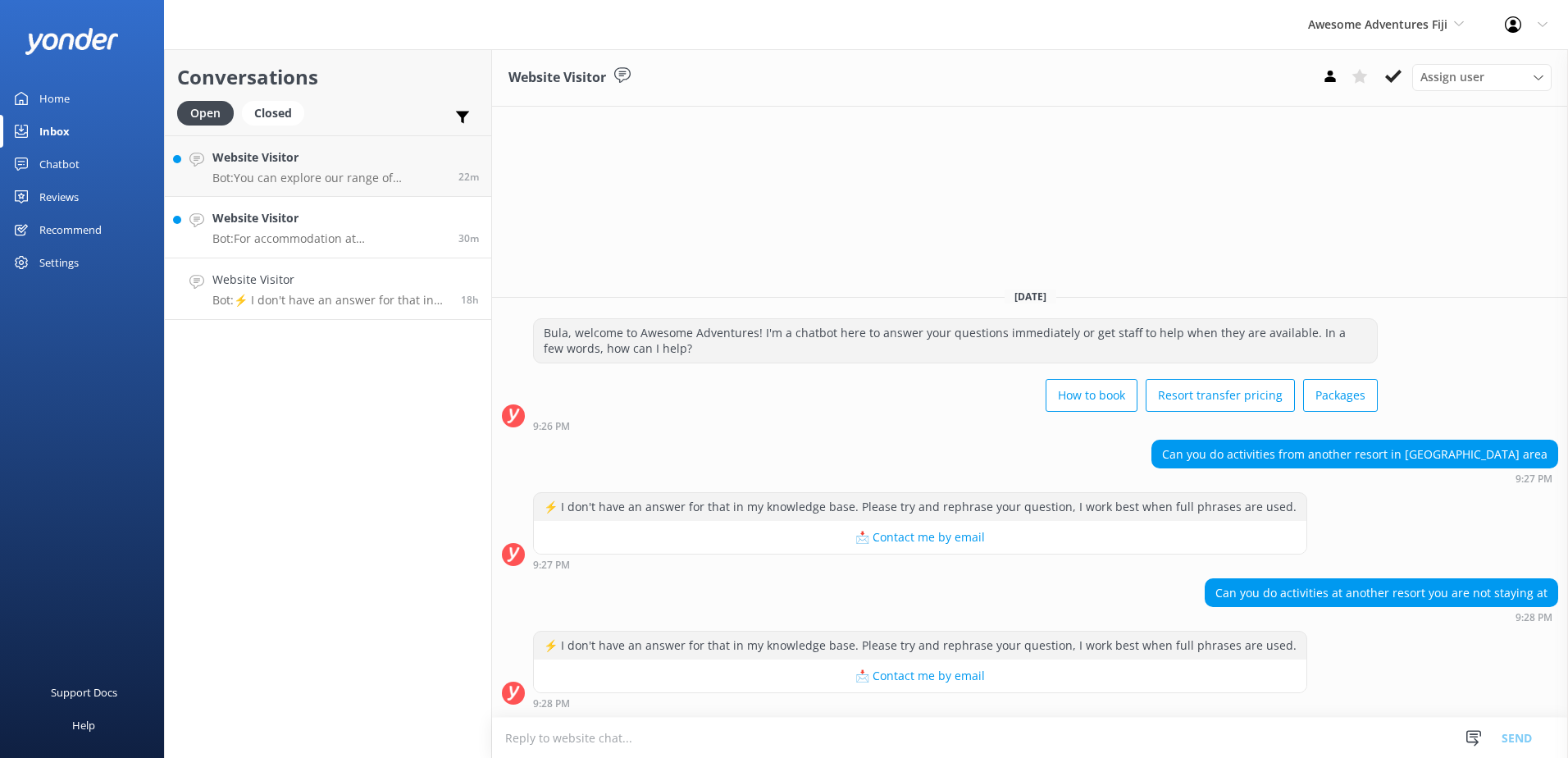
click at [335, 244] on p "Bot: For accommodation at South Sea Island, you can choose between dorm accommo…" at bounding box center [329, 238] width 234 height 15
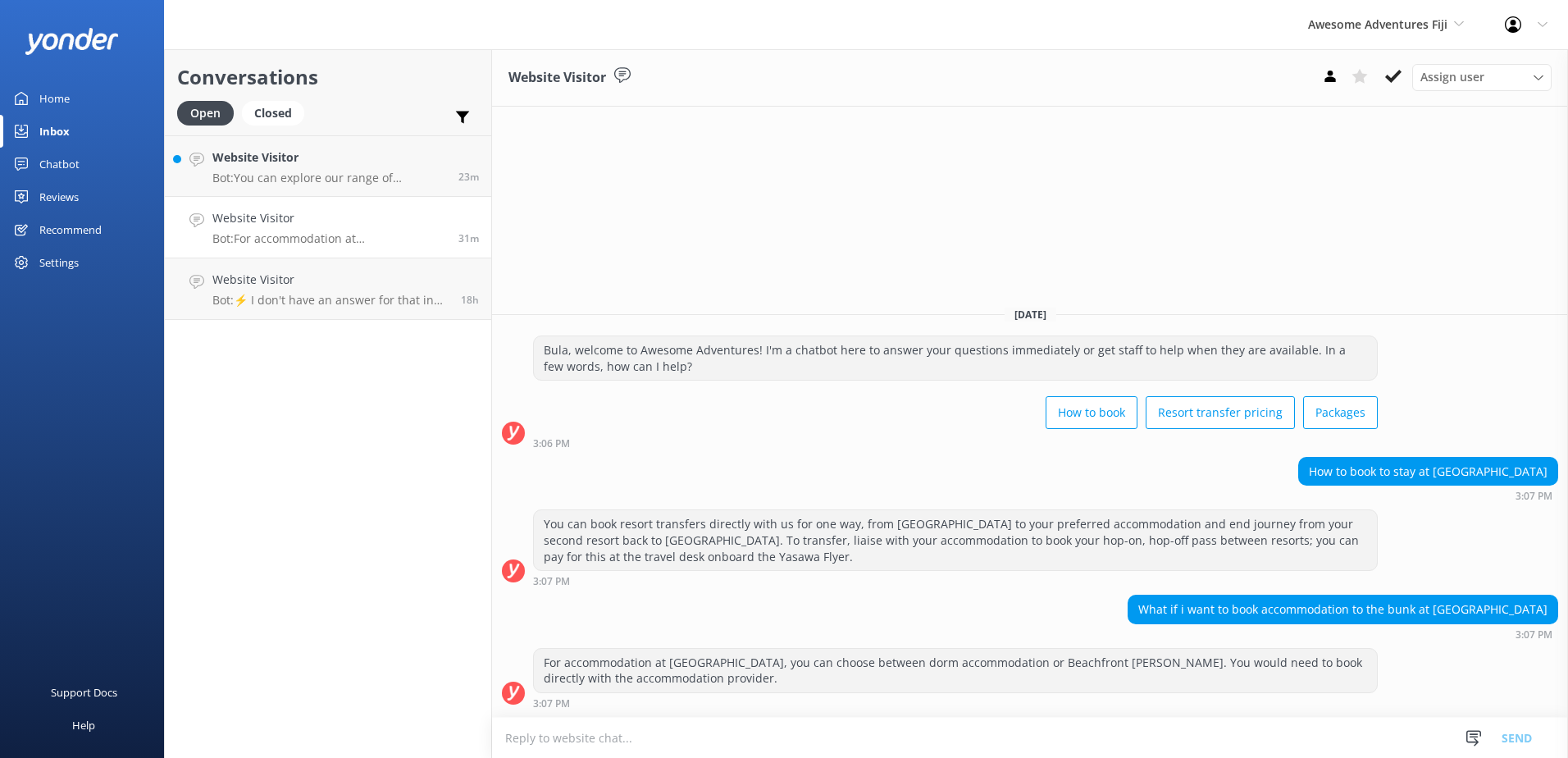
click at [1364, 726] on textarea at bounding box center [1030, 737] width 1076 height 40
click at [1424, 740] on textarea at bounding box center [1030, 737] width 1076 height 40
paste textarea "Please contact & liaise directly with our Awesome Adventures Fiji Reservations …"
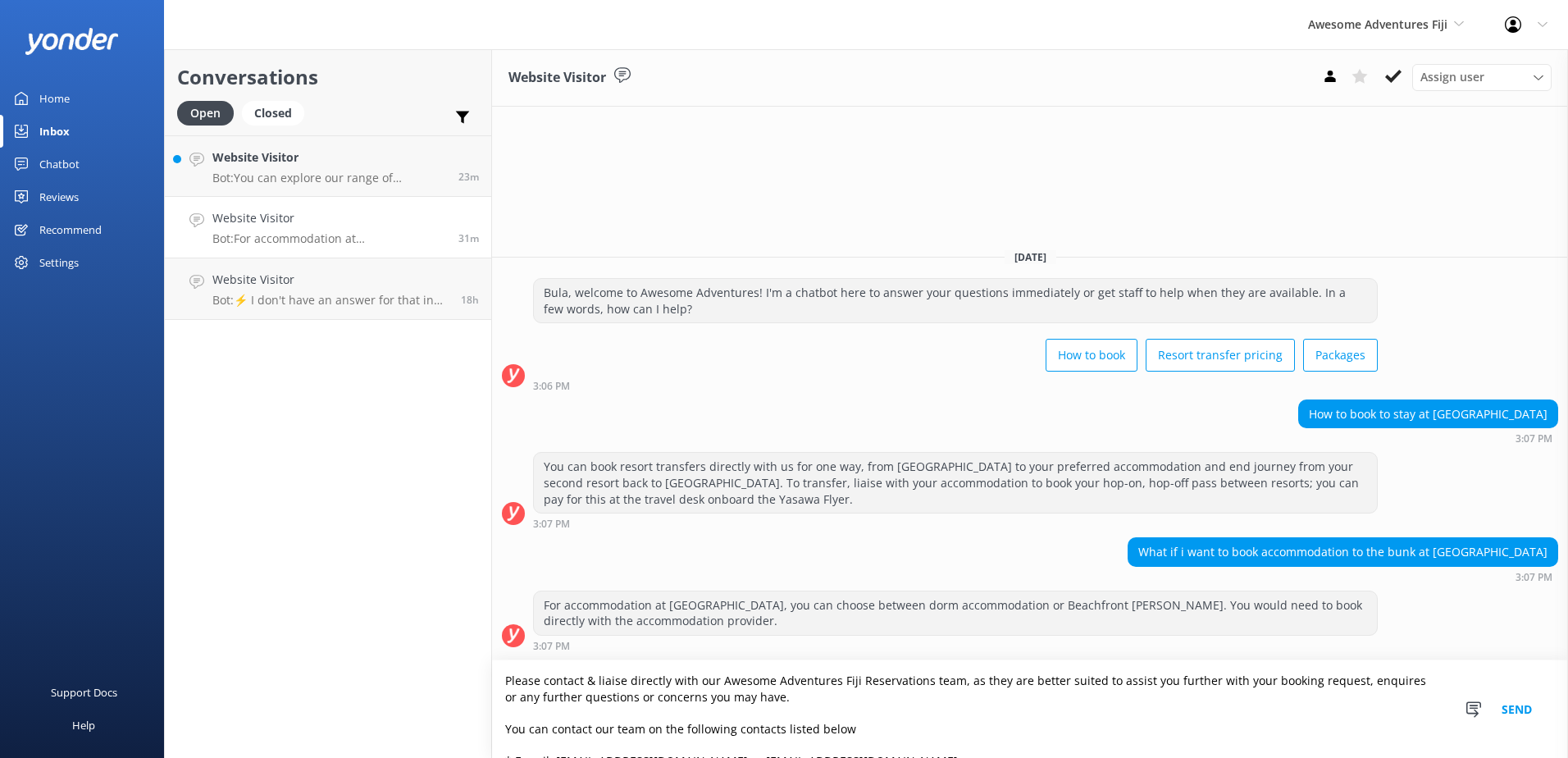
type textarea "Please contact & liaise directly with our Awesome Adventures Fiji Reservations …"
click at [1506, 709] on button "Send" at bounding box center [1517, 709] width 62 height 98
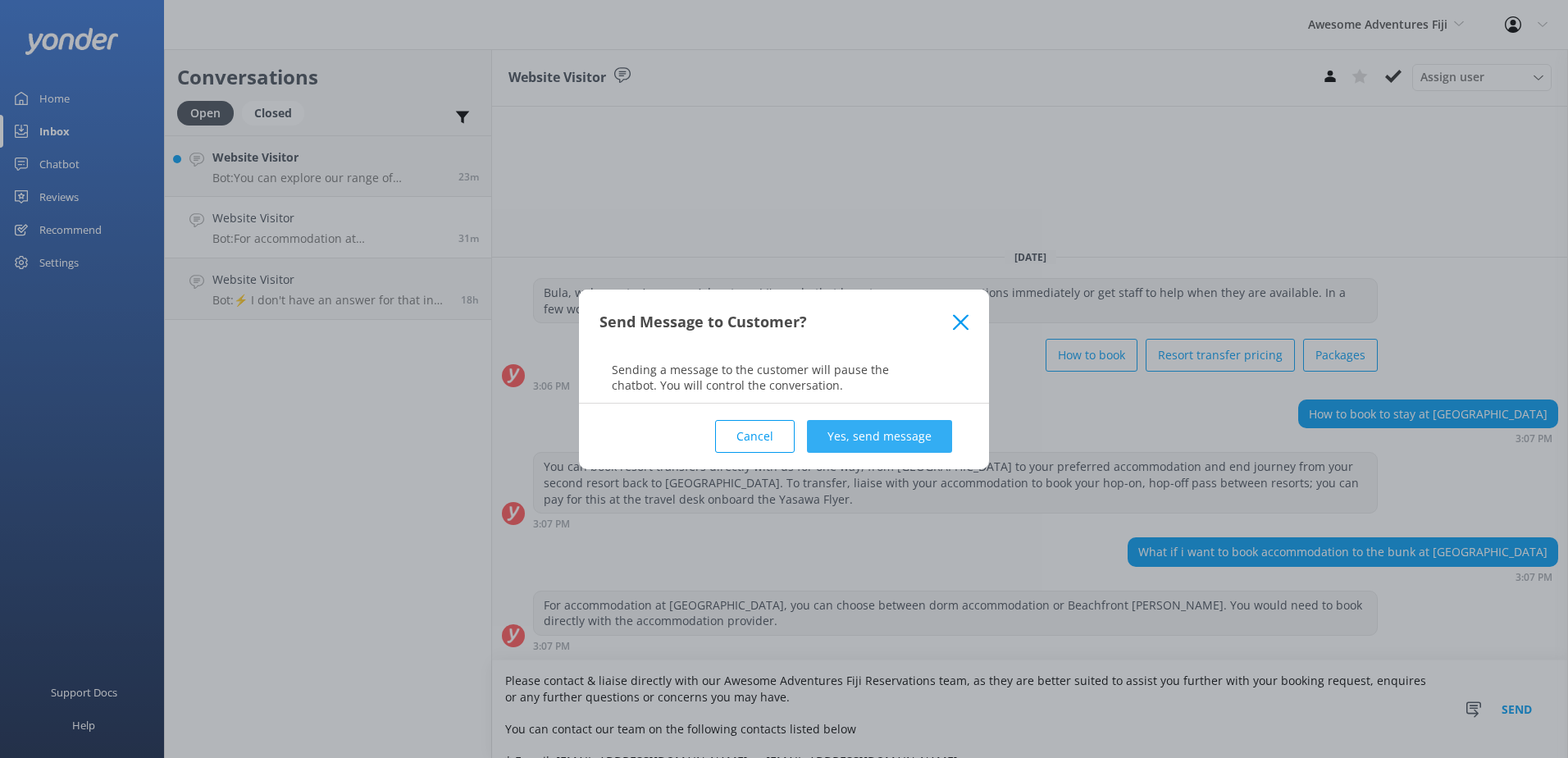
click at [844, 441] on button "Yes, send message" at bounding box center [880, 437] width 146 height 33
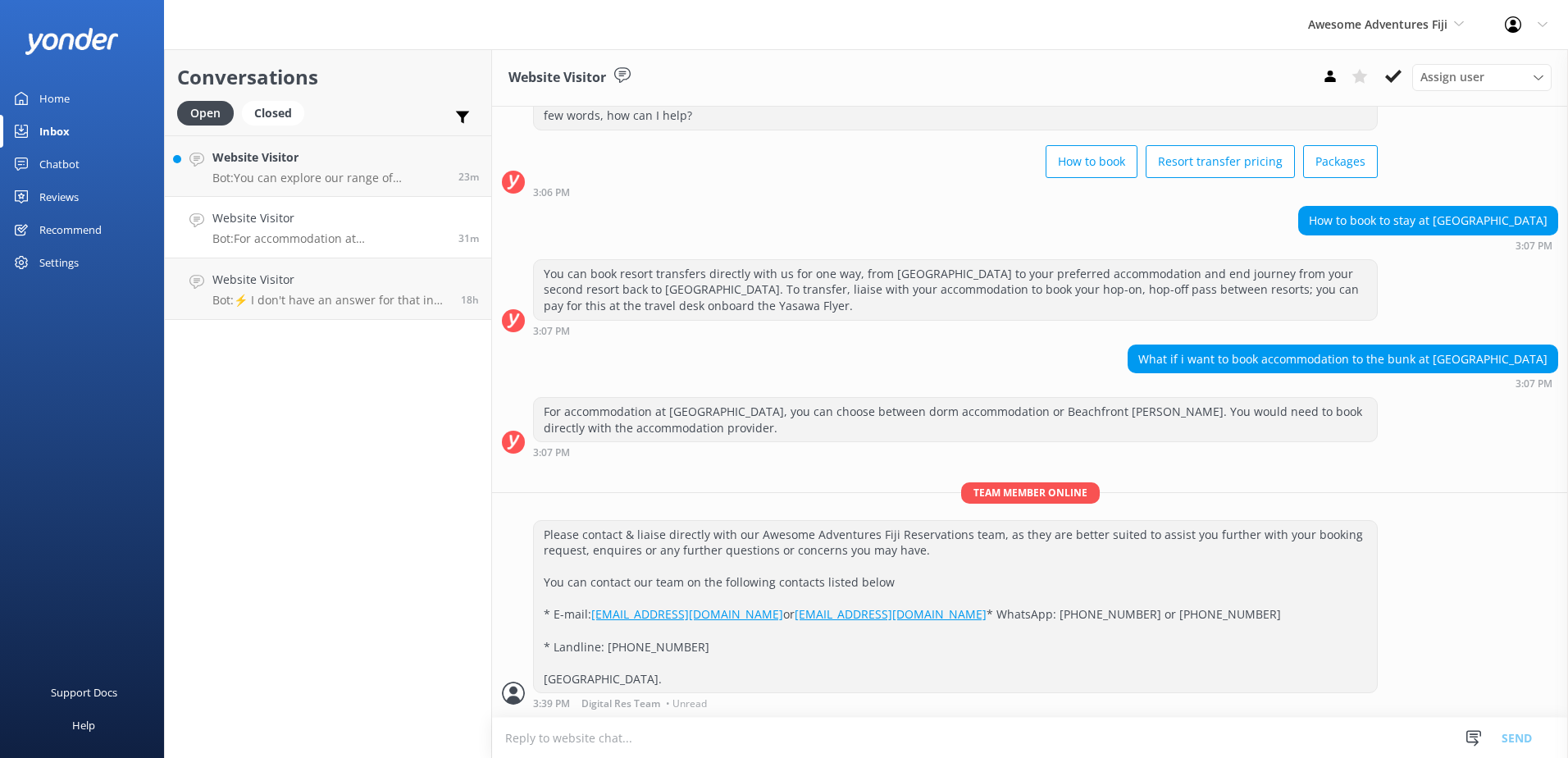
scroll to position [98, 0]
click at [1393, 71] on icon at bounding box center [1393, 76] width 16 height 16
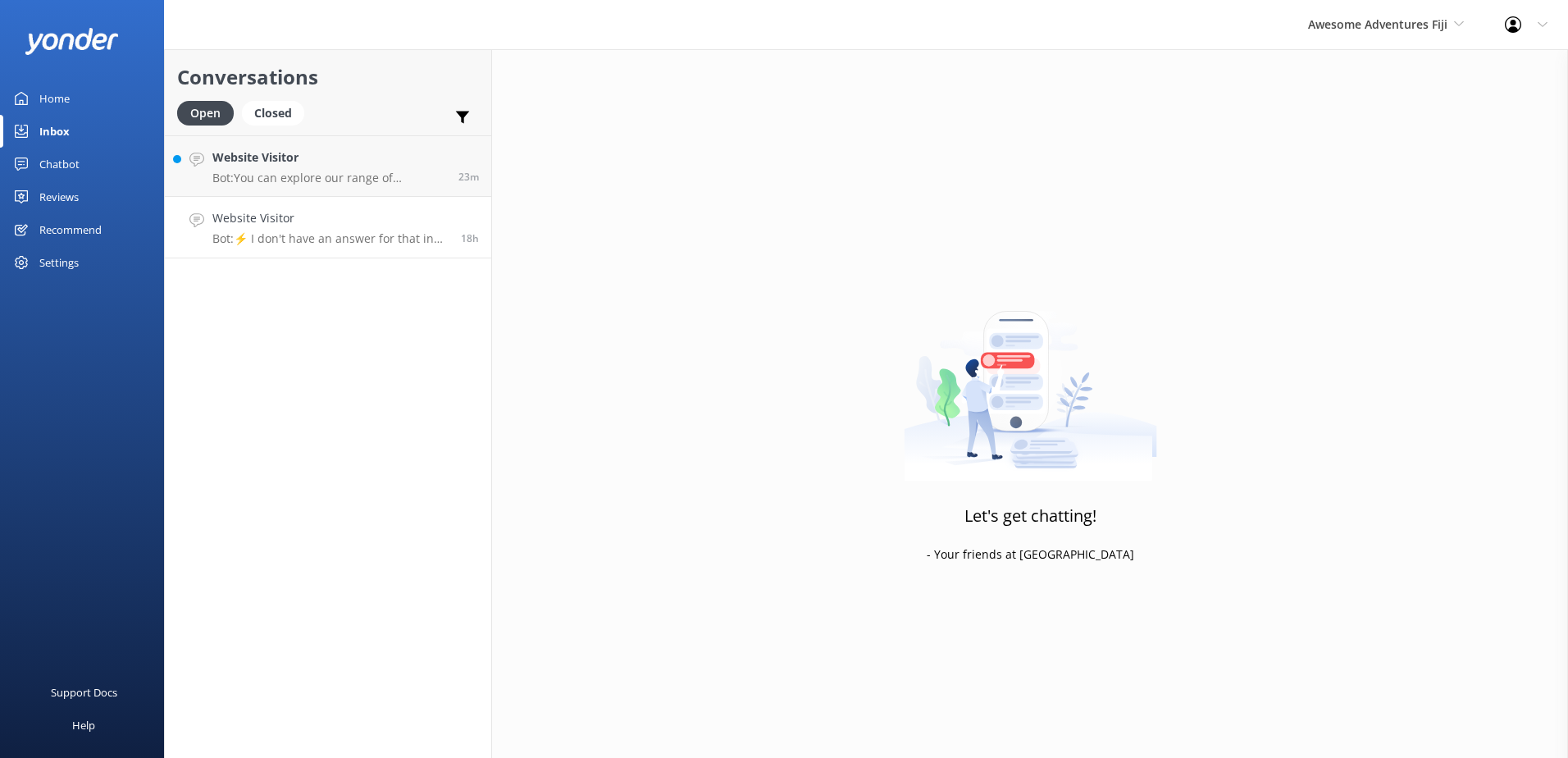
click at [415, 254] on div "Conversations Open Closed Important Assigned to me Unassigned Website Visitor B…" at bounding box center [327, 404] width 328 height 709
drag, startPoint x: 415, startPoint y: 254, endPoint x: 438, endPoint y: 262, distance: 24.4
click at [416, 243] on p "Bot: ⚡ I don't have an answer for that in my knowledge base. Please try and rep…" at bounding box center [330, 238] width 236 height 15
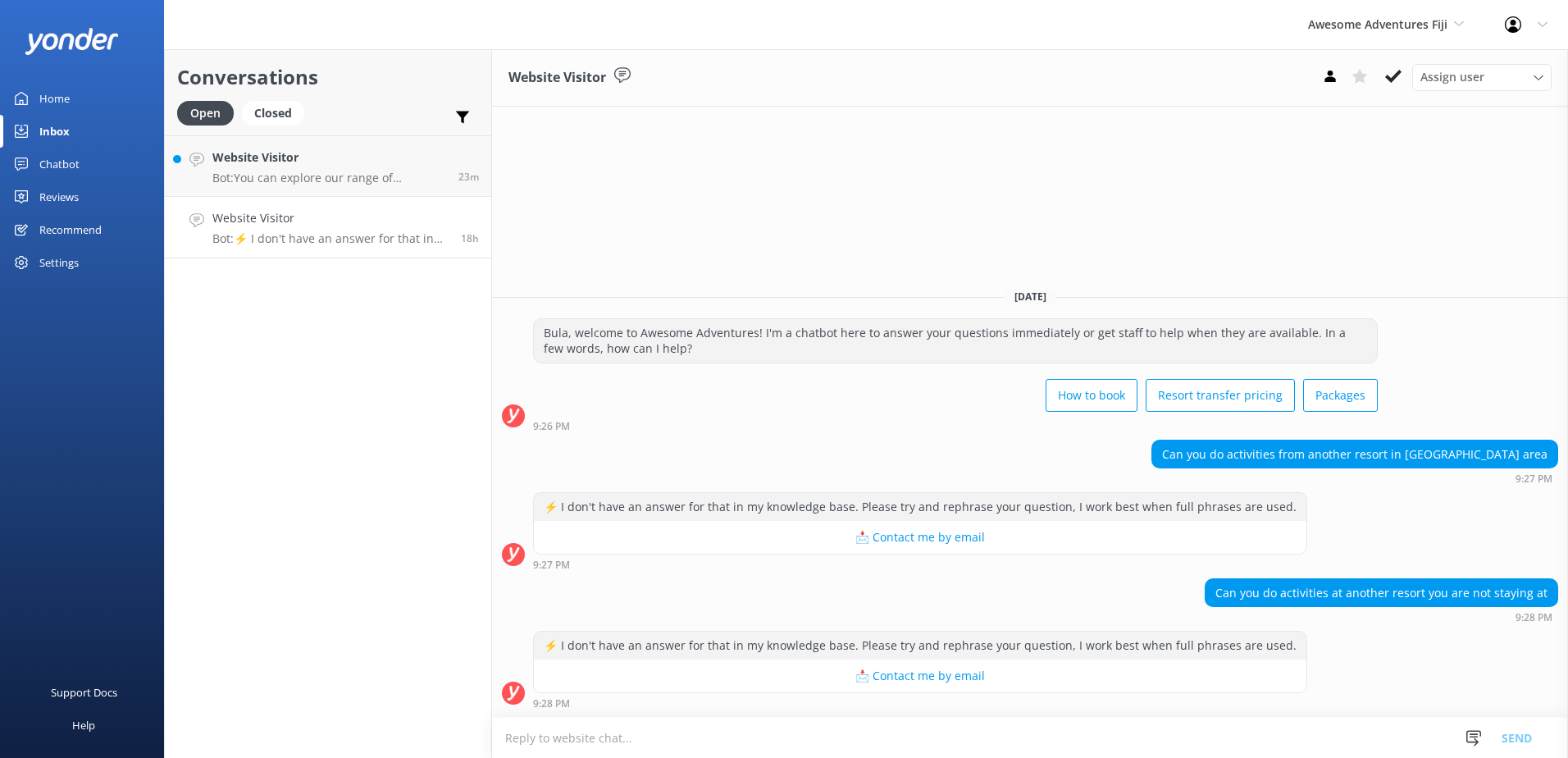
click at [1098, 731] on textarea at bounding box center [1030, 737] width 1076 height 40
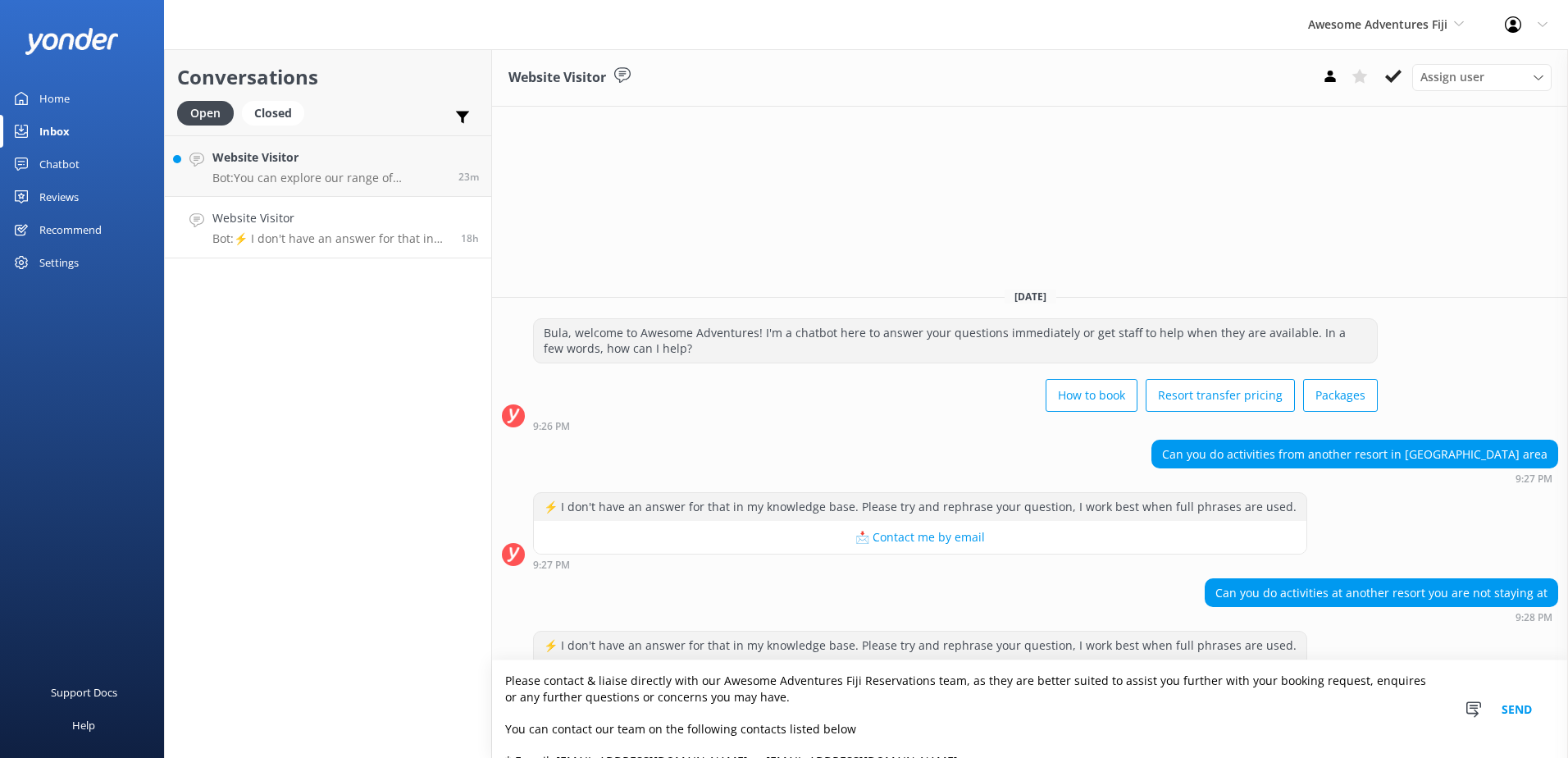
scroll to position [124, 0]
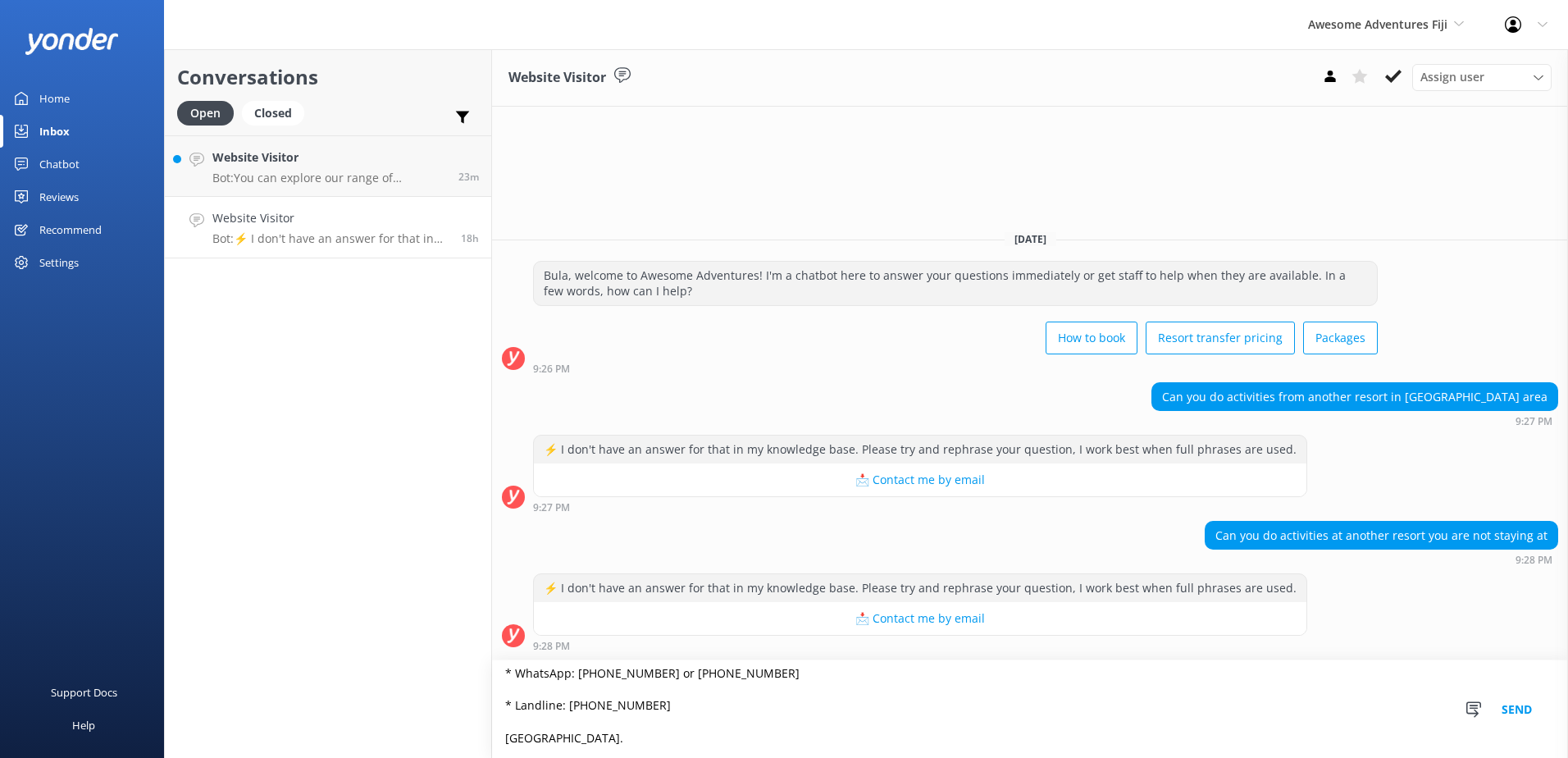
type textarea "Please contact & liaise directly with our Awesome Adventures Fiji Reservations …"
drag, startPoint x: 1502, startPoint y: 709, endPoint x: 1078, endPoint y: 703, distance: 424.0
click at [1084, 702] on form "Please contact & liaise directly with our Awesome Adventures Fiji Reservations …" at bounding box center [1030, 709] width 1076 height 99
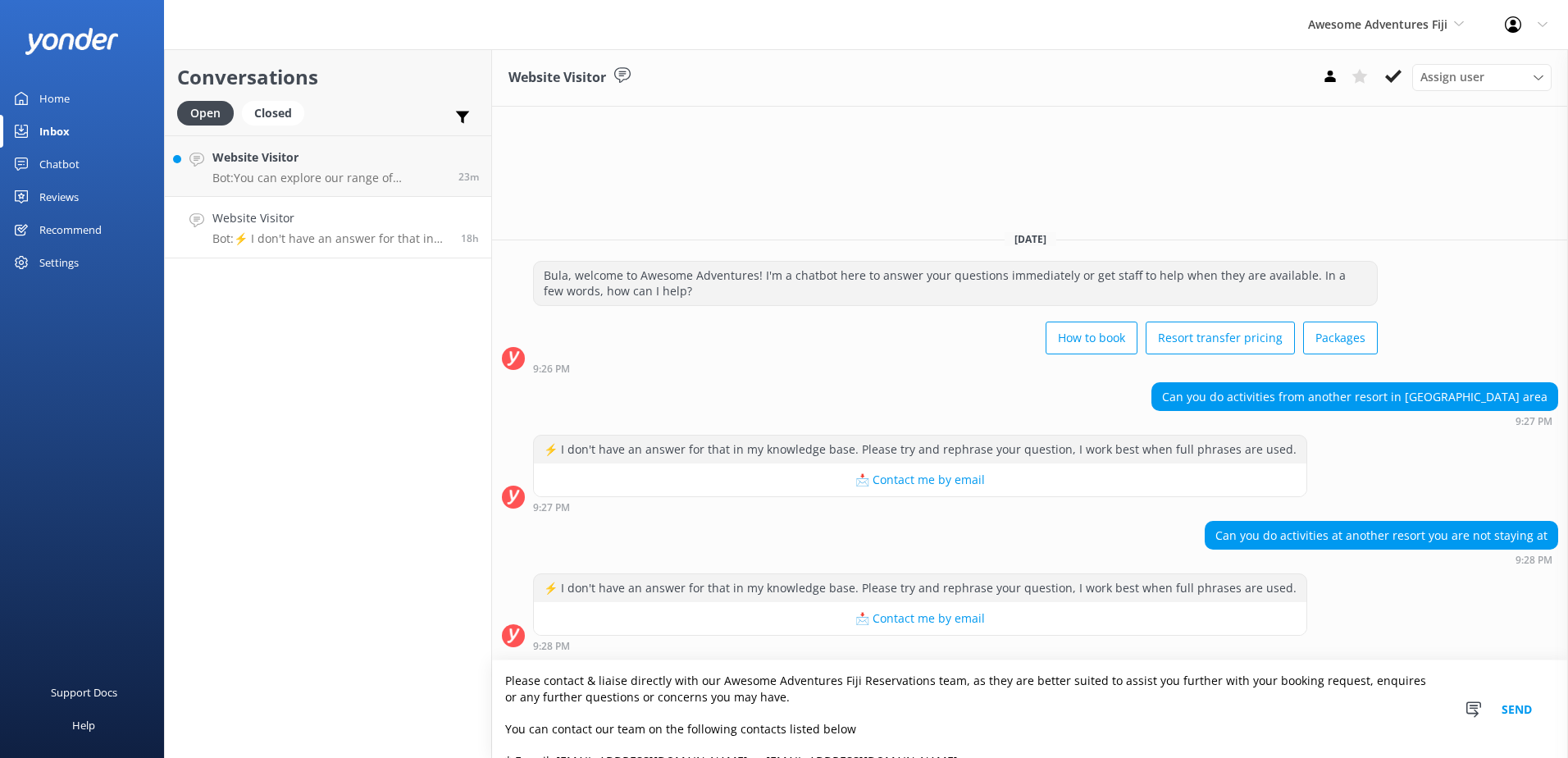
click at [1514, 705] on button "Send" at bounding box center [1517, 709] width 62 height 98
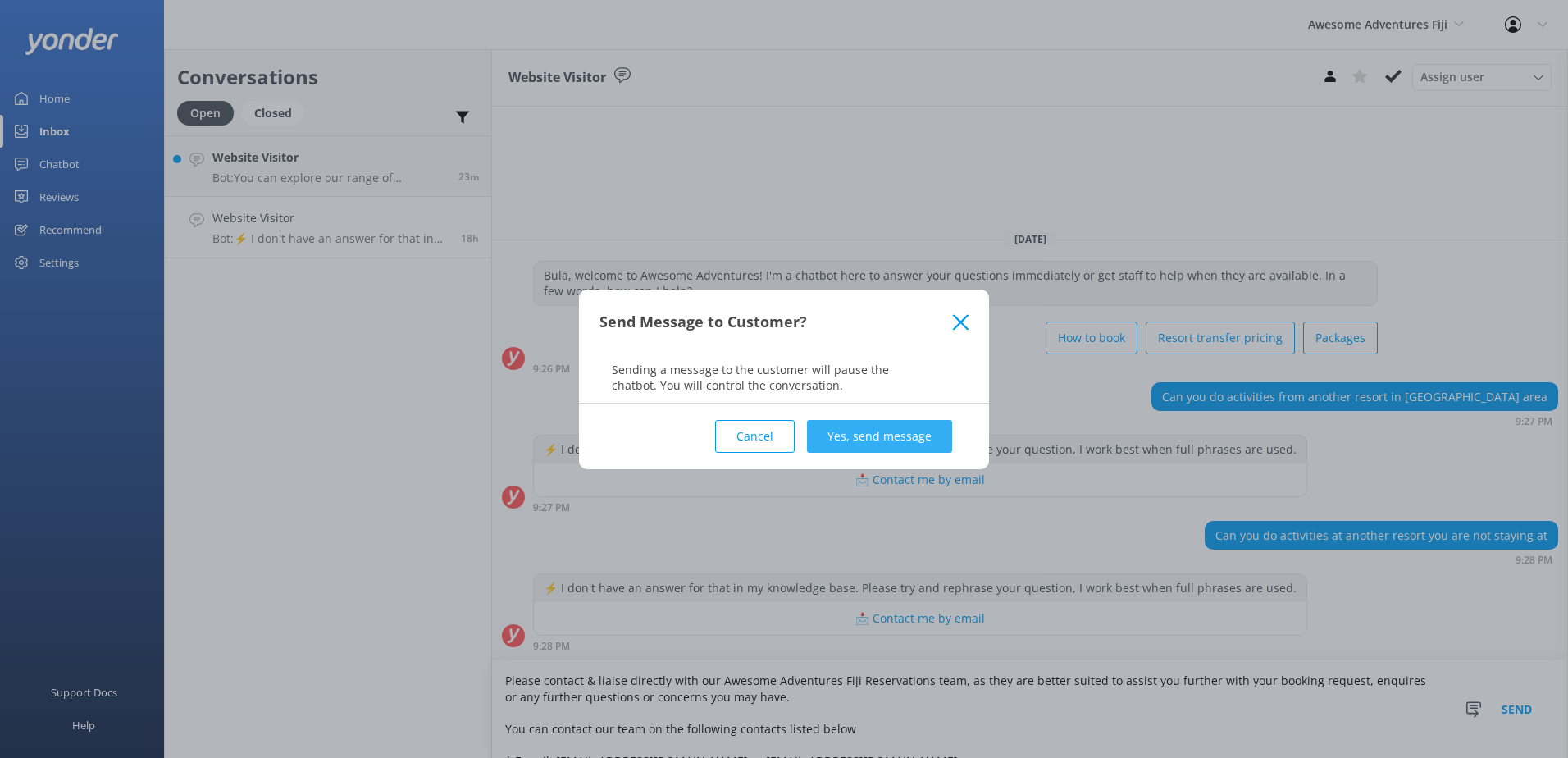
click at [904, 432] on button "Yes, send message" at bounding box center [880, 437] width 146 height 33
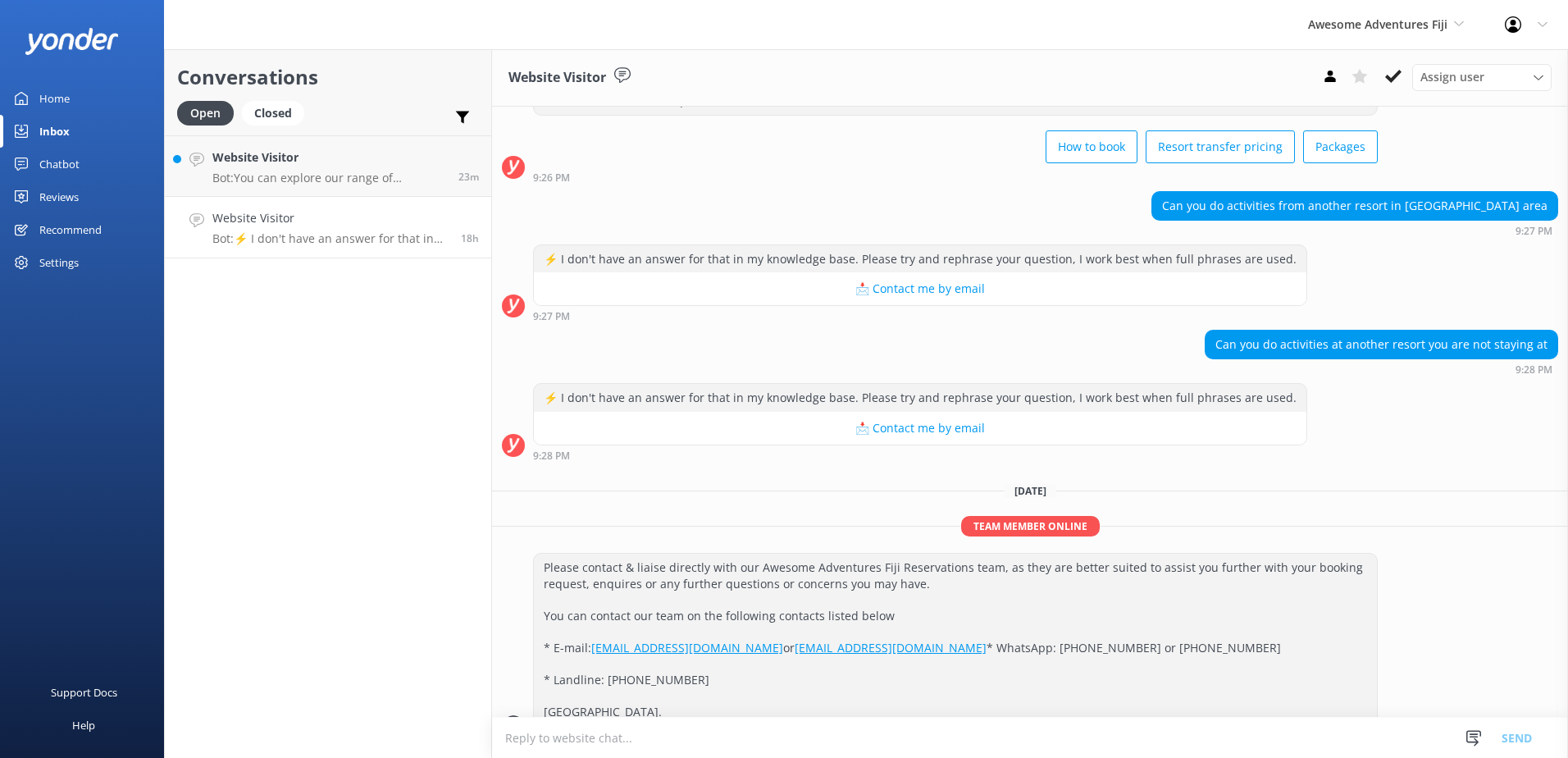
scroll to position [146, 0]
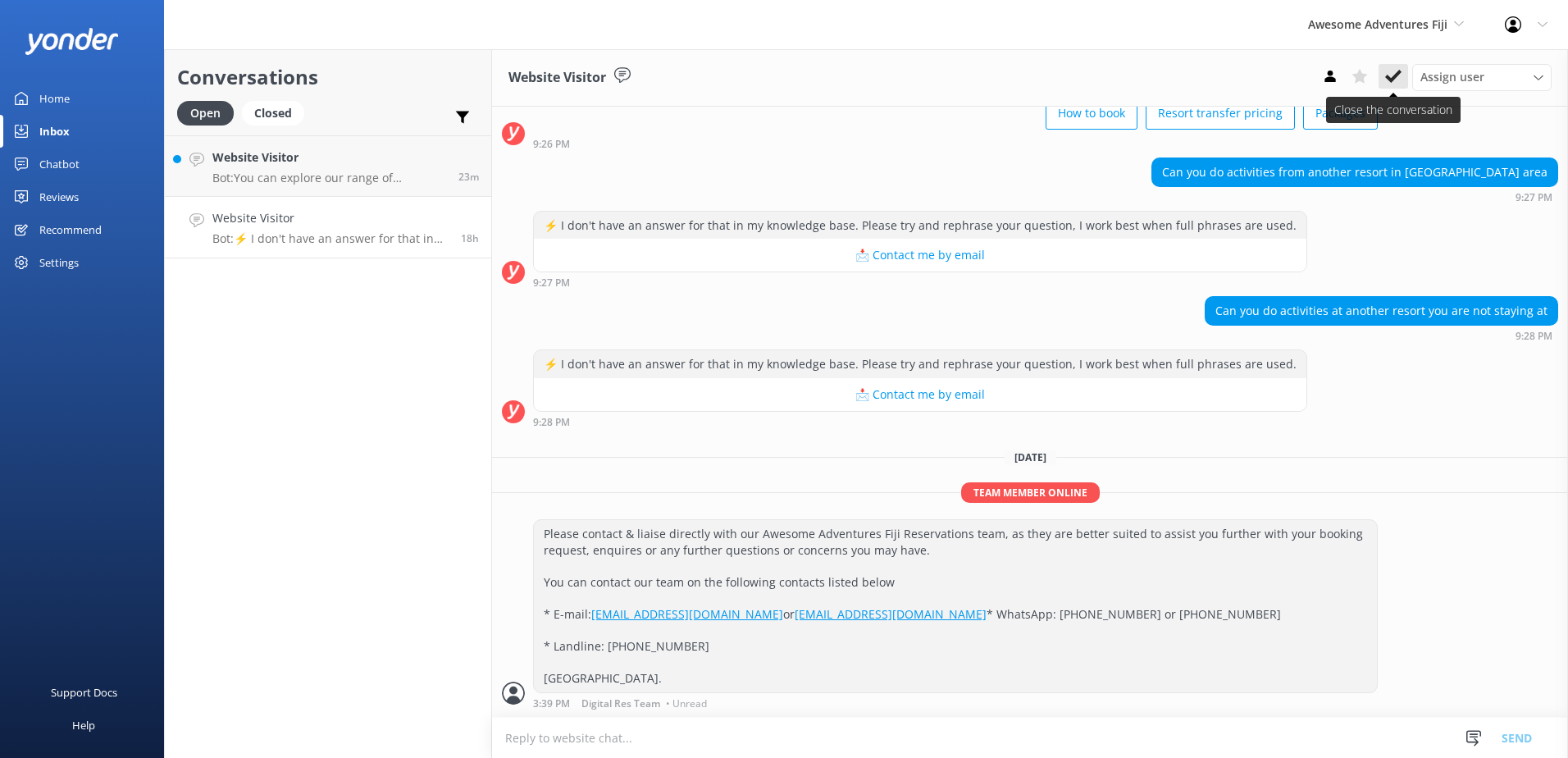
click at [1402, 69] on button at bounding box center [1394, 76] width 29 height 24
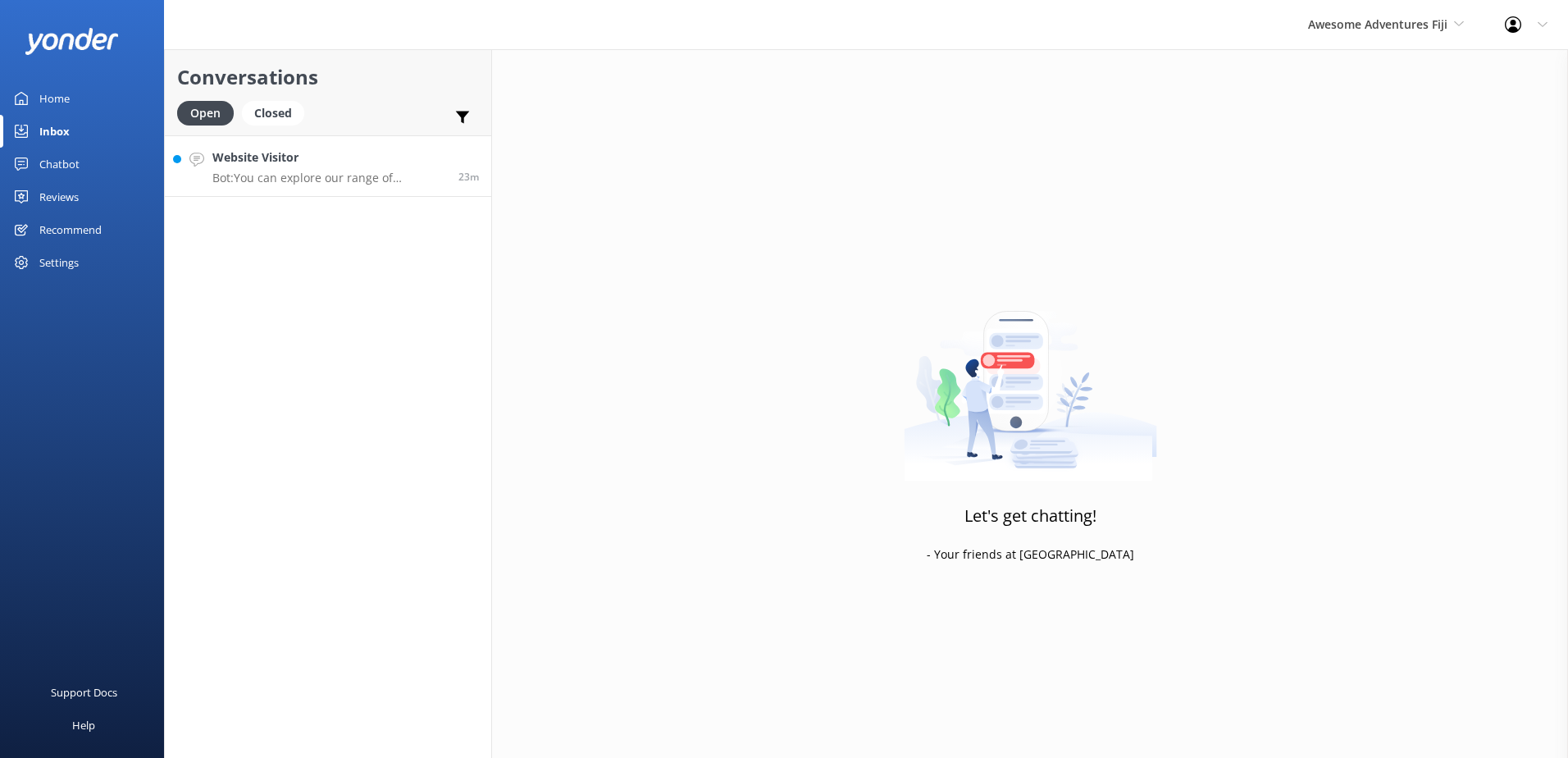
click at [353, 184] on p "Bot: You can explore our range of packages, which include coach transfers, vess…" at bounding box center [329, 178] width 234 height 15
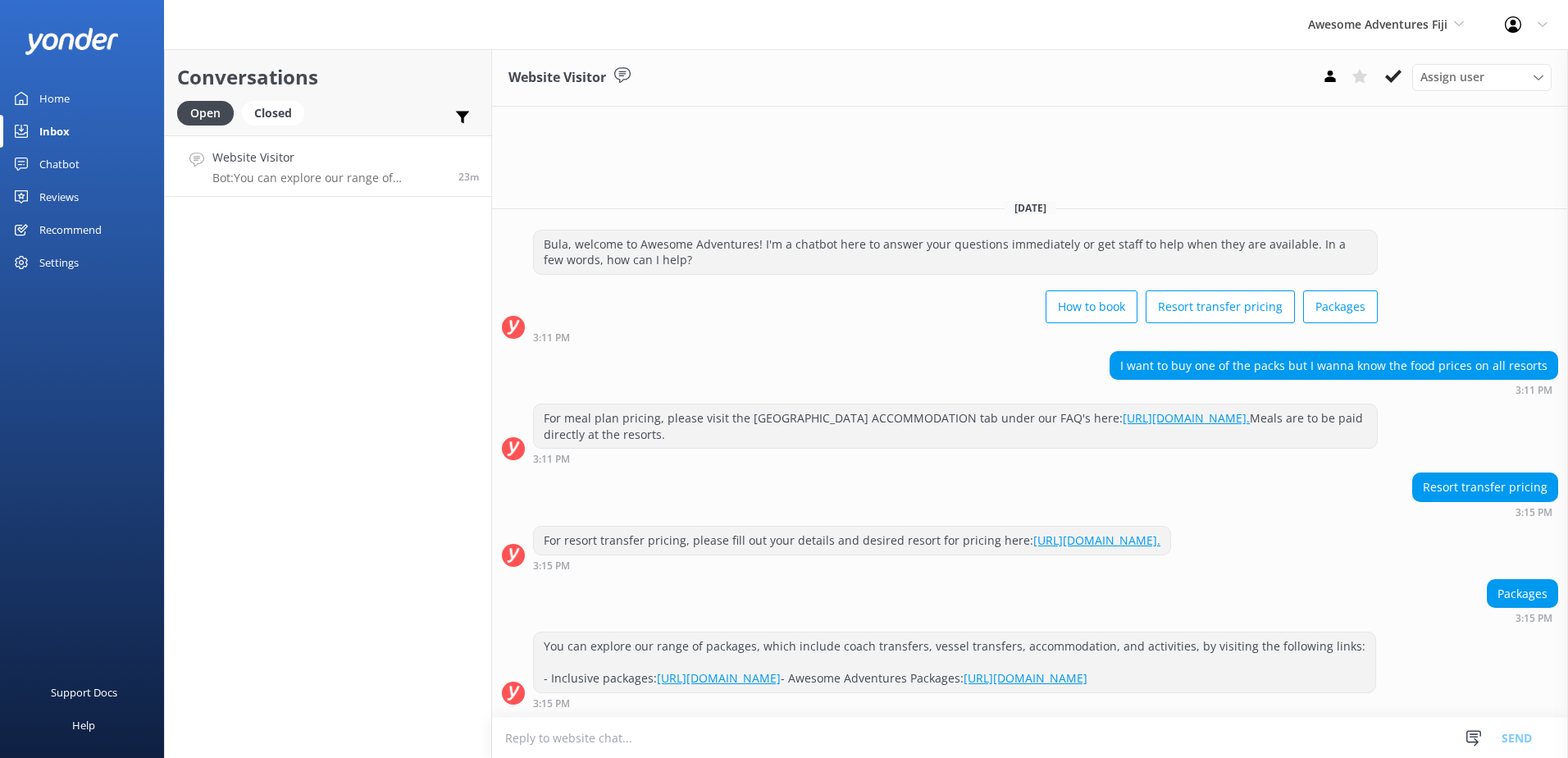
click at [1410, 78] on div "Assign user Sonya Alyssa Digital Res Team Ana Raqitawa Lavenia Adivou Miri Koro…" at bounding box center [1434, 77] width 236 height 26
click at [1403, 75] on button at bounding box center [1394, 76] width 29 height 24
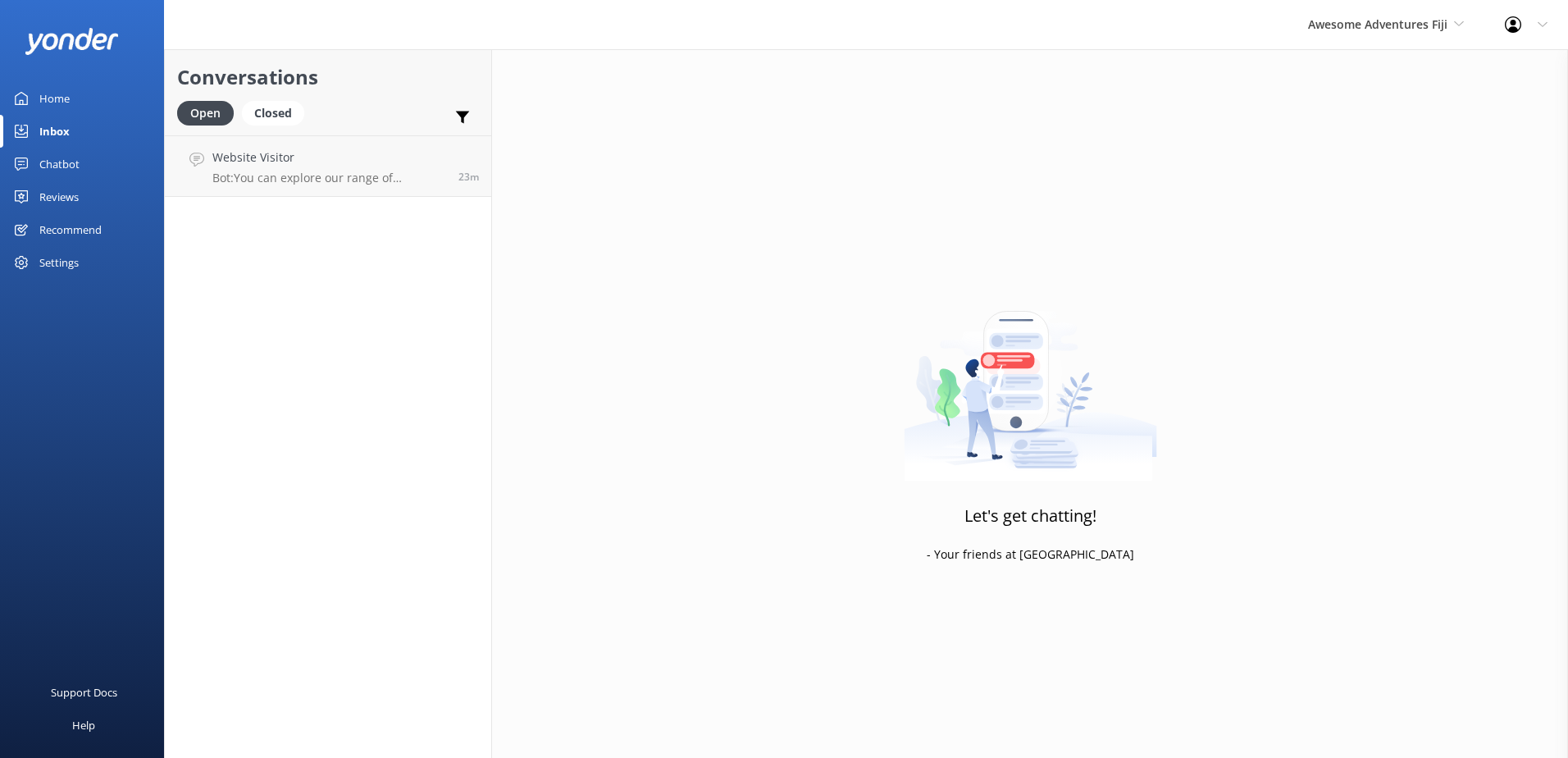
click at [1404, 35] on div "Awesome Adventures Fiji South Sea Sailing South Sea Cruises Malamala Beach Club…" at bounding box center [1386, 24] width 197 height 49
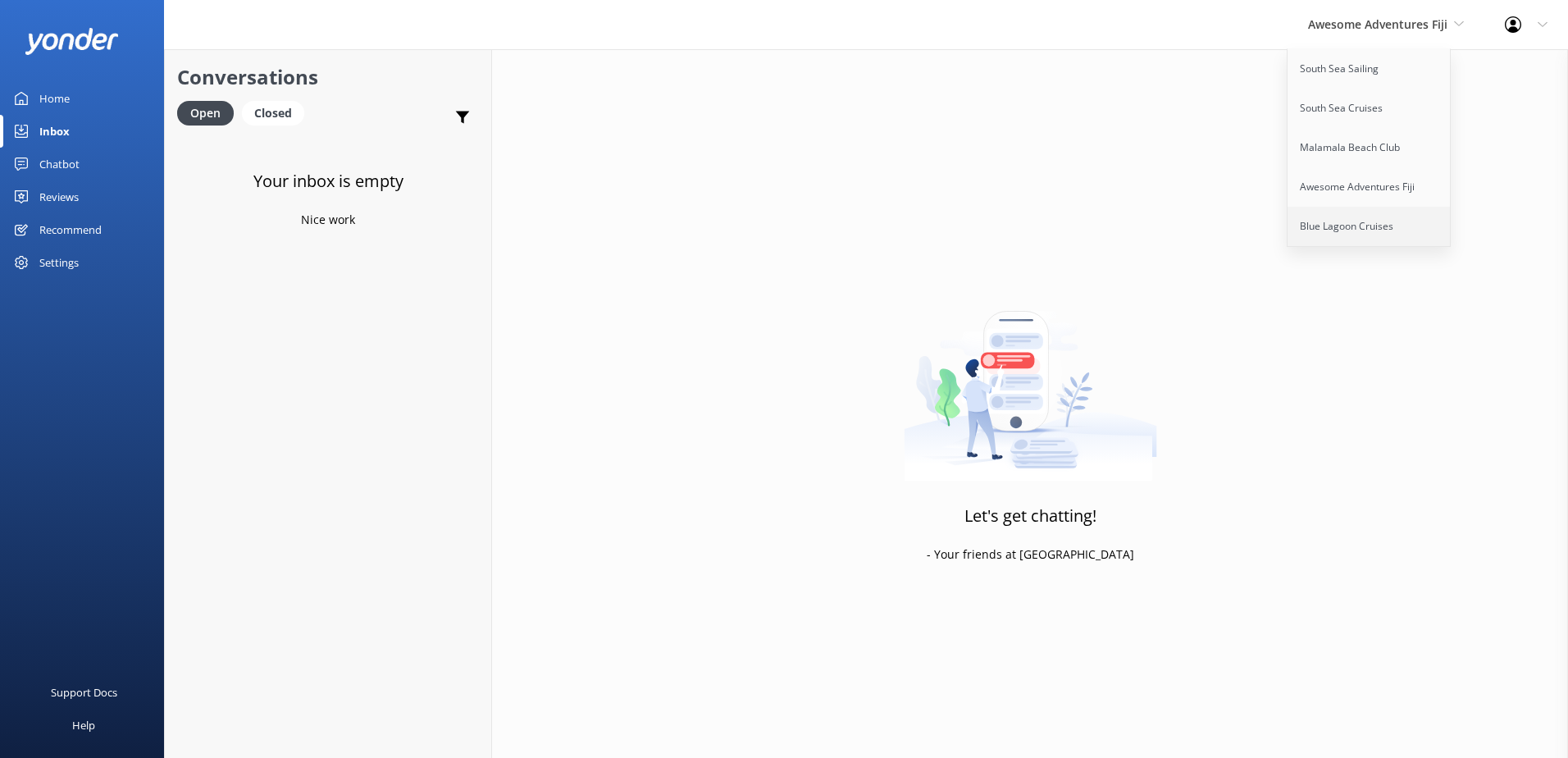
click at [1364, 216] on link "Blue Lagoon Cruises" at bounding box center [1370, 226] width 164 height 39
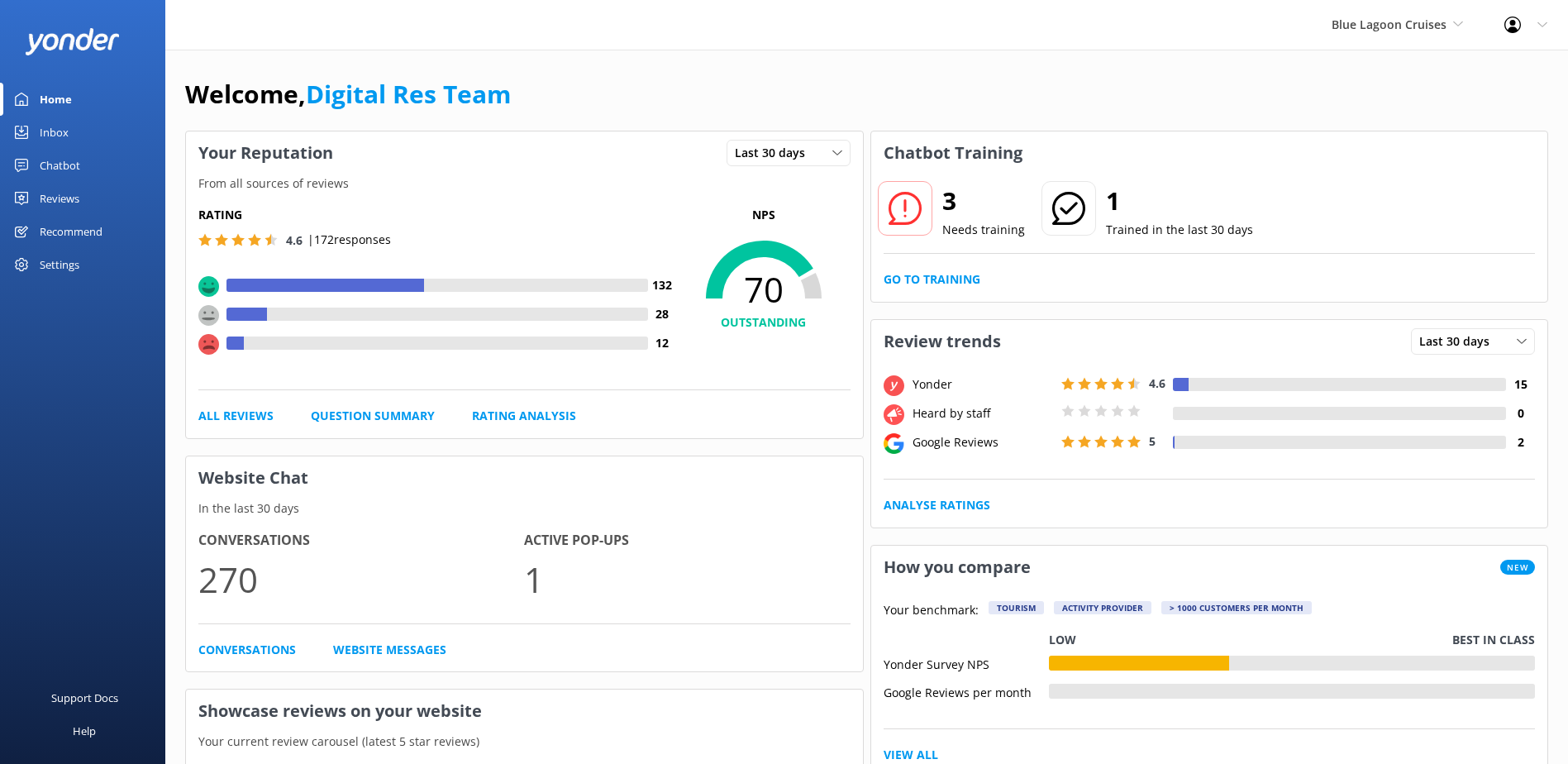
click at [65, 132] on div "Inbox" at bounding box center [53, 133] width 29 height 33
